Goal: Check status: Check status

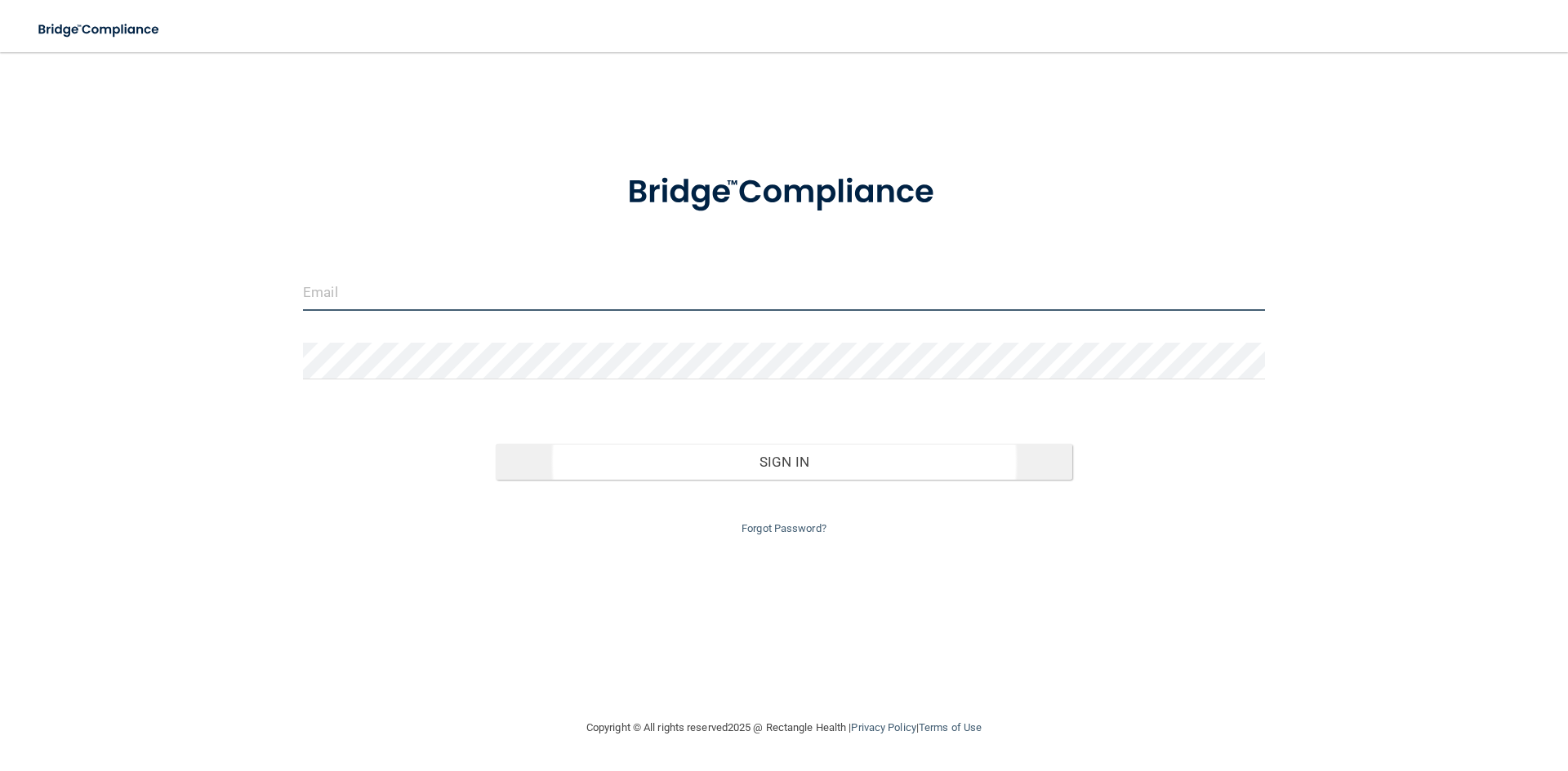
type input "[EMAIL_ADDRESS][DOMAIN_NAME]"
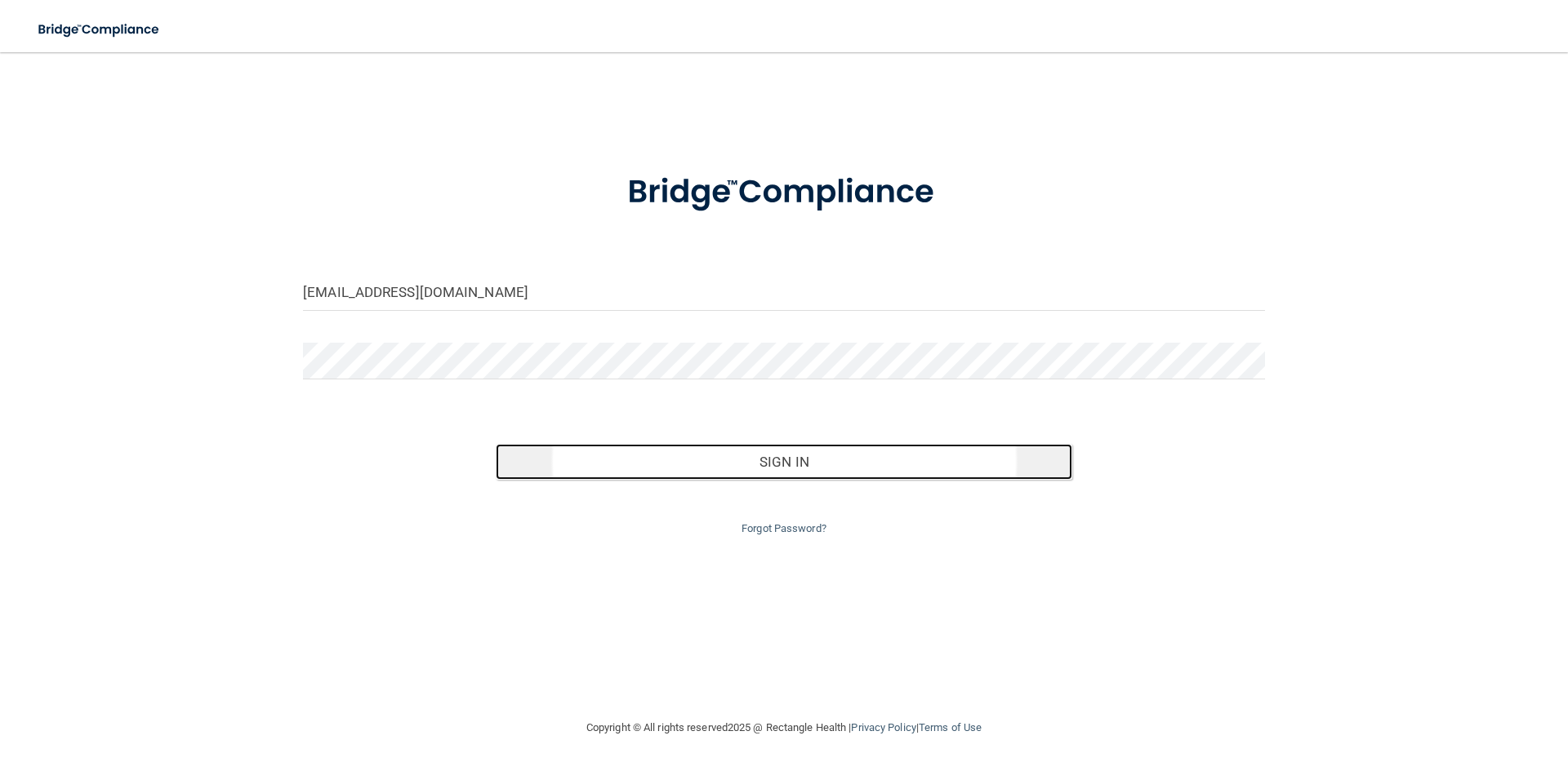
click at [825, 462] on button "Sign In" at bounding box center [784, 461] width 577 height 36
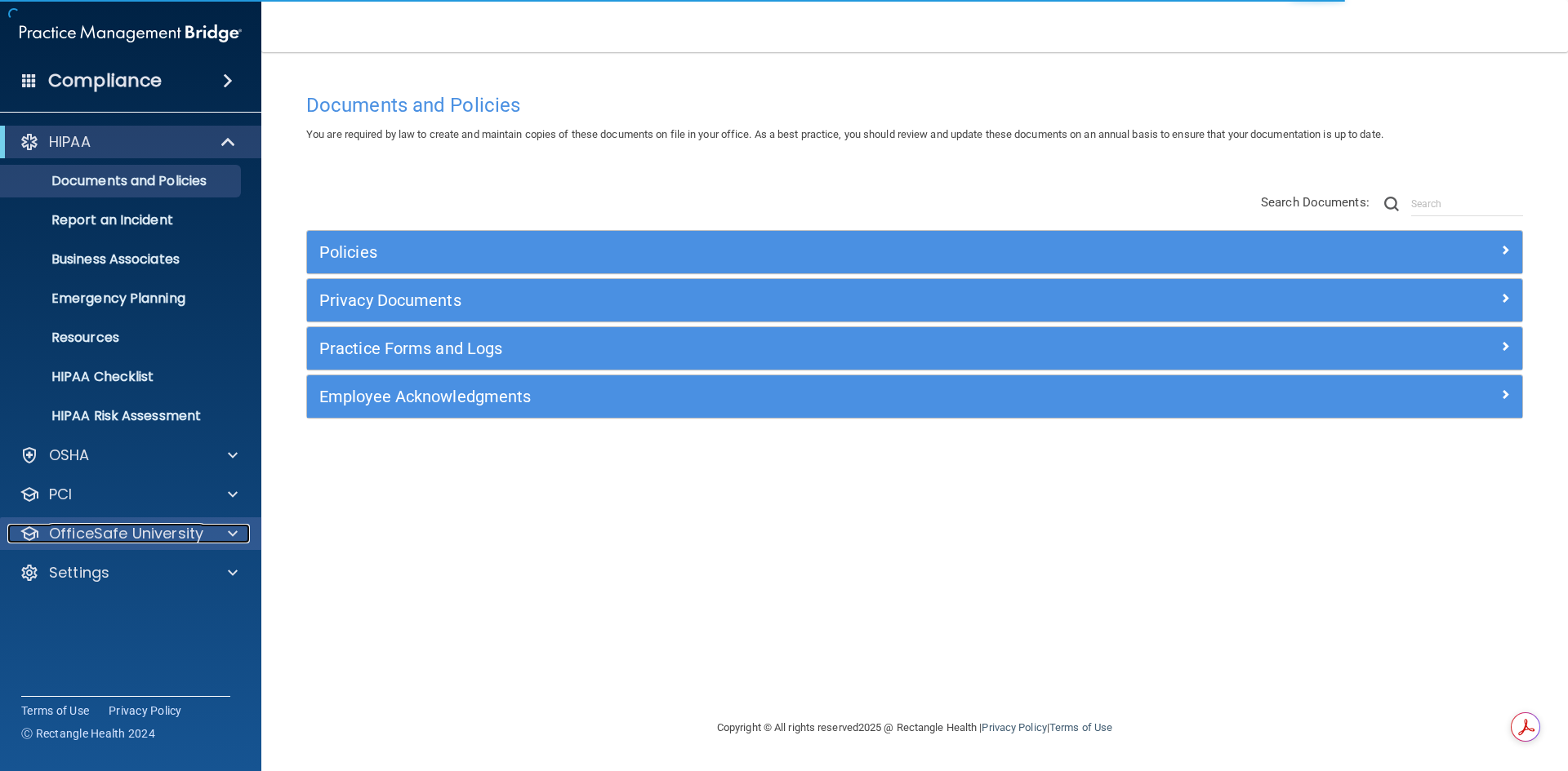
click at [177, 525] on p "OfficeSafe University" at bounding box center [125, 533] width 154 height 19
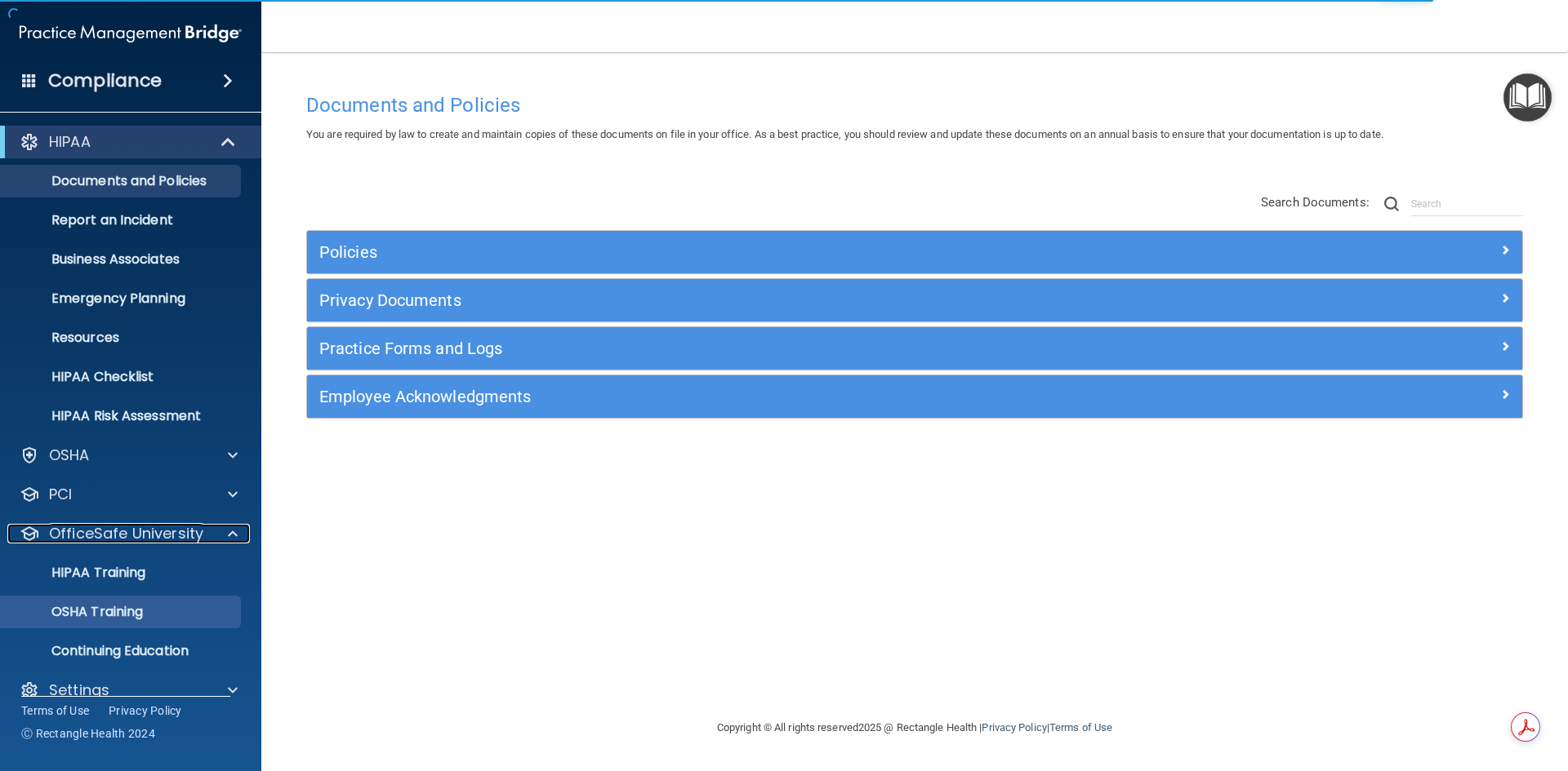
scroll to position [24, 0]
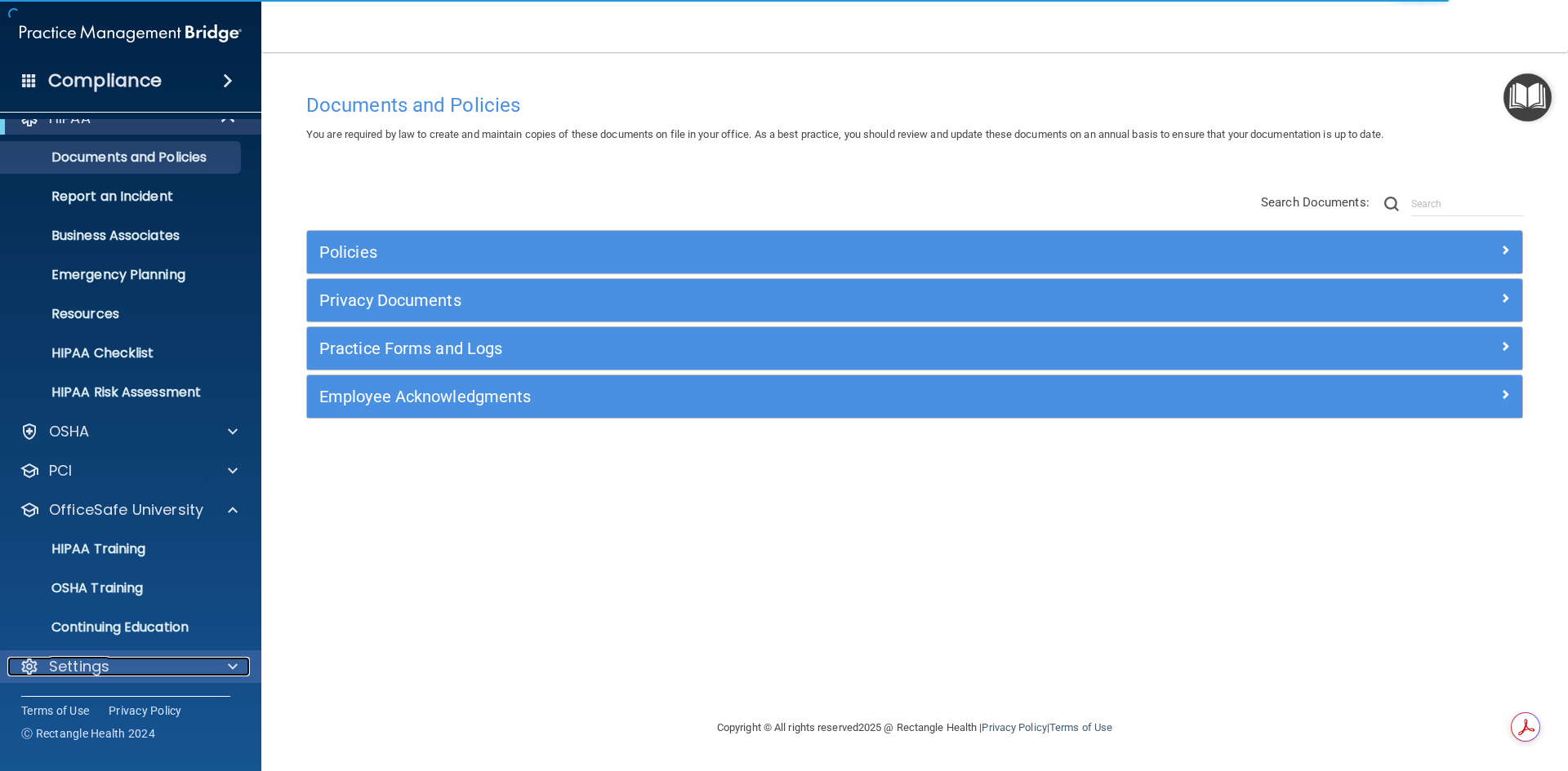
click at [157, 657] on div "Settings" at bounding box center [109, 666] width 202 height 19
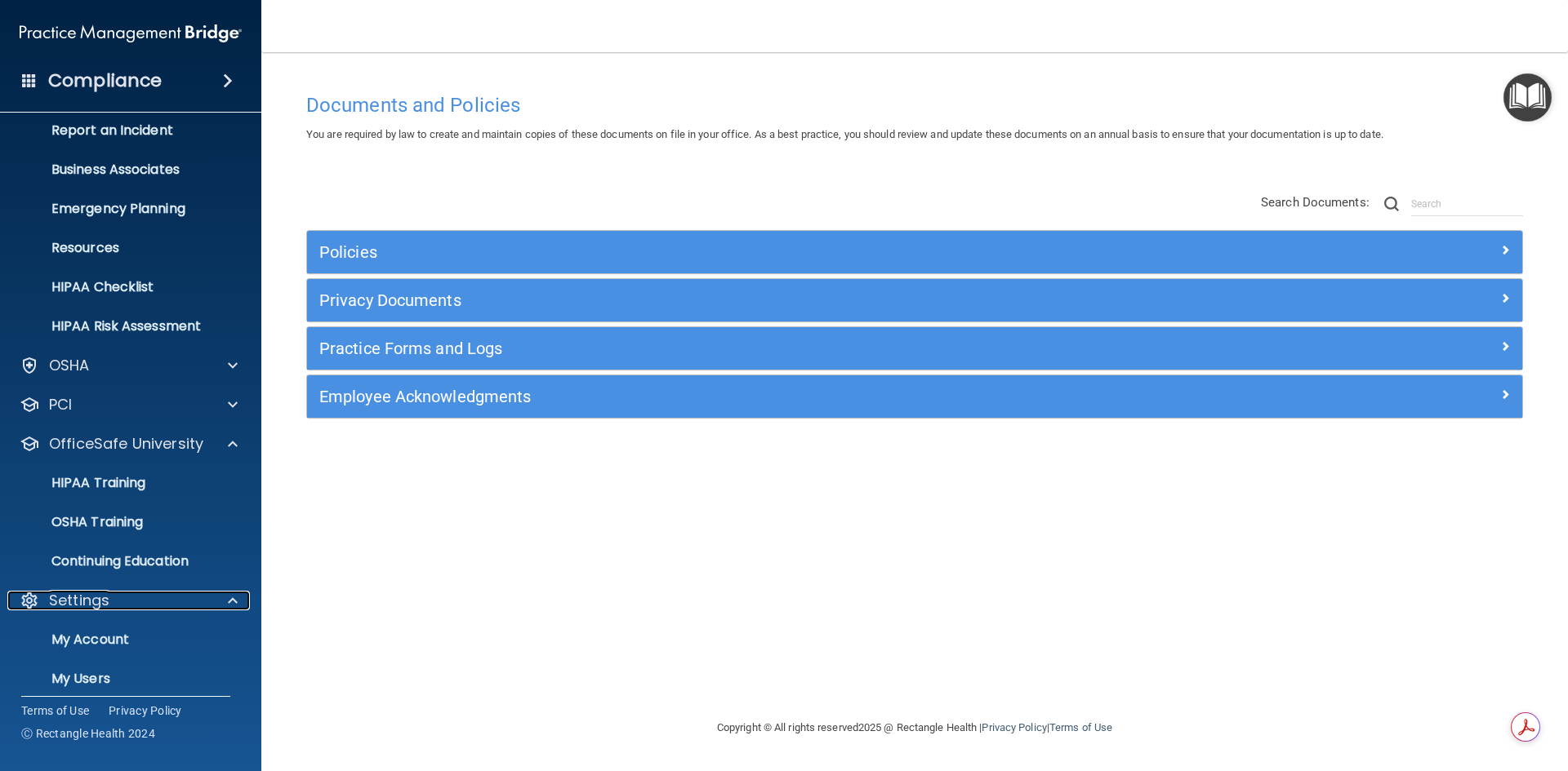
scroll to position [180, 0]
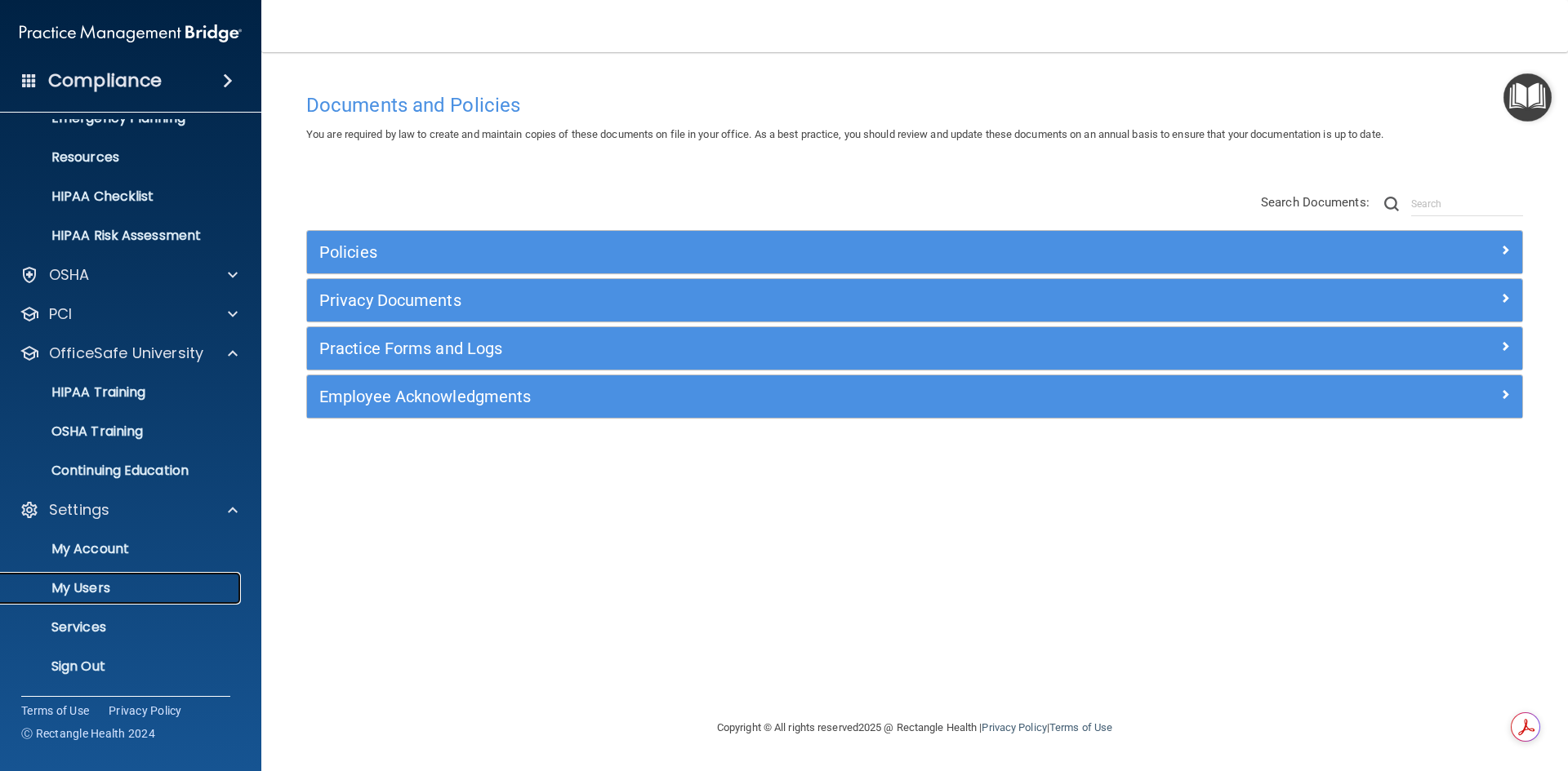
click at [116, 587] on p "My Users" at bounding box center [122, 588] width 223 height 16
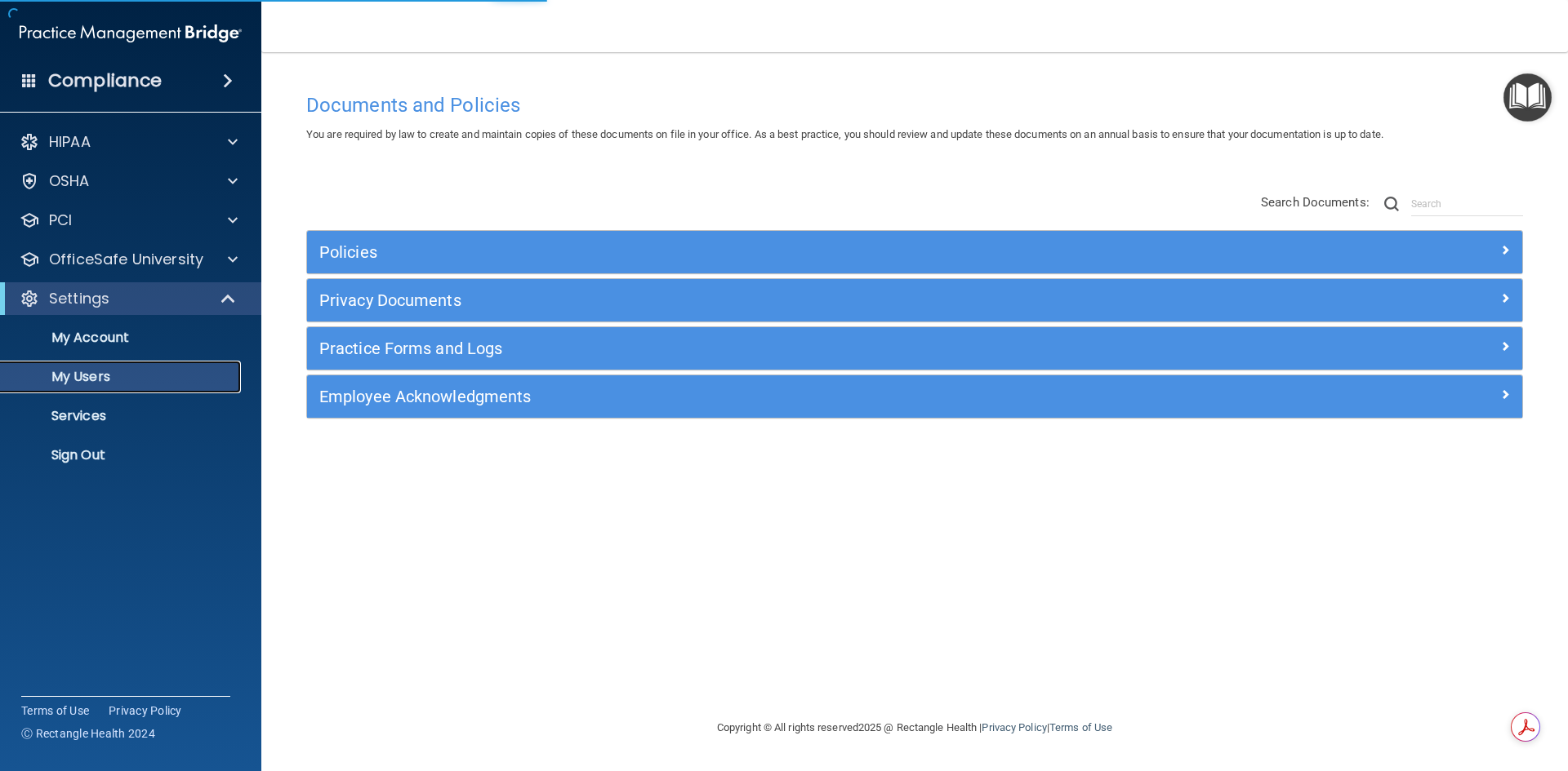
select select "20"
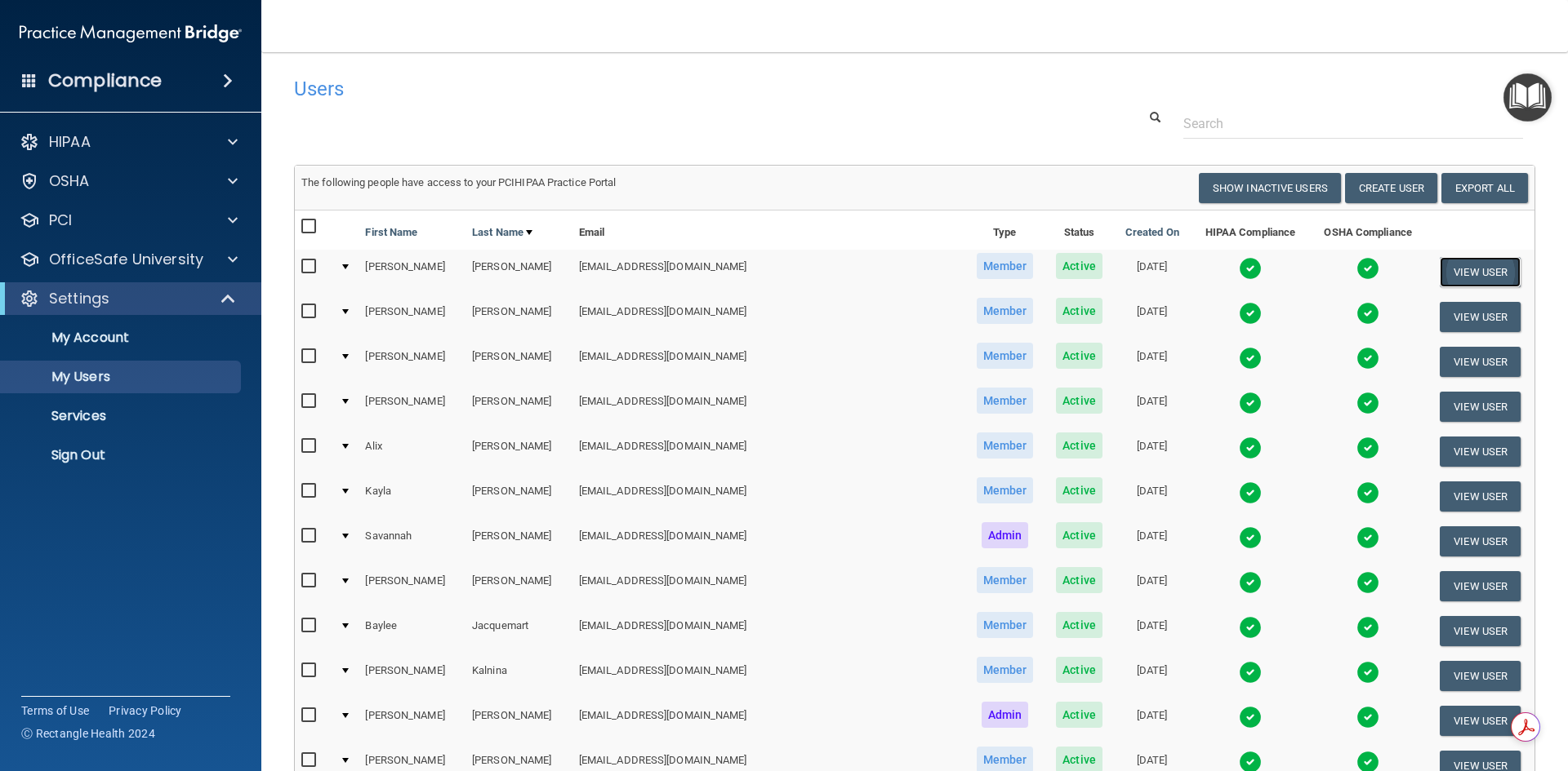
click at [1439, 271] on button "View User" at bounding box center [1480, 272] width 81 height 30
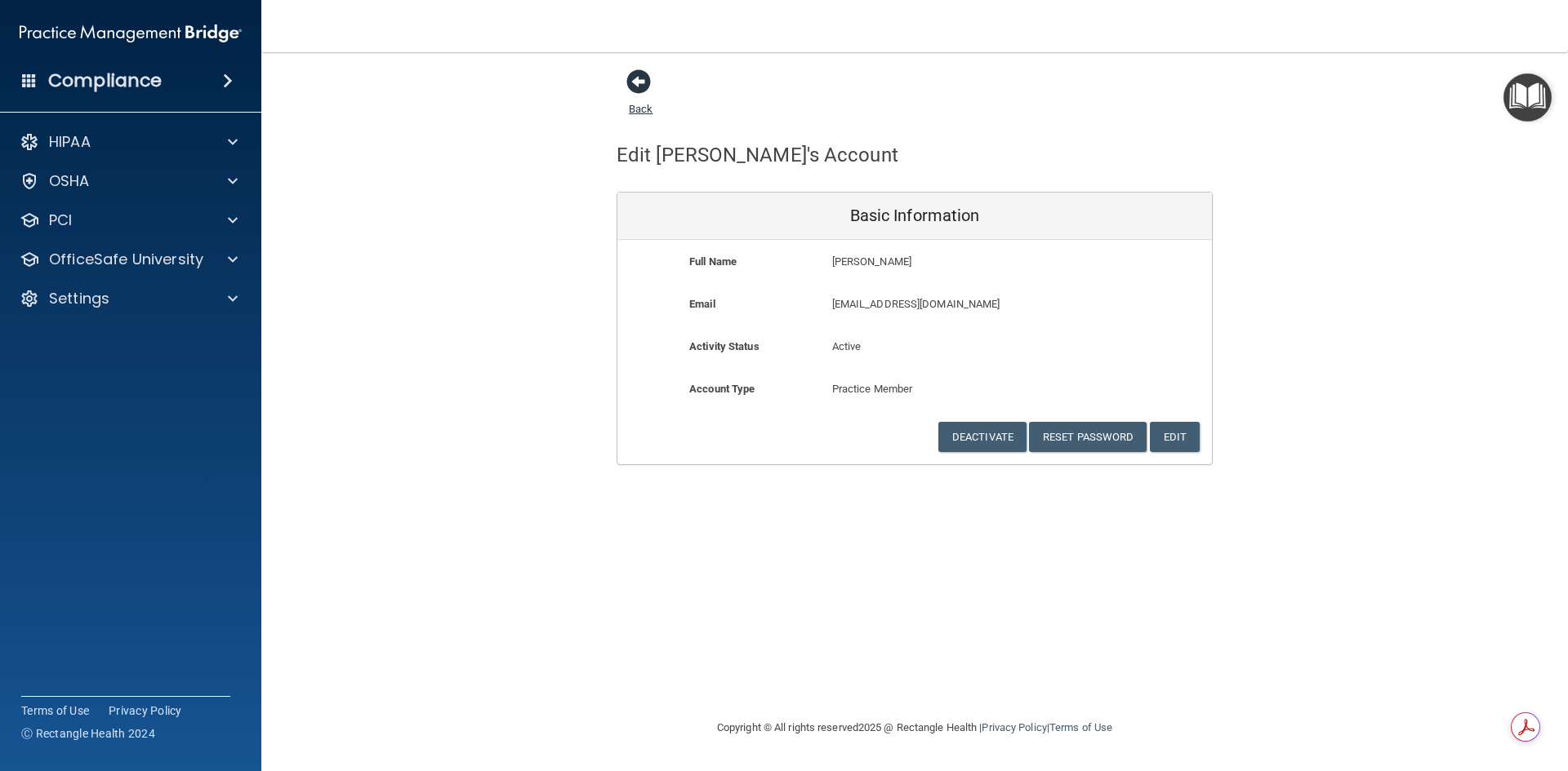
click at [637, 84] on span at bounding box center [638, 81] width 24 height 24
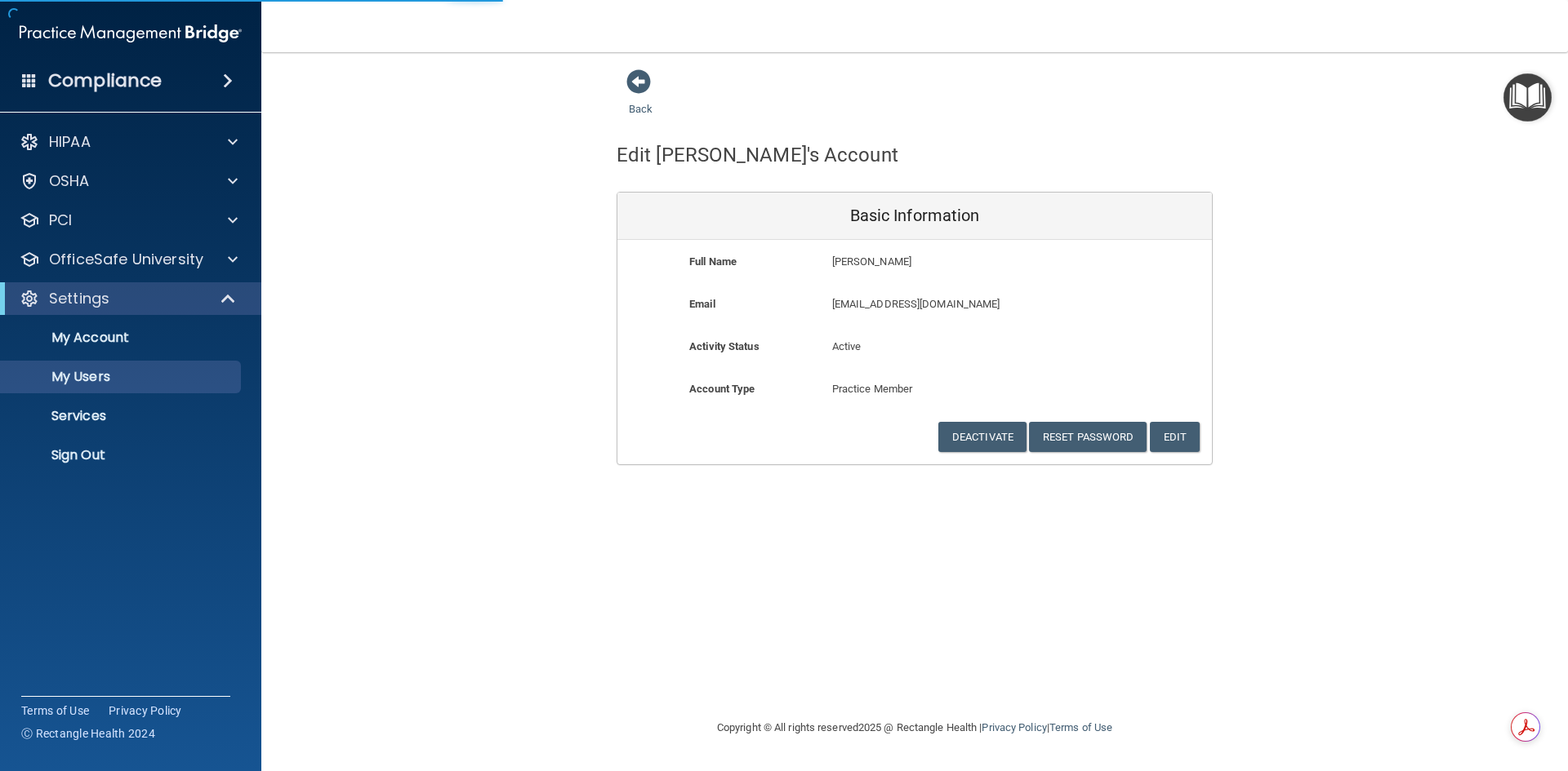
select select "20"
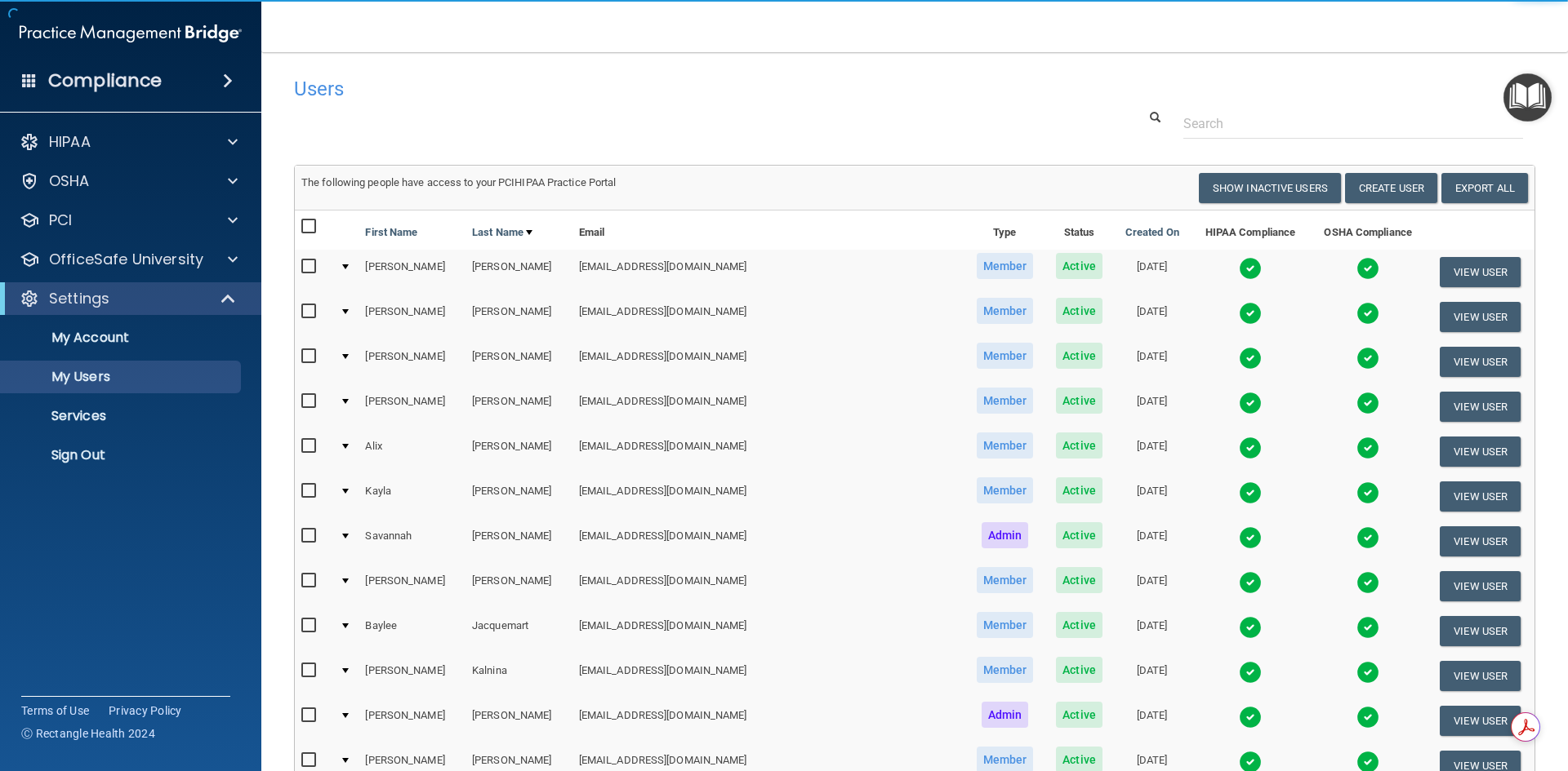
click at [1191, 269] on td at bounding box center [1251, 272] width 120 height 45
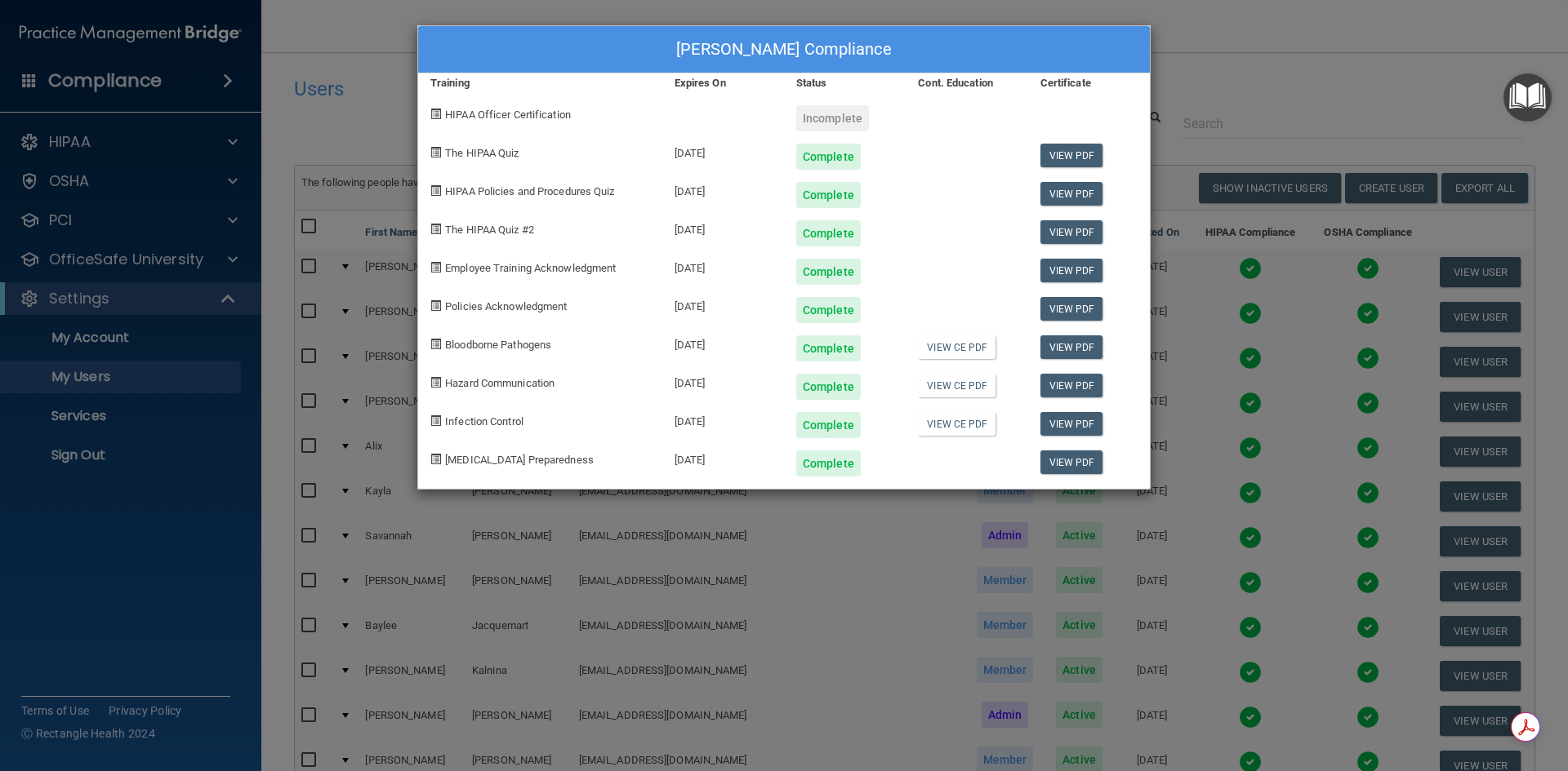
click at [1250, 54] on div "[PERSON_NAME] Compliance Training Expires On Status Cont. Education Certificate…" at bounding box center [784, 386] width 1568 height 771
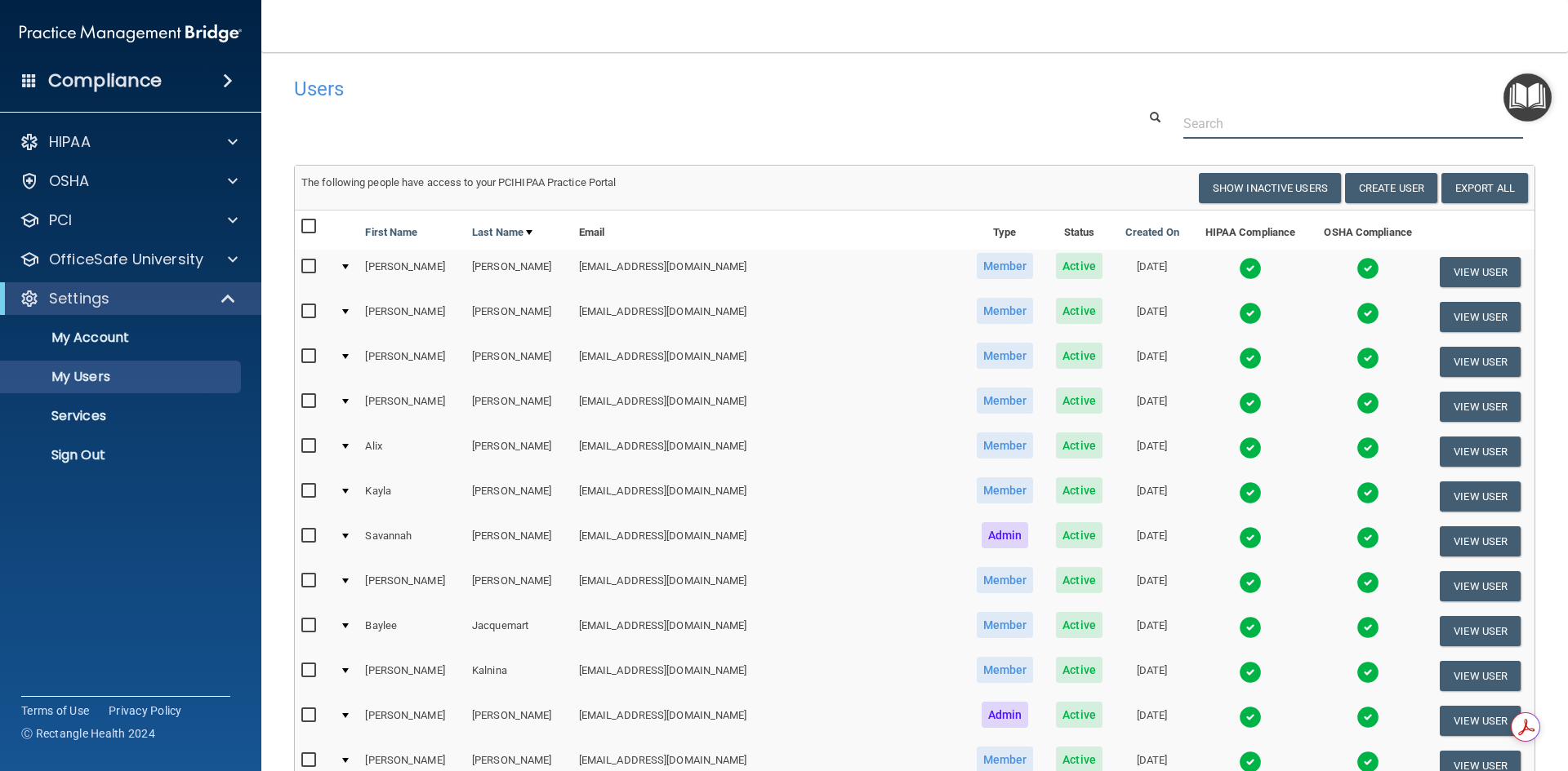
click at [1235, 113] on input "text" at bounding box center [1352, 124] width 339 height 30
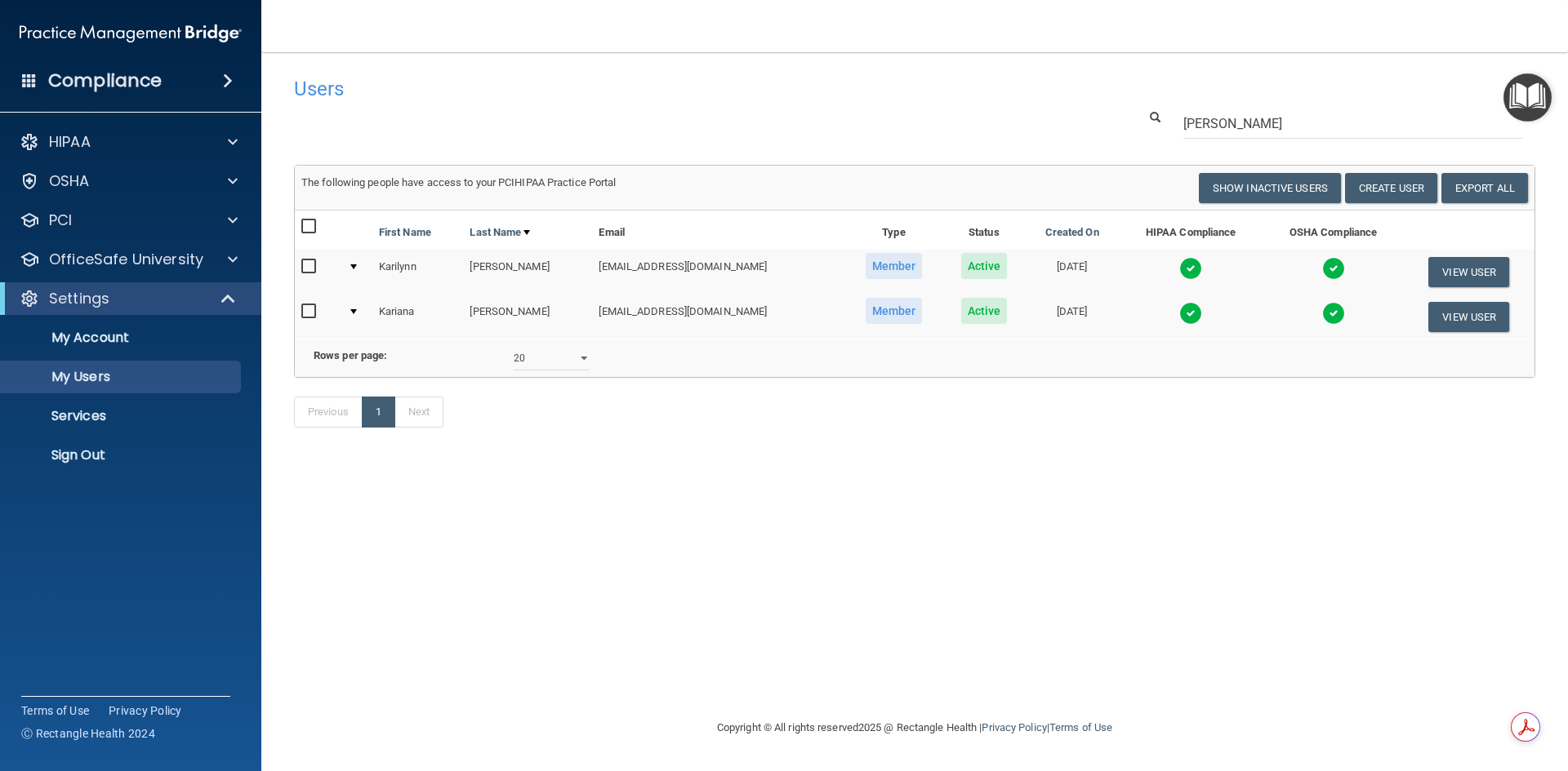
click at [1219, 302] on td at bounding box center [1191, 316] width 145 height 44
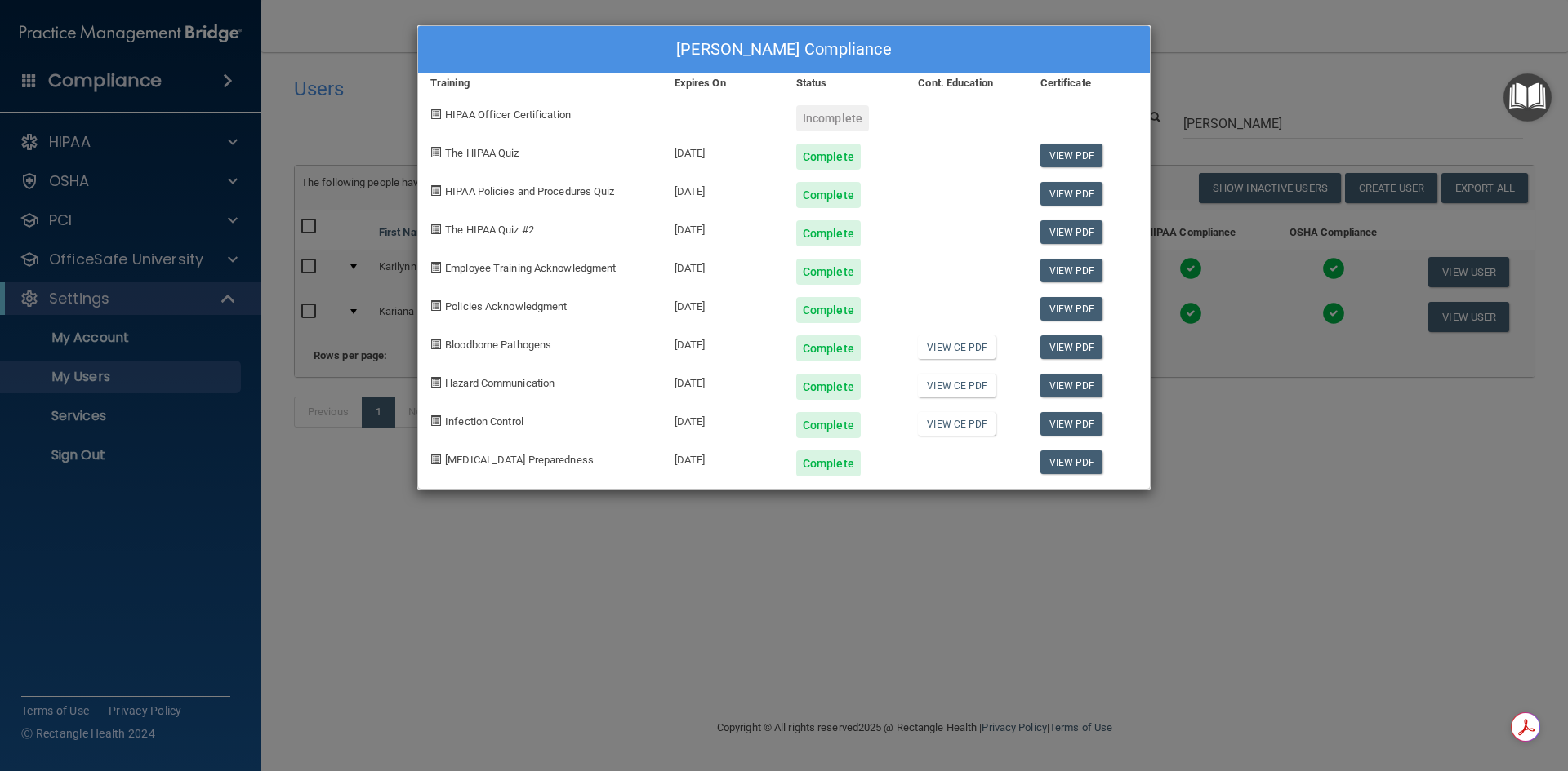
click at [1352, 565] on div "[PERSON_NAME] Compliance Training Expires On Status Cont. Education Certificate…" at bounding box center [784, 386] width 1568 height 771
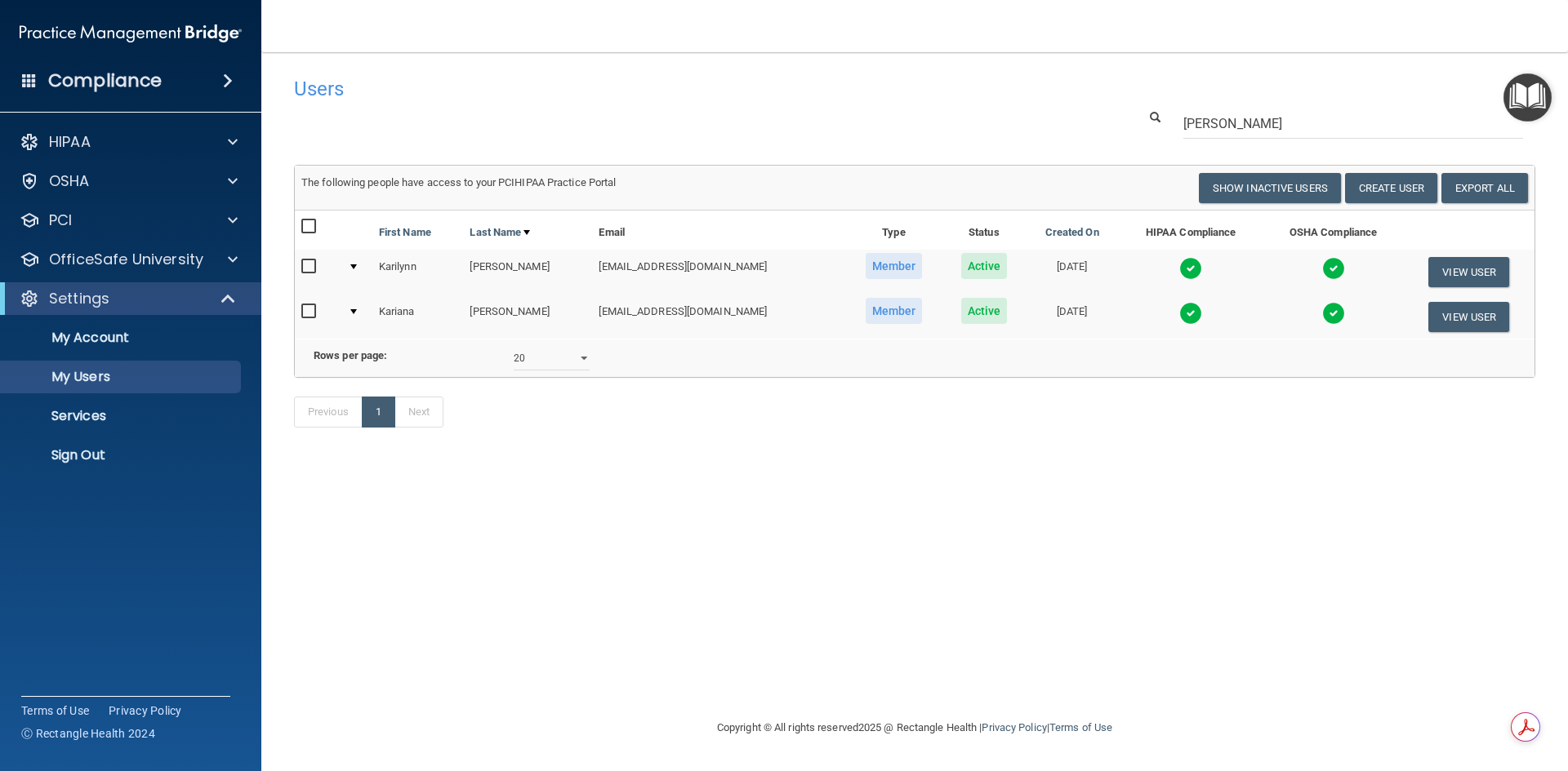
click at [1225, 314] on td at bounding box center [1191, 316] width 145 height 44
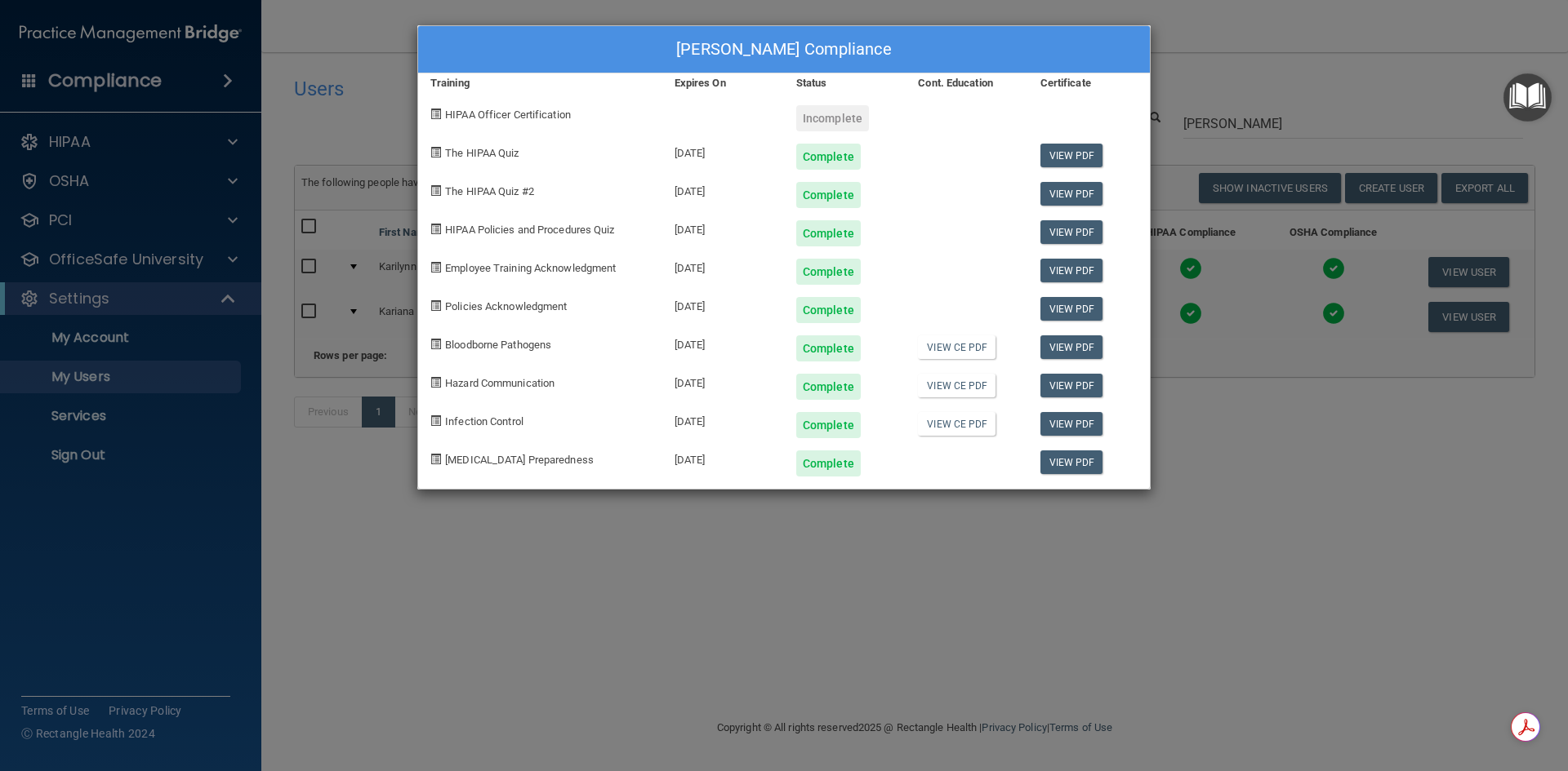
click at [1268, 53] on div "[PERSON_NAME] Compliance Training Expires On Status Cont. Education Certificate…" at bounding box center [784, 386] width 1568 height 771
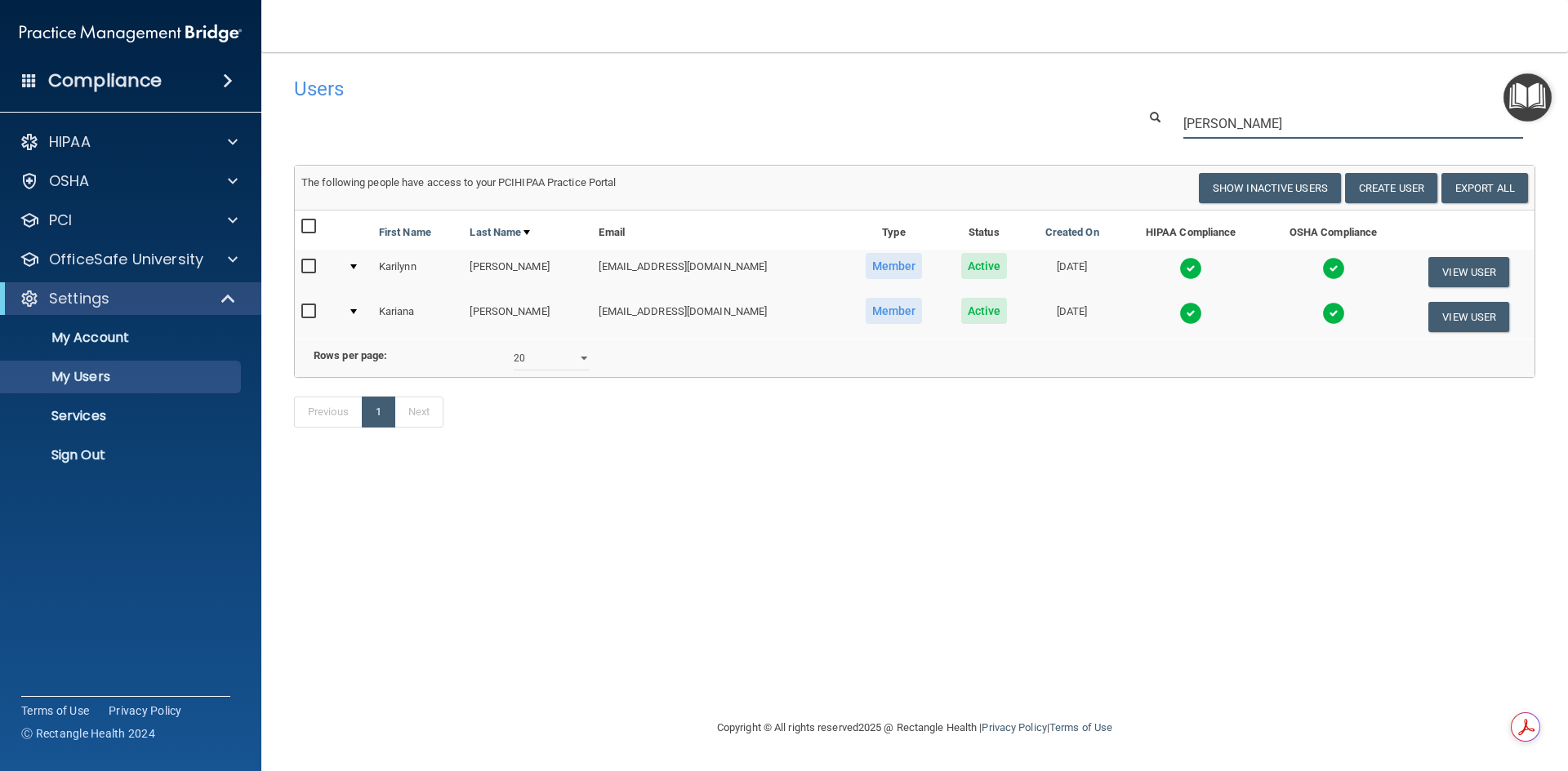
drag, startPoint x: 1219, startPoint y: 135, endPoint x: 1144, endPoint y: 151, distance: 76.7
click at [1144, 151] on div "Users Success! New user created. × Error! The user couldn't be created. × Succe…" at bounding box center [915, 260] width 1241 height 385
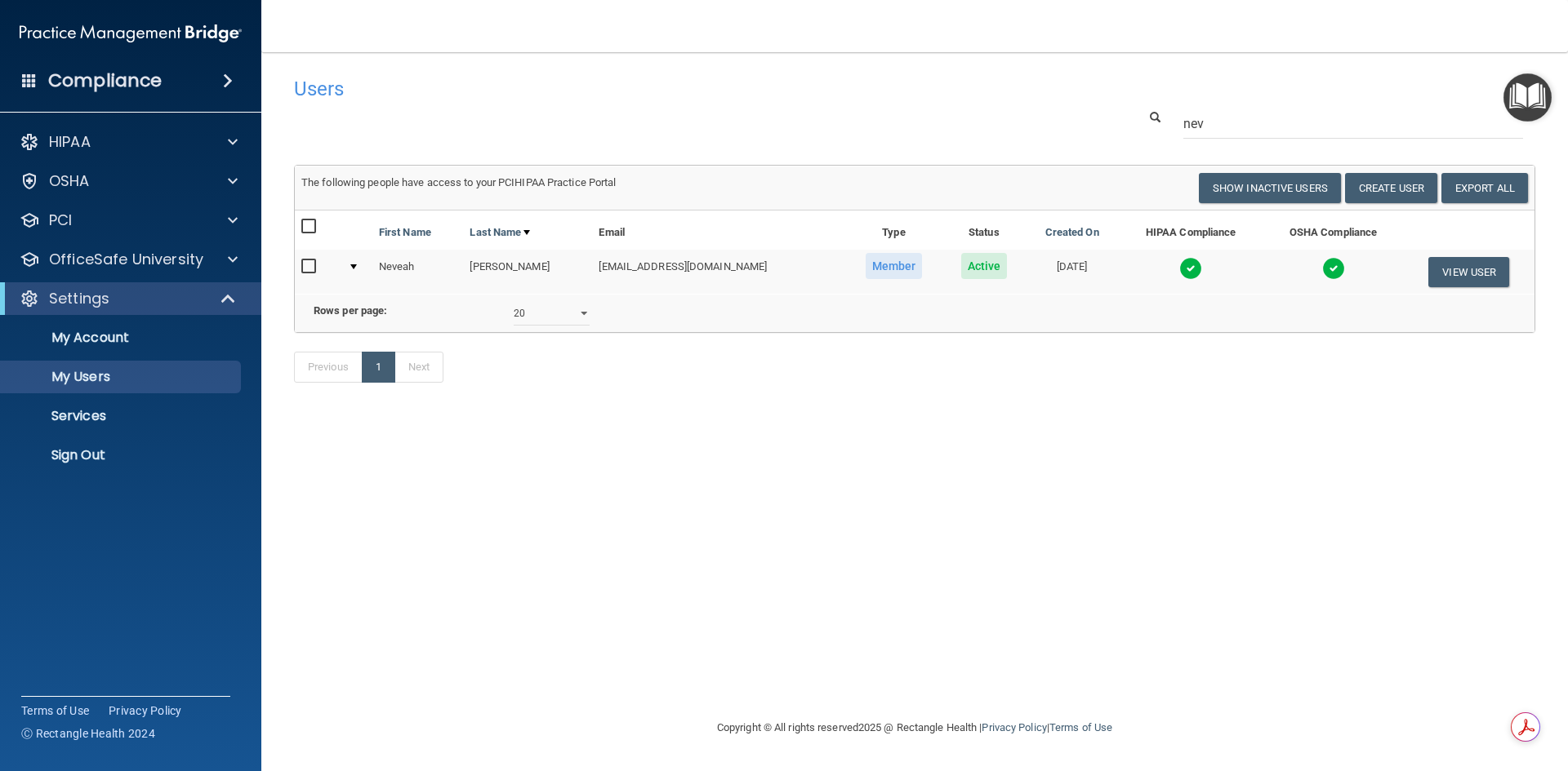
click at [1099, 271] on td "[DATE]" at bounding box center [1071, 272] width 93 height 44
click at [1213, 272] on td at bounding box center [1191, 272] width 145 height 44
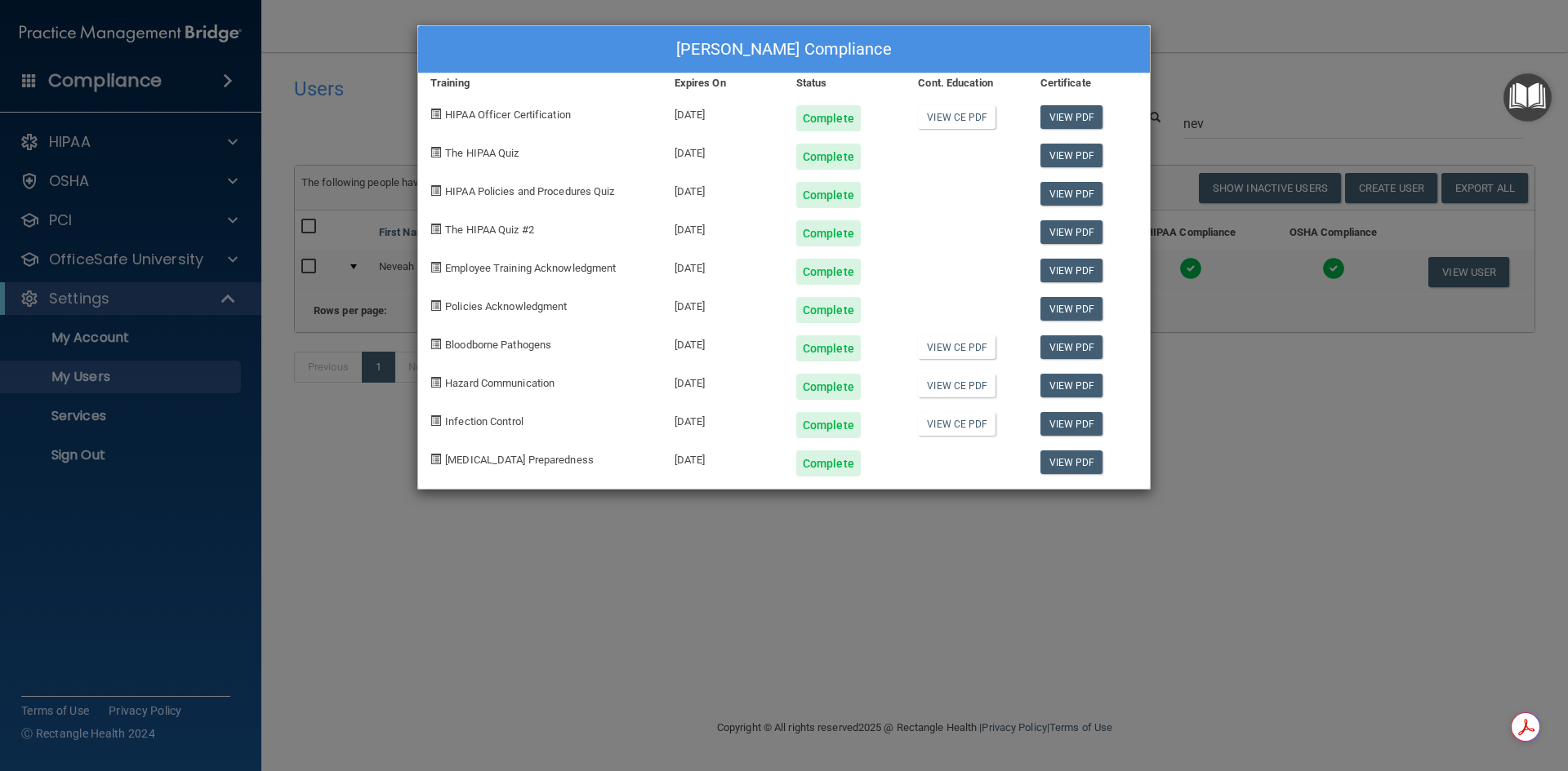
click at [1299, 107] on div "[PERSON_NAME] Compliance Training Expires On Status Cont. Education Certificate…" at bounding box center [784, 386] width 1568 height 771
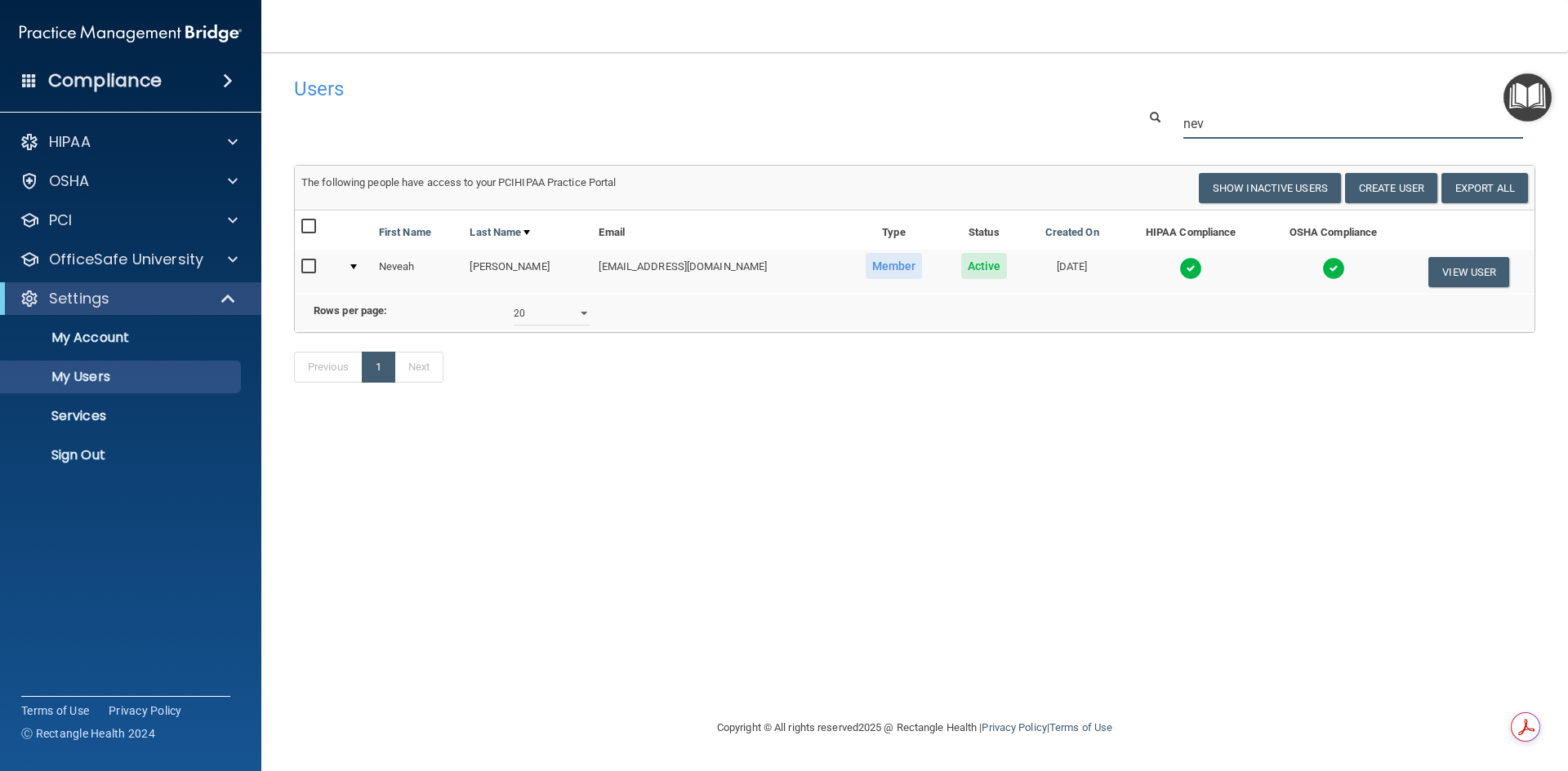
drag, startPoint x: 1258, startPoint y: 131, endPoint x: 1149, endPoint y: 139, distance: 109.3
click at [1144, 139] on div "nev" at bounding box center [1336, 124] width 422 height 30
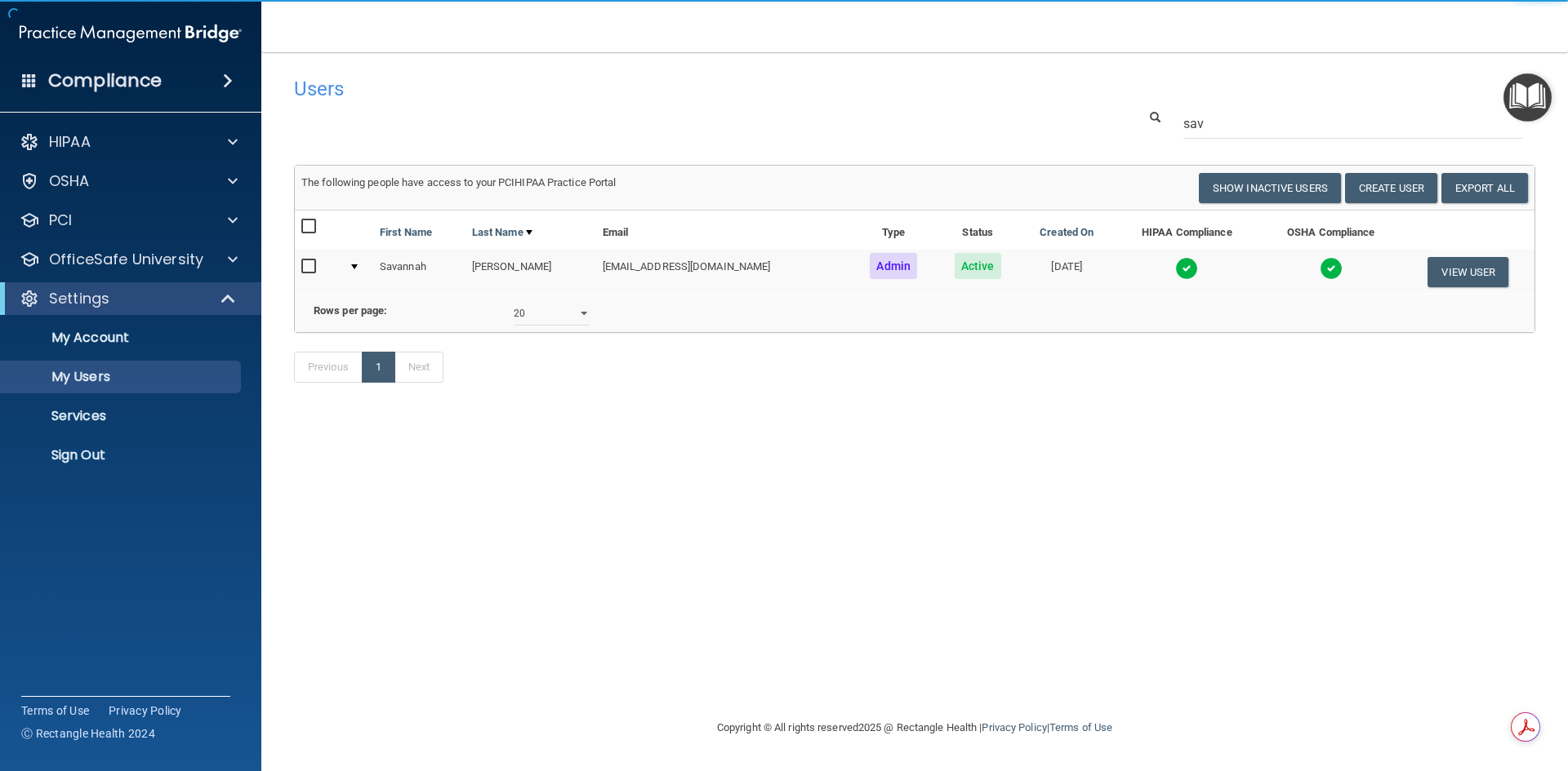
click at [1213, 273] on td at bounding box center [1187, 272] width 147 height 44
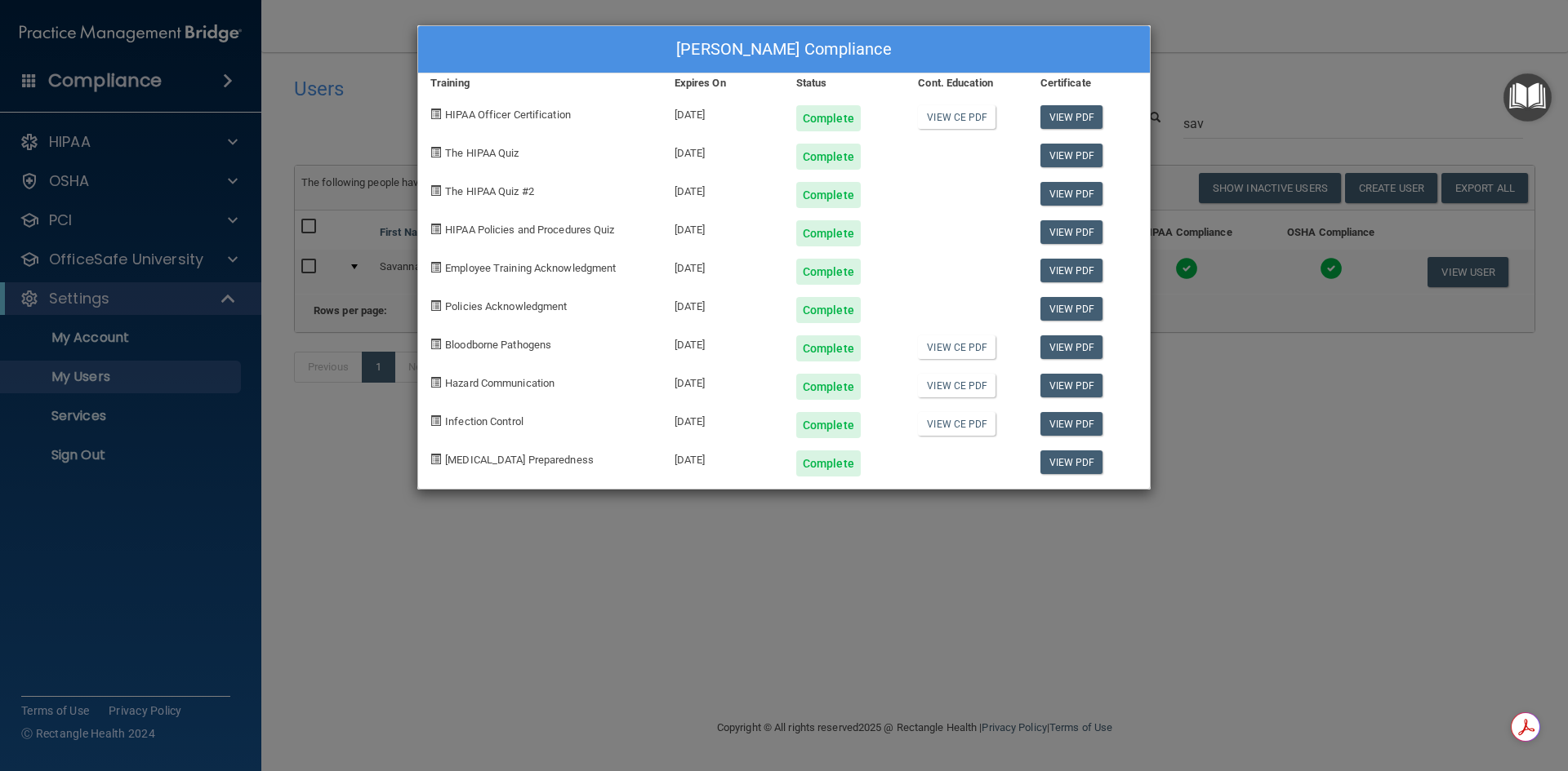
click at [1240, 40] on div "[PERSON_NAME] Compliance Training Expires On Status Cont. Education Certificate…" at bounding box center [784, 386] width 1568 height 771
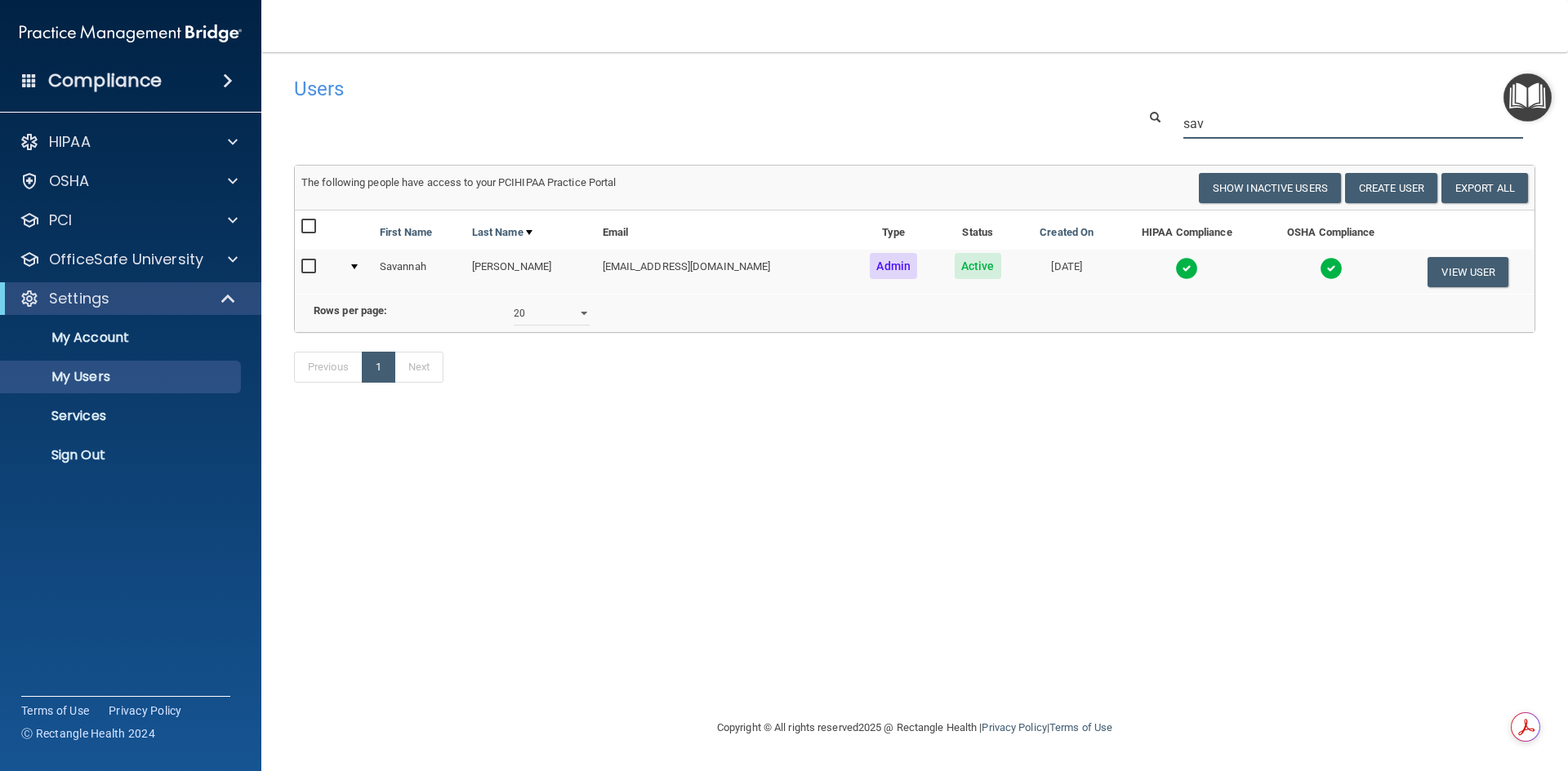
drag, startPoint x: 1186, startPoint y: 125, endPoint x: 1074, endPoint y: 114, distance: 112.5
click at [1075, 112] on div "sav" at bounding box center [914, 124] width 1266 height 30
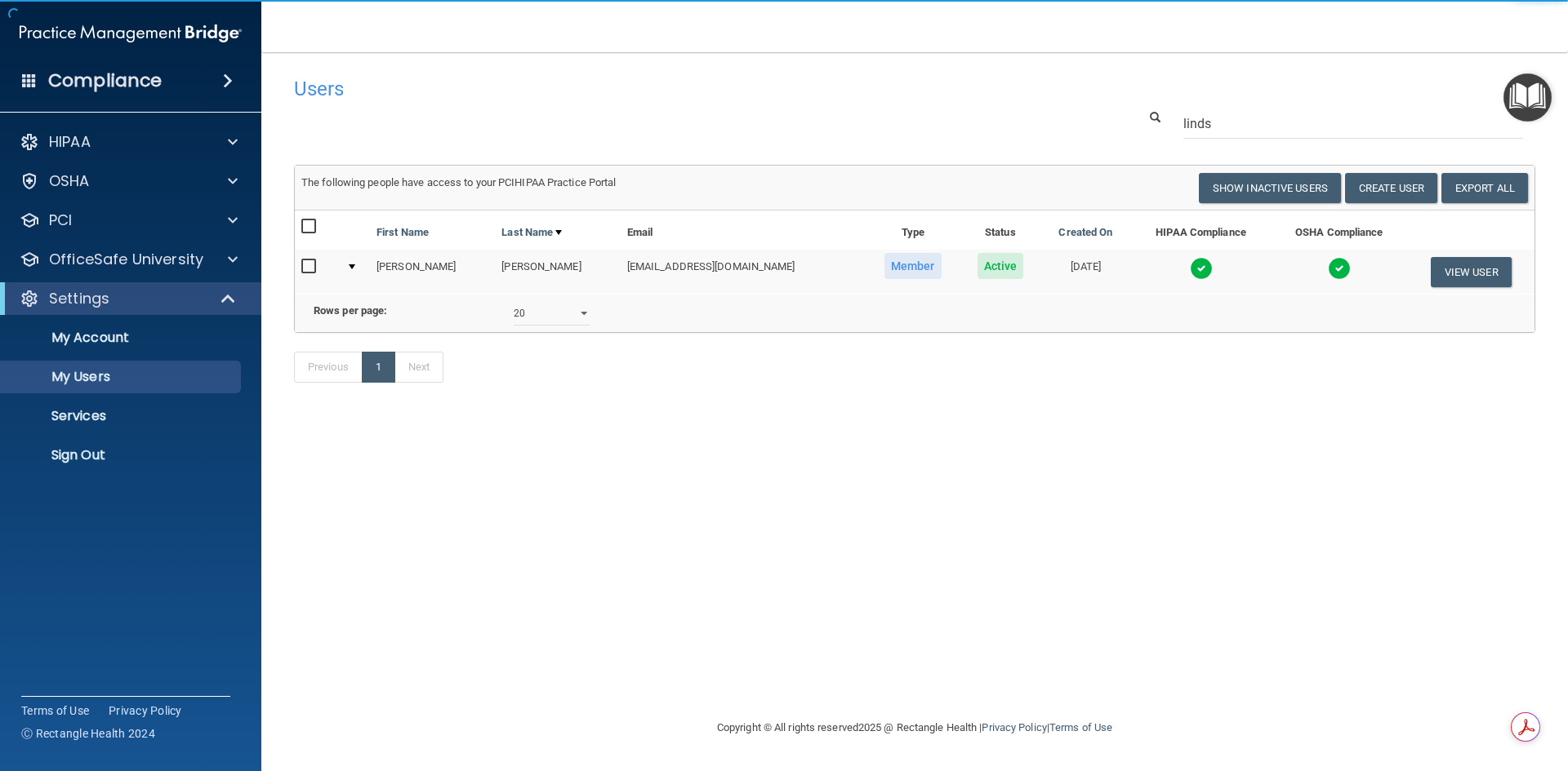
click at [1271, 271] on td at bounding box center [1339, 272] width 136 height 44
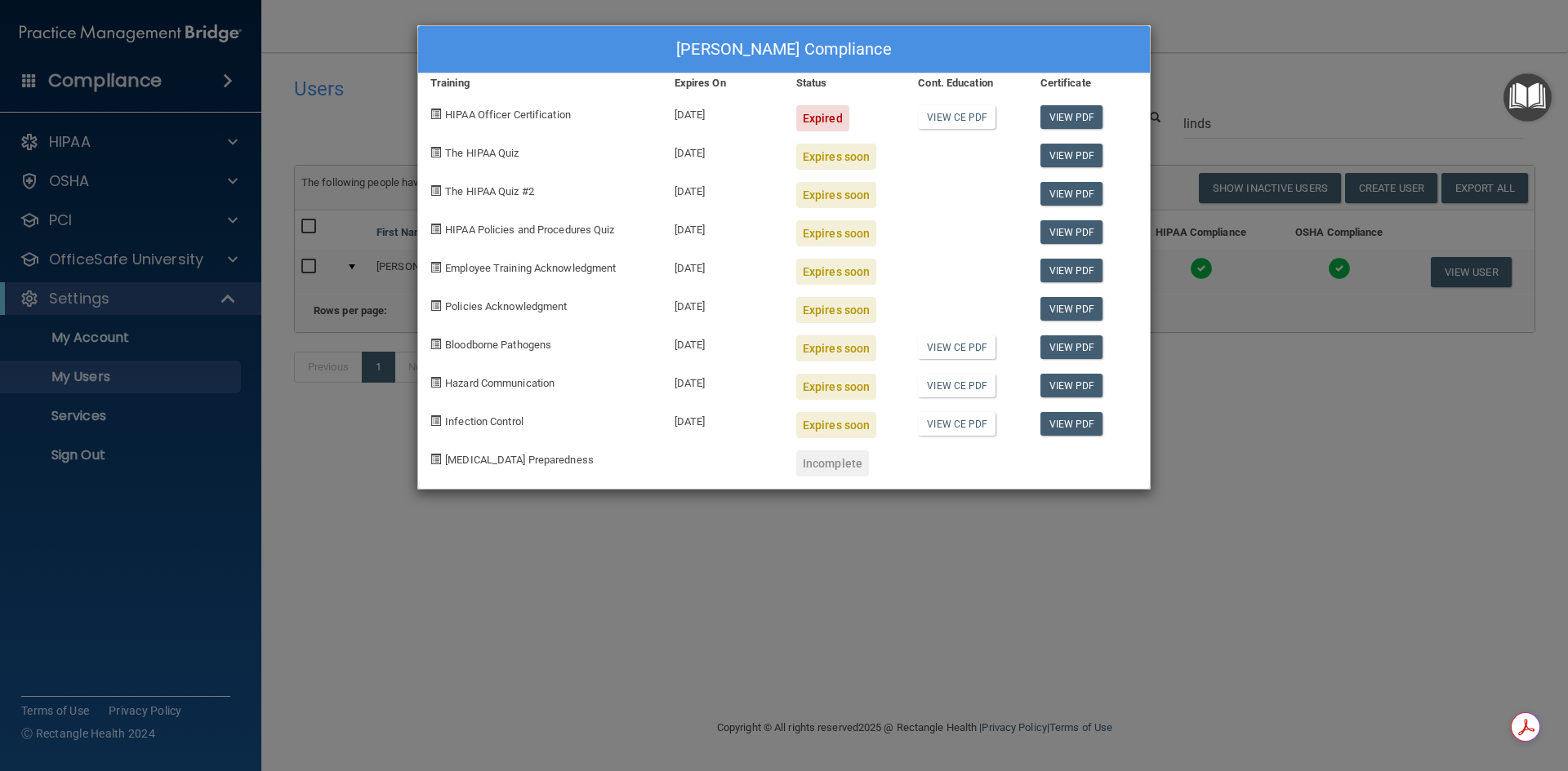
click at [1193, 435] on div "[PERSON_NAME] Compliance Training Expires On Status Cont. Education Certificate…" at bounding box center [784, 386] width 1568 height 771
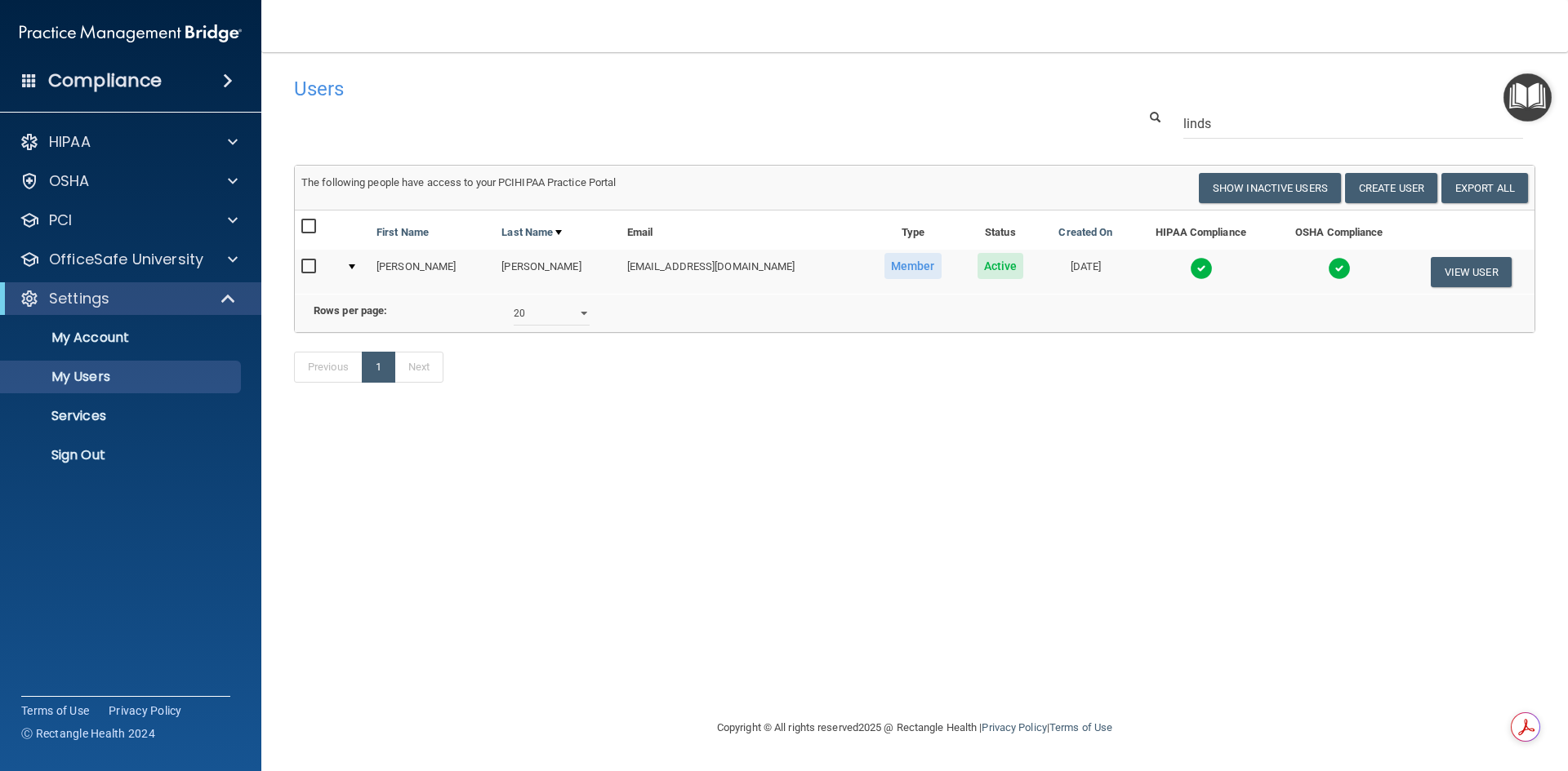
drag, startPoint x: 1321, startPoint y: 100, endPoint x: 1204, endPoint y: 101, distance: 117.0
click at [1203, 101] on div "Users" at bounding box center [914, 88] width 1266 height 40
drag, startPoint x: 1220, startPoint y: 124, endPoint x: 1112, endPoint y: 125, distance: 108.0
click at [1112, 125] on div "linds" at bounding box center [914, 124] width 1266 height 30
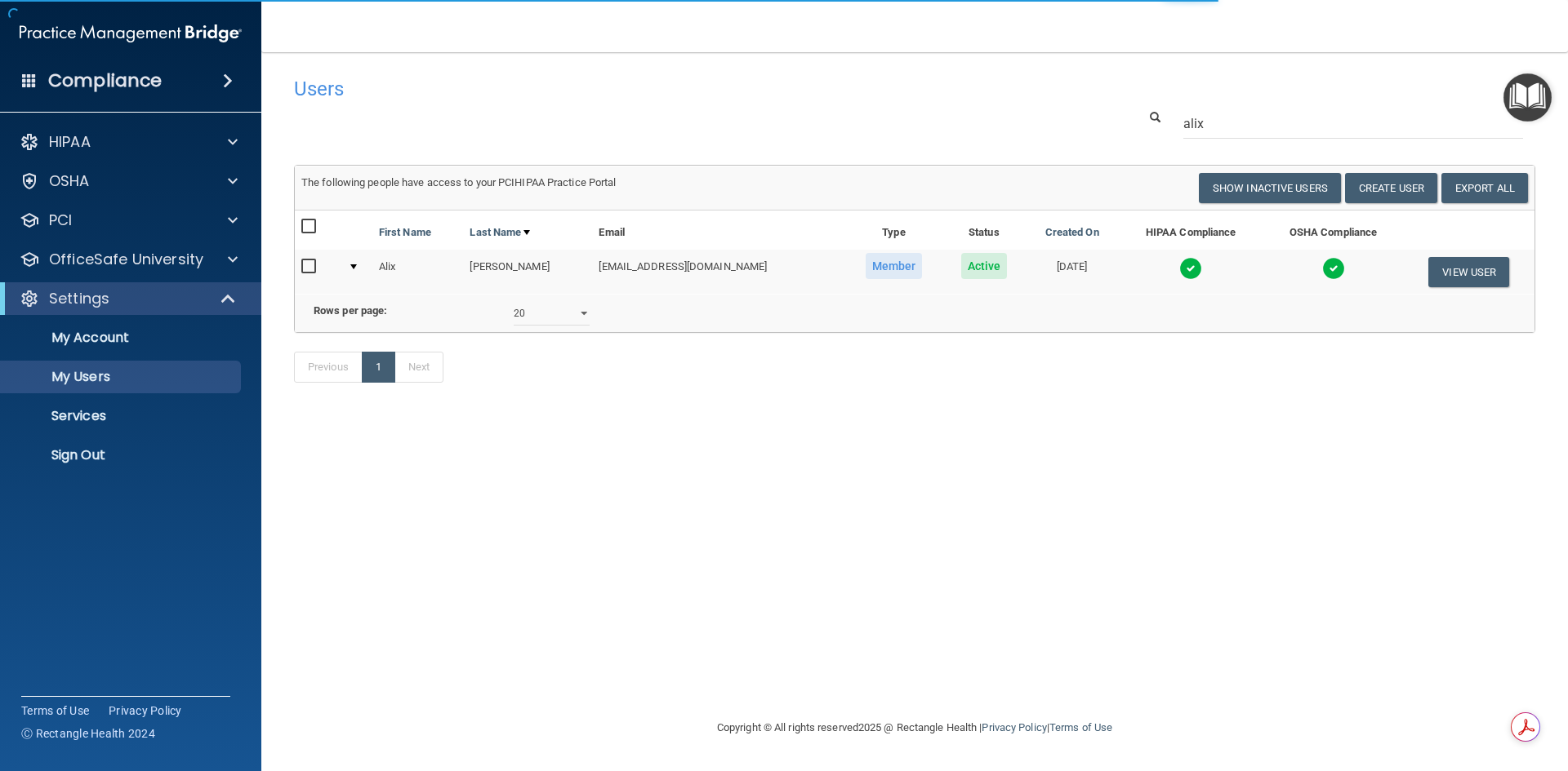
click at [1222, 263] on td at bounding box center [1191, 272] width 145 height 44
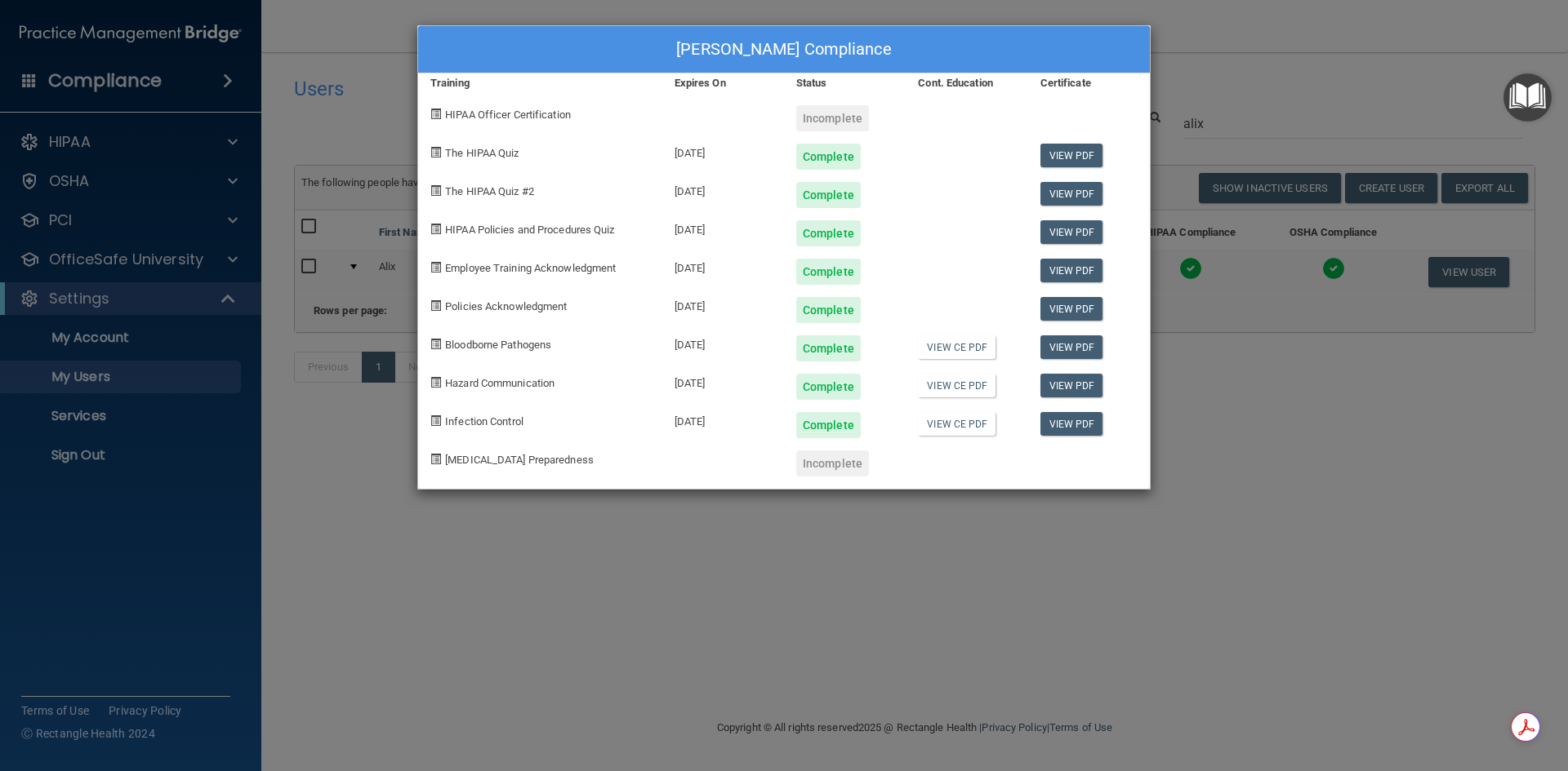
click at [1349, 113] on div "[PERSON_NAME] Compliance Training Expires On Status Cont. Education Certificate…" at bounding box center [784, 386] width 1568 height 771
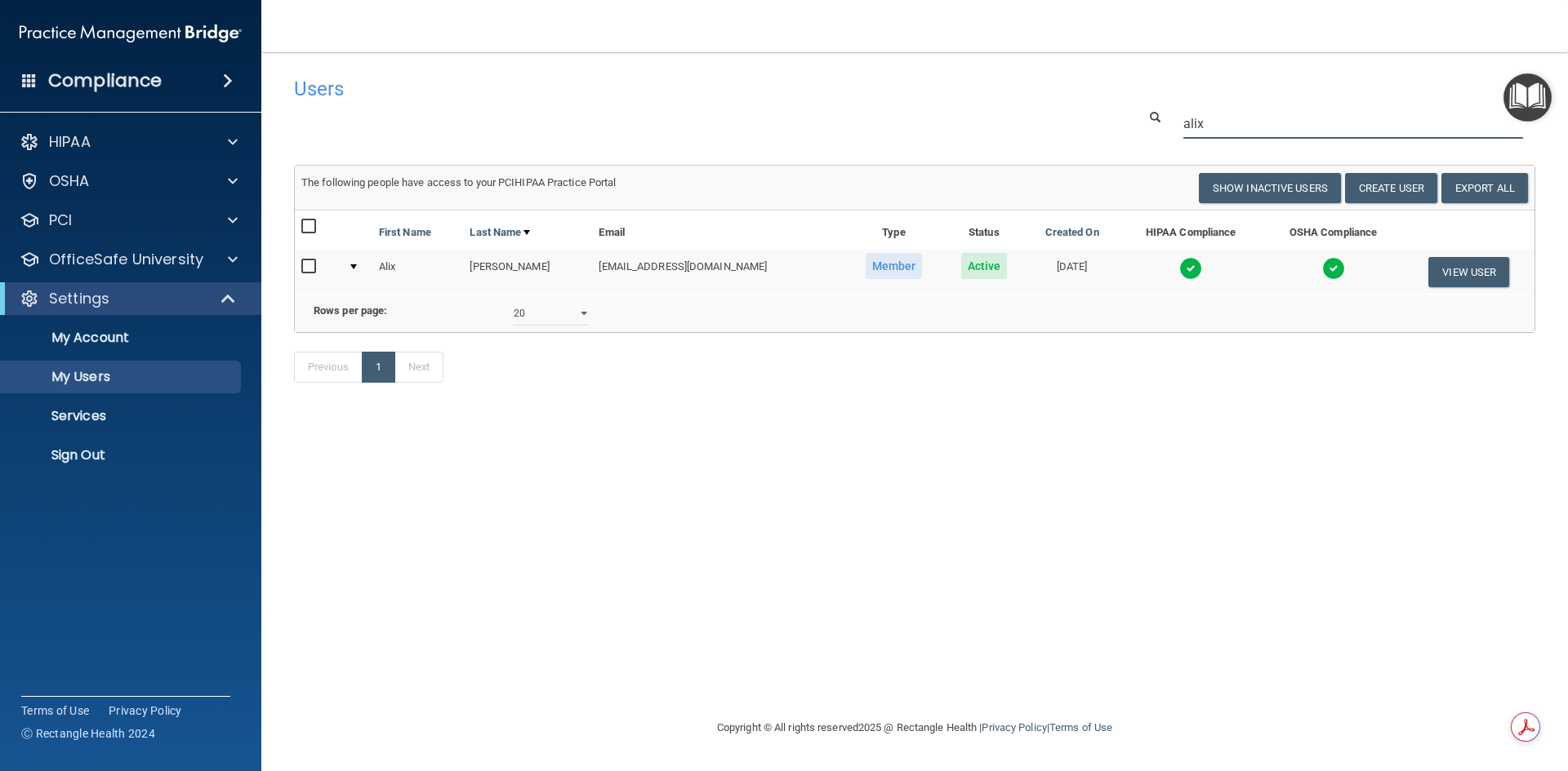
drag, startPoint x: 1288, startPoint y: 124, endPoint x: 1134, endPoint y: 111, distance: 154.5
click at [1134, 111] on div "alix" at bounding box center [1336, 124] width 422 height 30
click at [1228, 274] on td at bounding box center [1183, 272] width 147 height 44
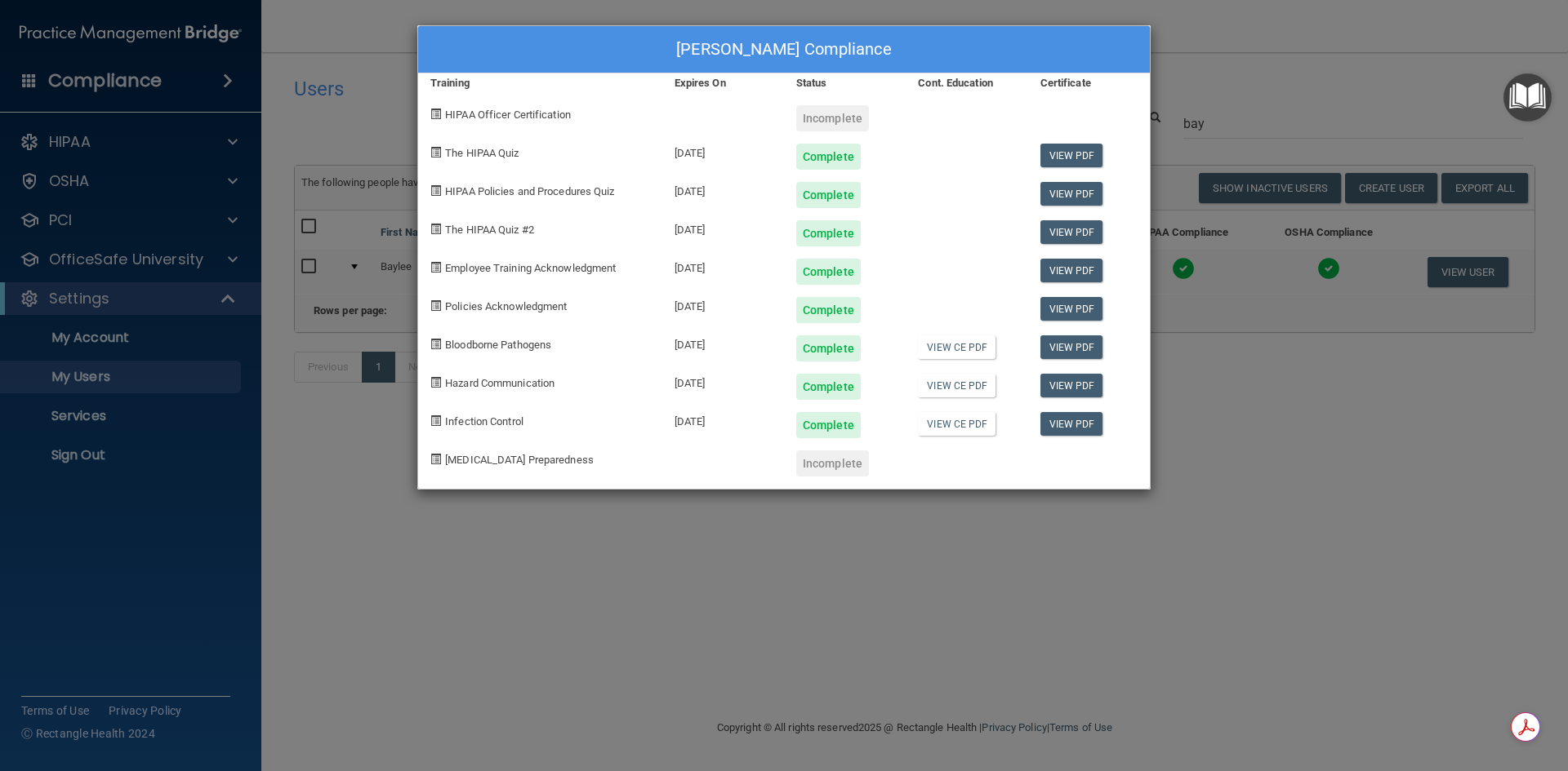
click at [1222, 273] on div "[PERSON_NAME] Compliance Training Expires On Status Cont. Education Certificate…" at bounding box center [784, 386] width 1568 height 771
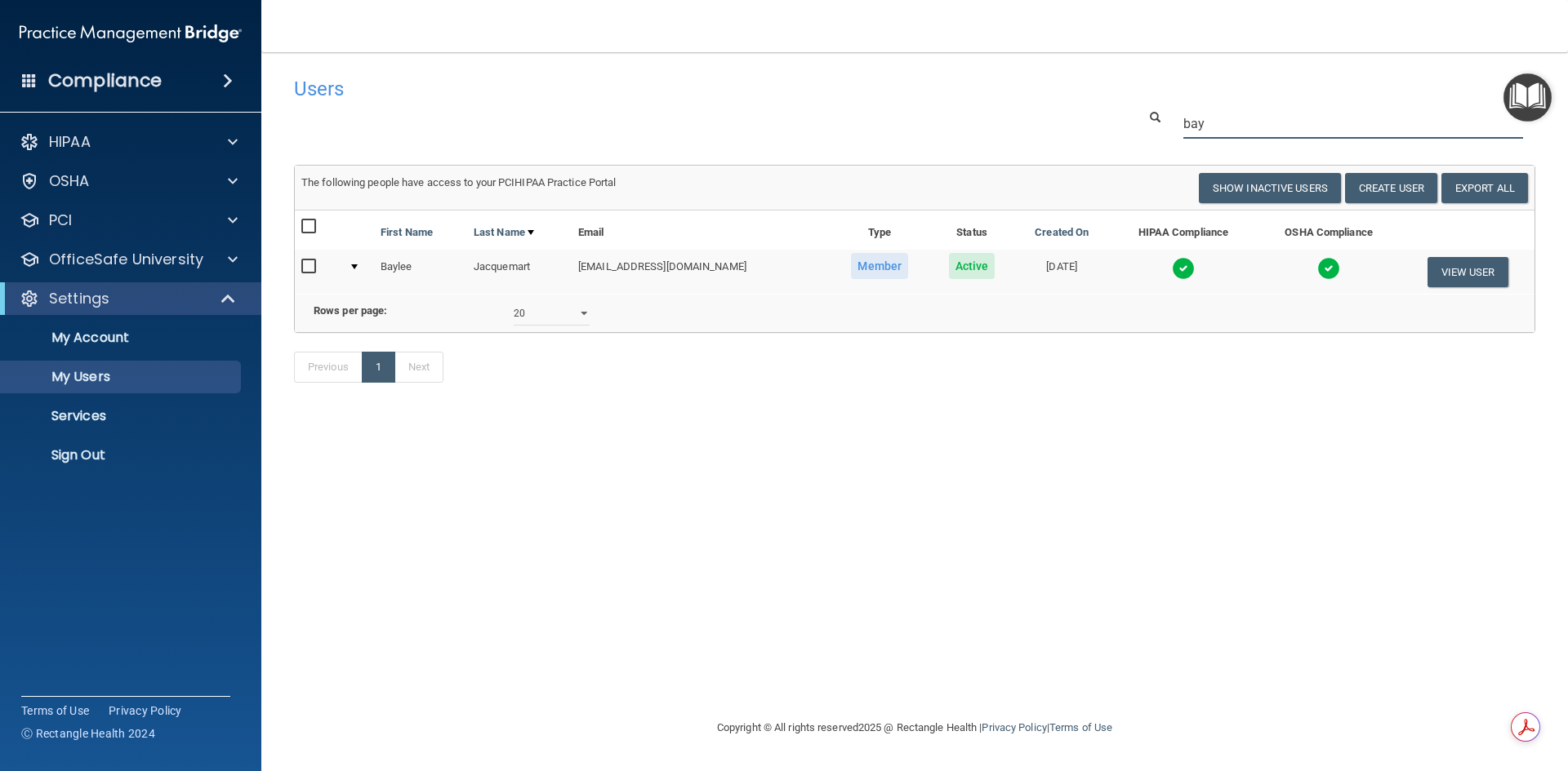
drag, startPoint x: 1229, startPoint y: 120, endPoint x: 1075, endPoint y: 104, distance: 154.8
click at [1080, 105] on div "Users Success! New user created. × Error! The user couldn't be created. × Succe…" at bounding box center [915, 237] width 1241 height 339
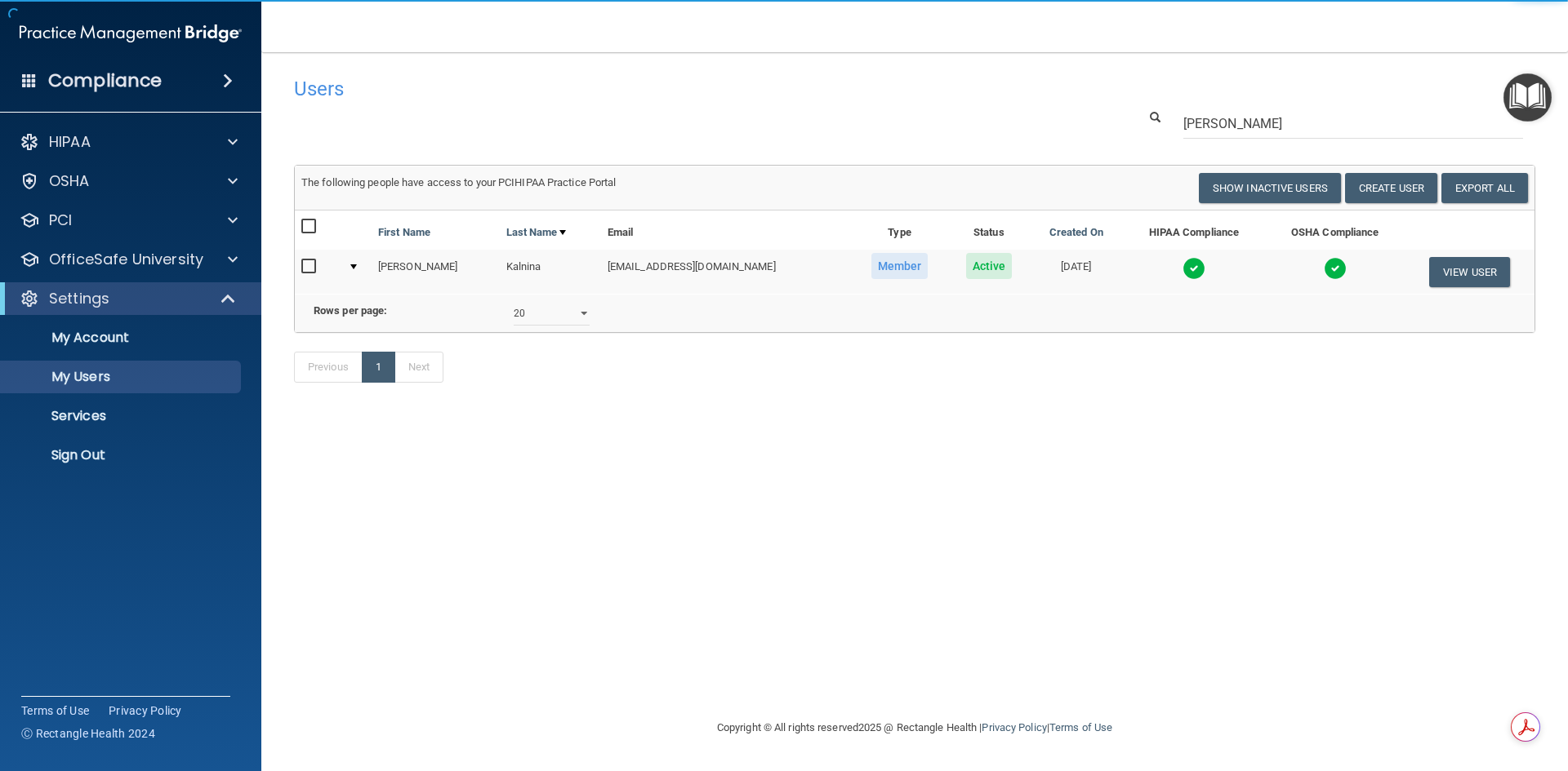
click at [1207, 278] on td at bounding box center [1193, 272] width 143 height 44
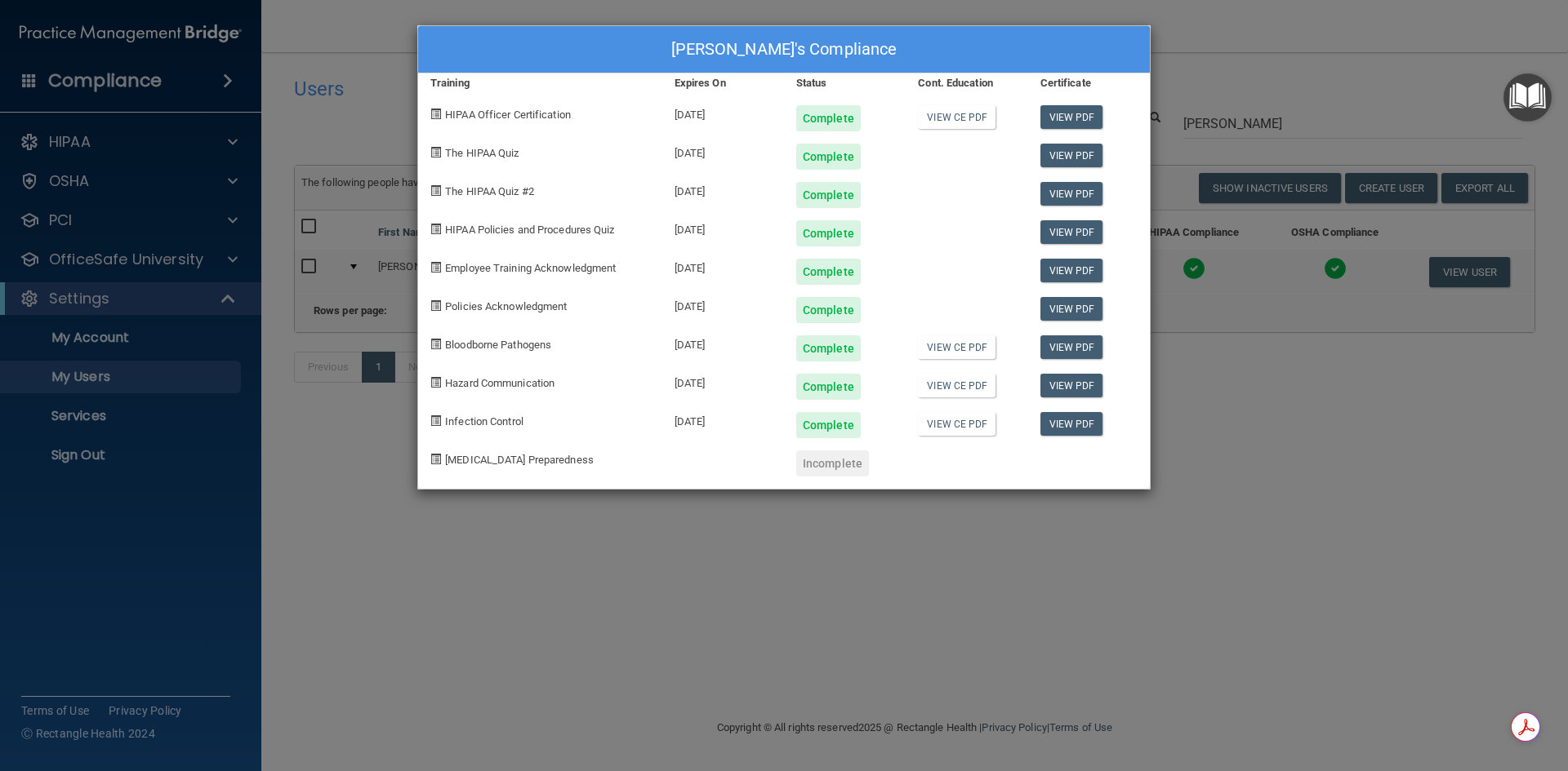
drag, startPoint x: 1224, startPoint y: 89, endPoint x: 1234, endPoint y: 86, distance: 10.4
click at [1226, 89] on div "[PERSON_NAME]'s Compliance Training Expires On Status Cont. Education Certifica…" at bounding box center [784, 386] width 1568 height 771
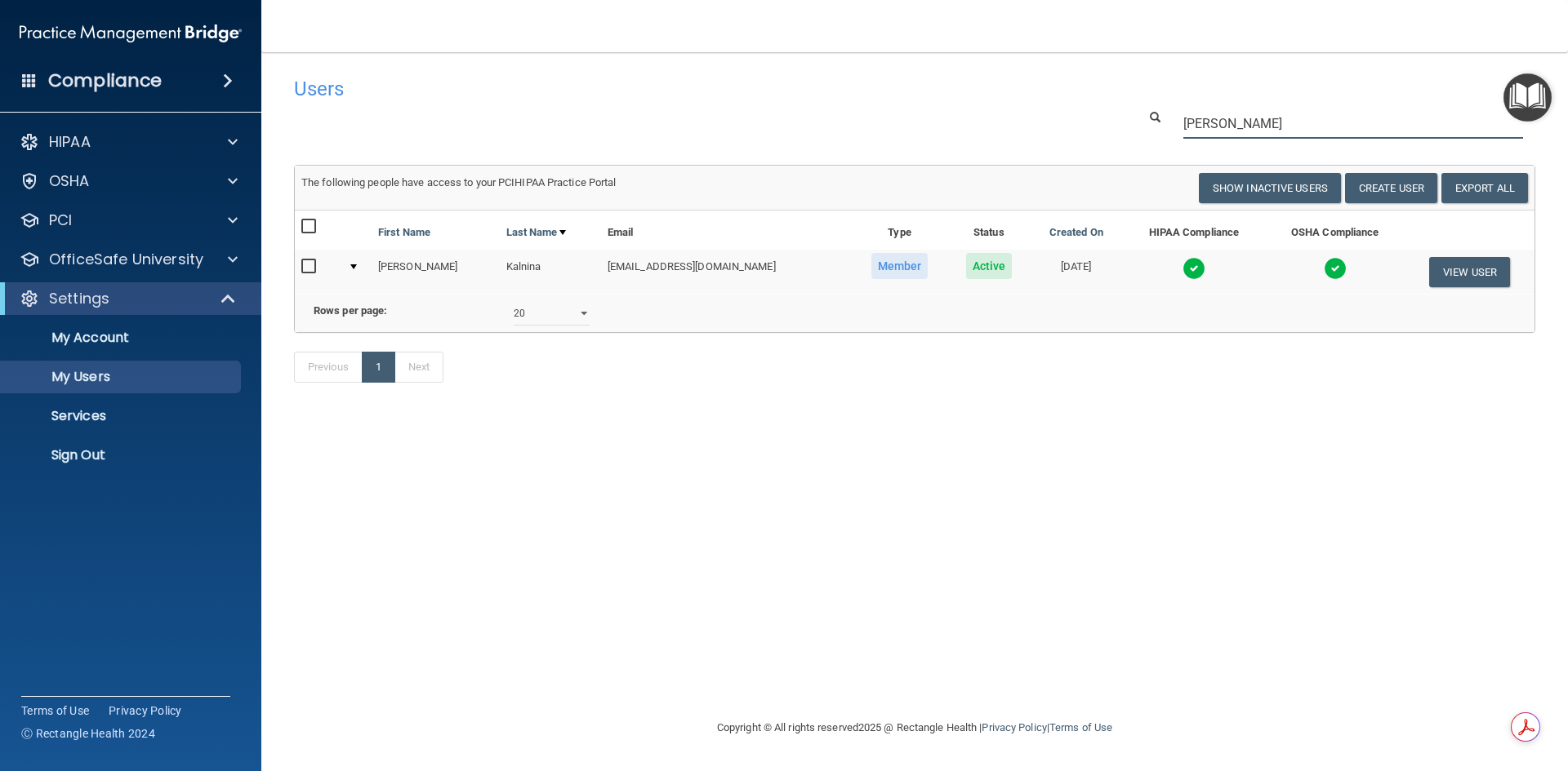
drag, startPoint x: 1246, startPoint y: 115, endPoint x: 1122, endPoint y: 112, distance: 124.0
click at [1122, 113] on div "[PERSON_NAME]" at bounding box center [914, 124] width 1266 height 30
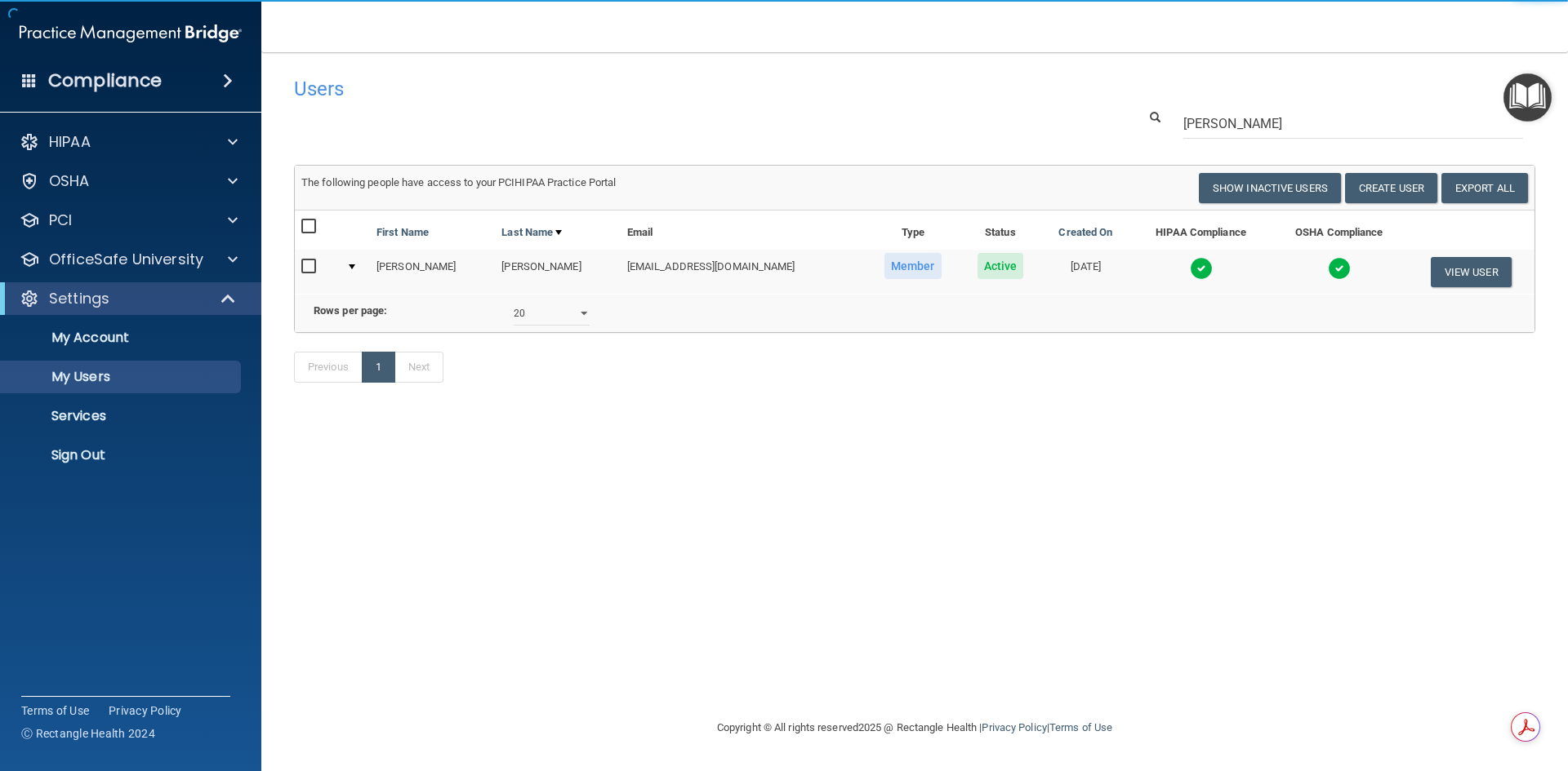
click at [1224, 279] on td at bounding box center [1201, 272] width 140 height 44
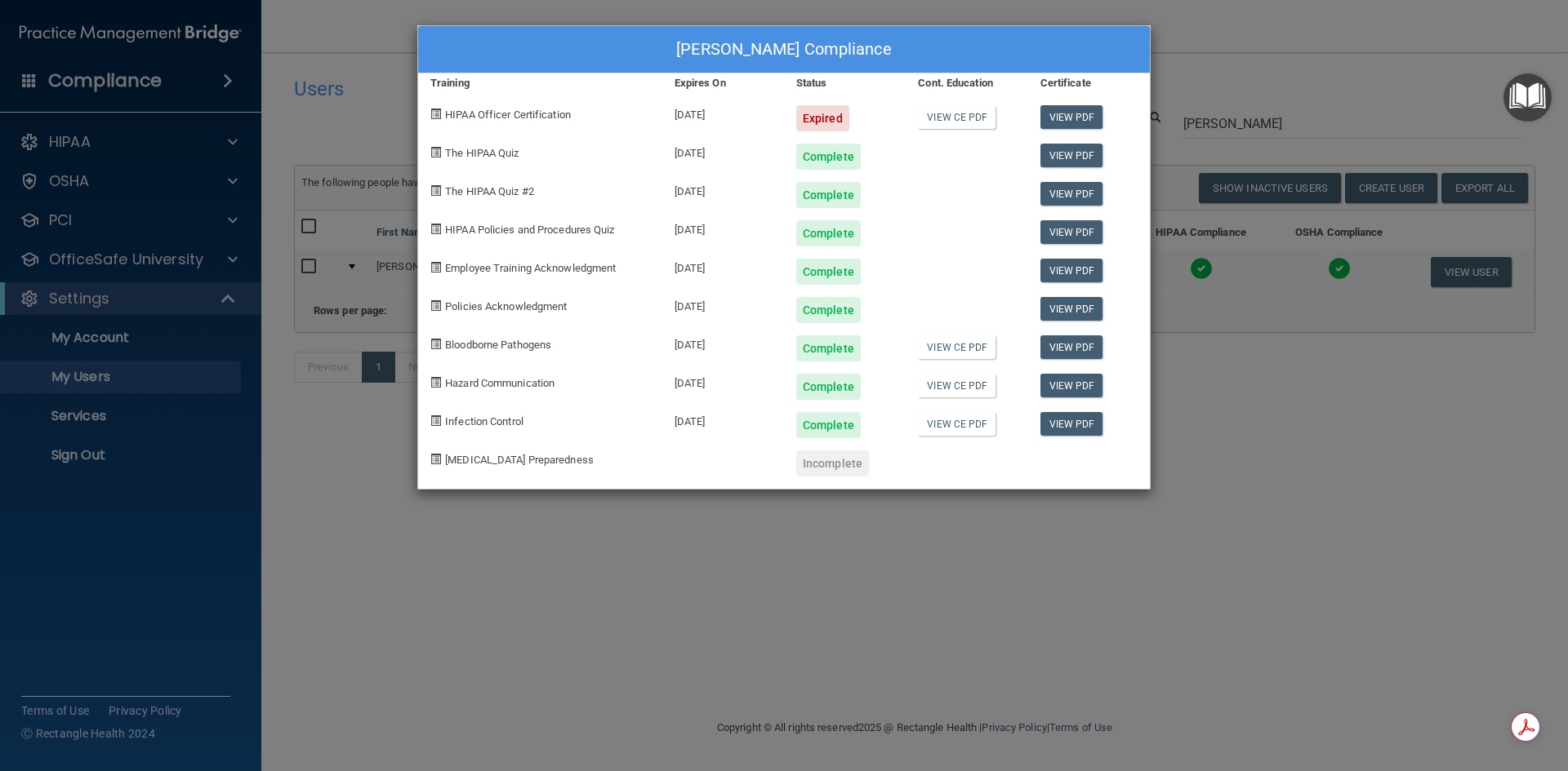
click at [1225, 134] on div "[PERSON_NAME] Compliance Training Expires On Status Cont. Education Certificate…" at bounding box center [784, 386] width 1568 height 771
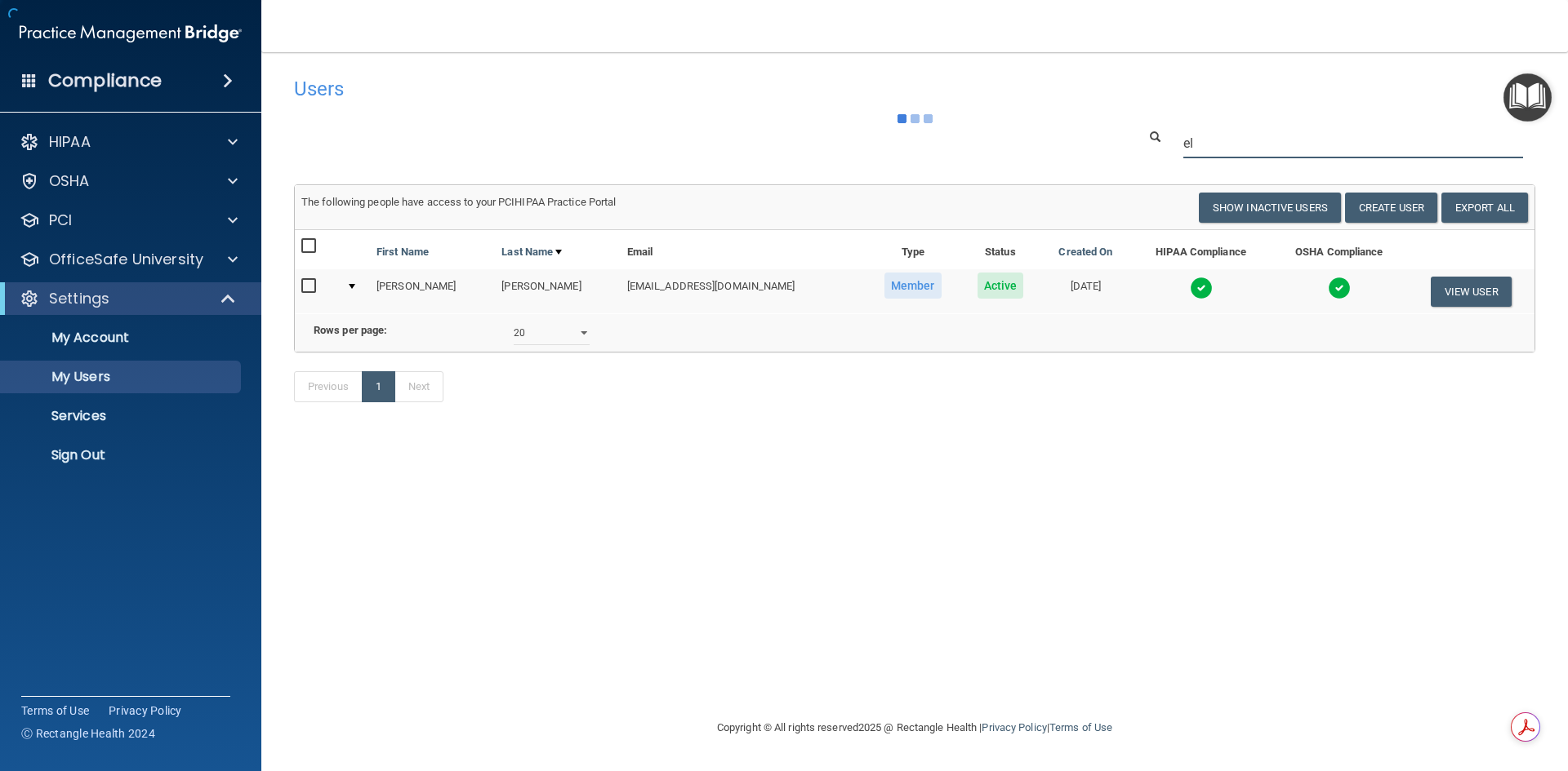
type input "e"
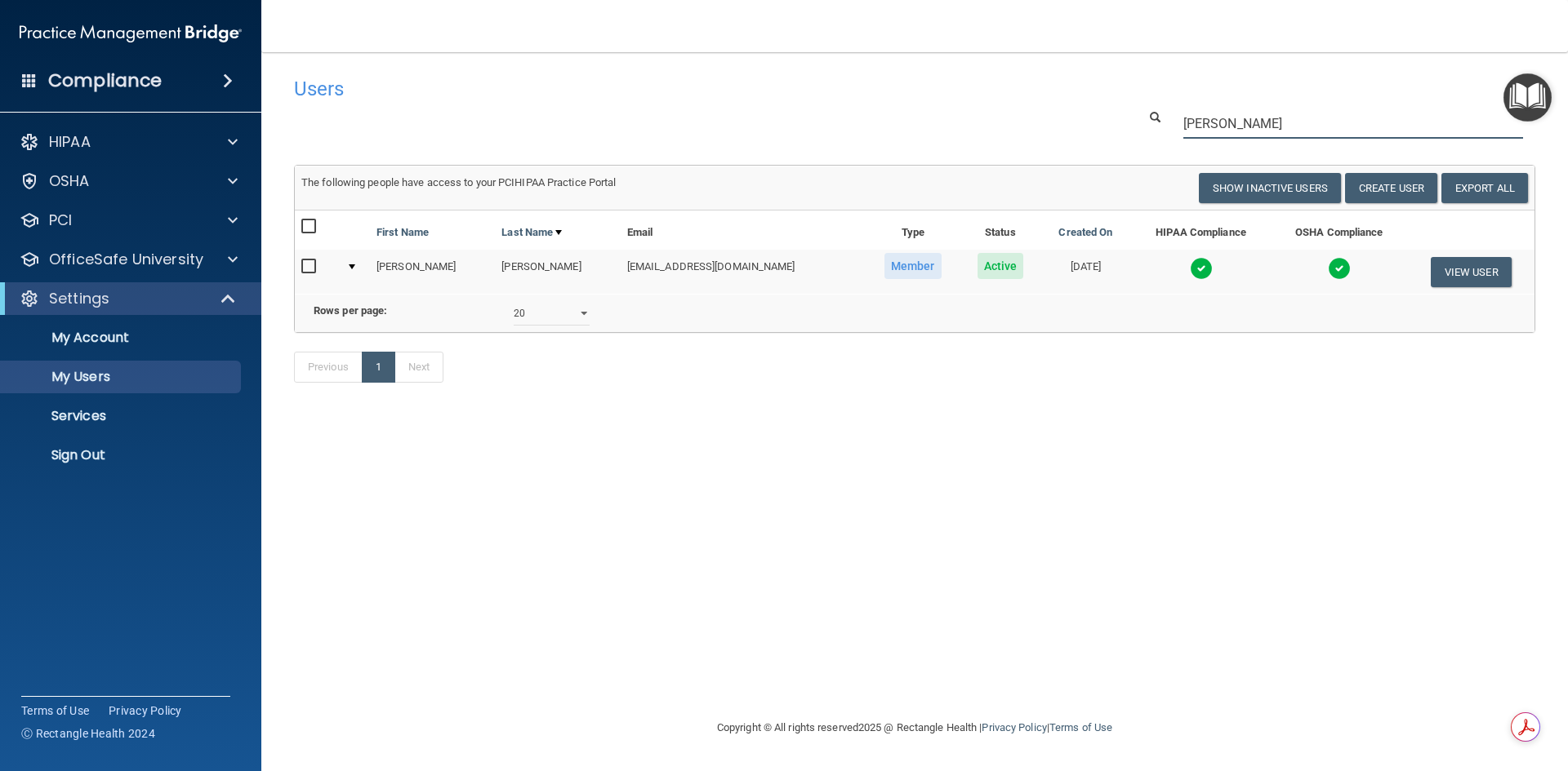
type input "[PERSON_NAME]"
click at [1187, 282] on td at bounding box center [1201, 272] width 140 height 44
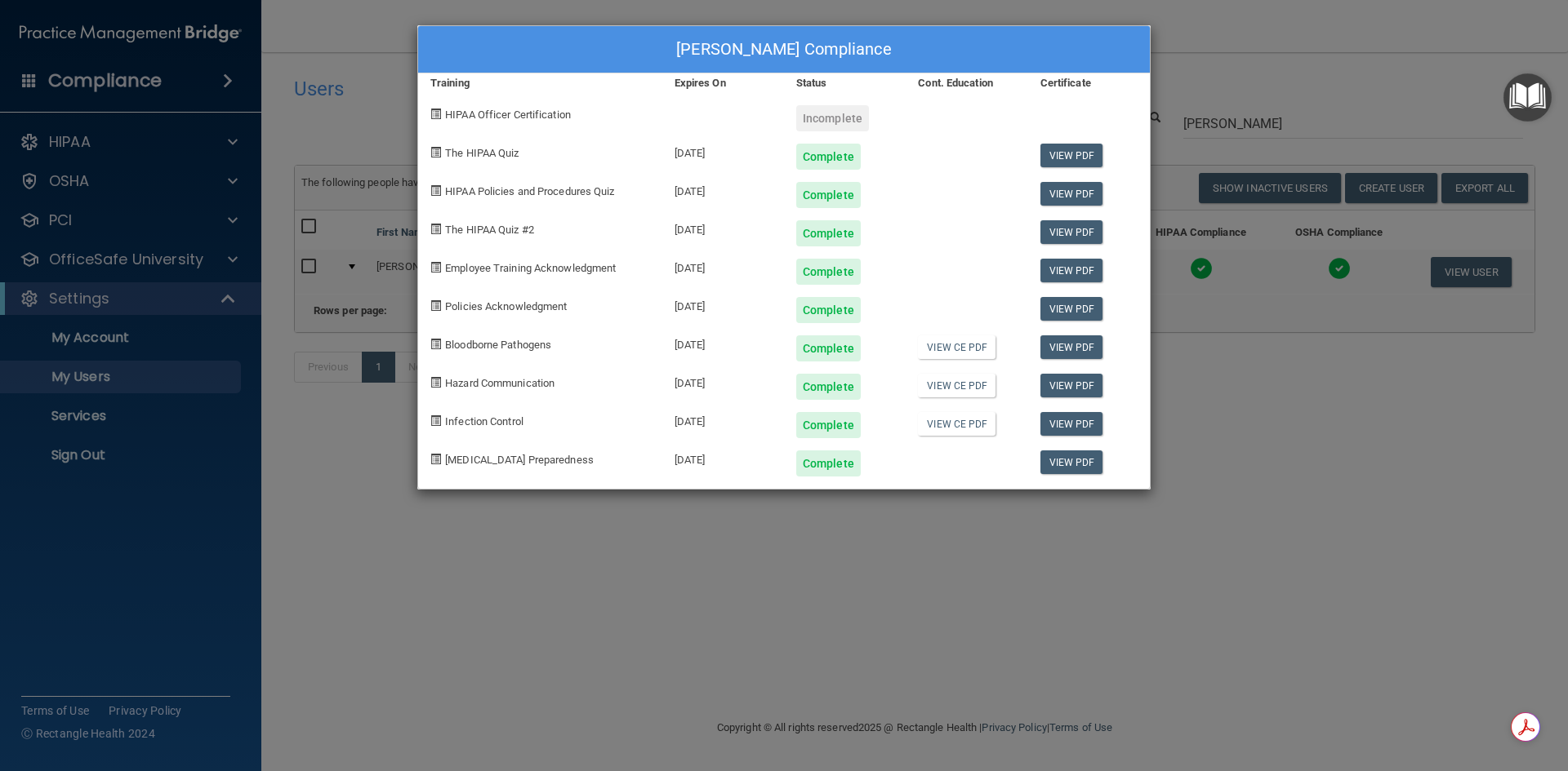
click at [1278, 73] on div "[PERSON_NAME] Compliance Training Expires On Status Cont. Education Certificate…" at bounding box center [784, 386] width 1568 height 771
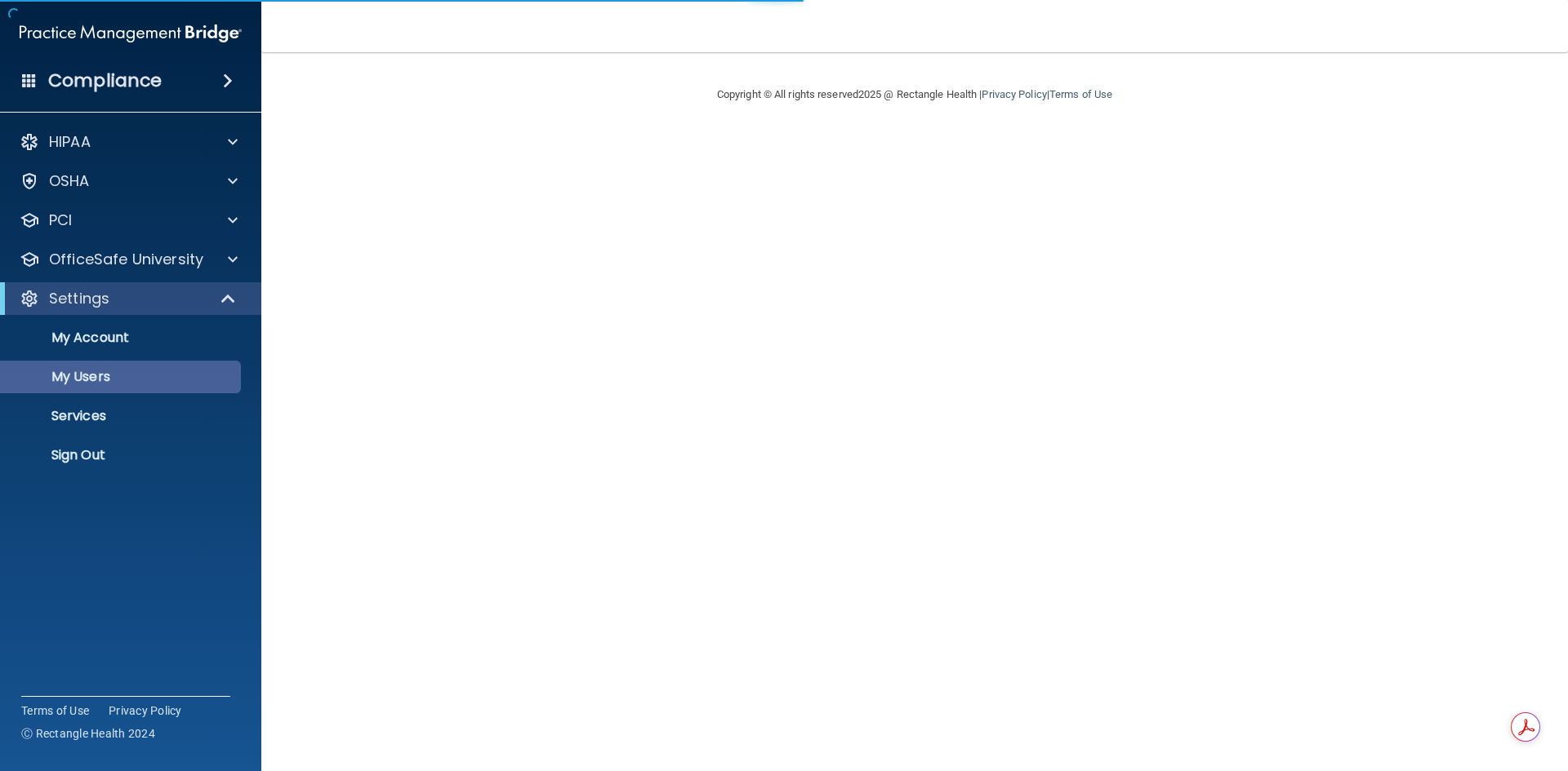
select select "20"
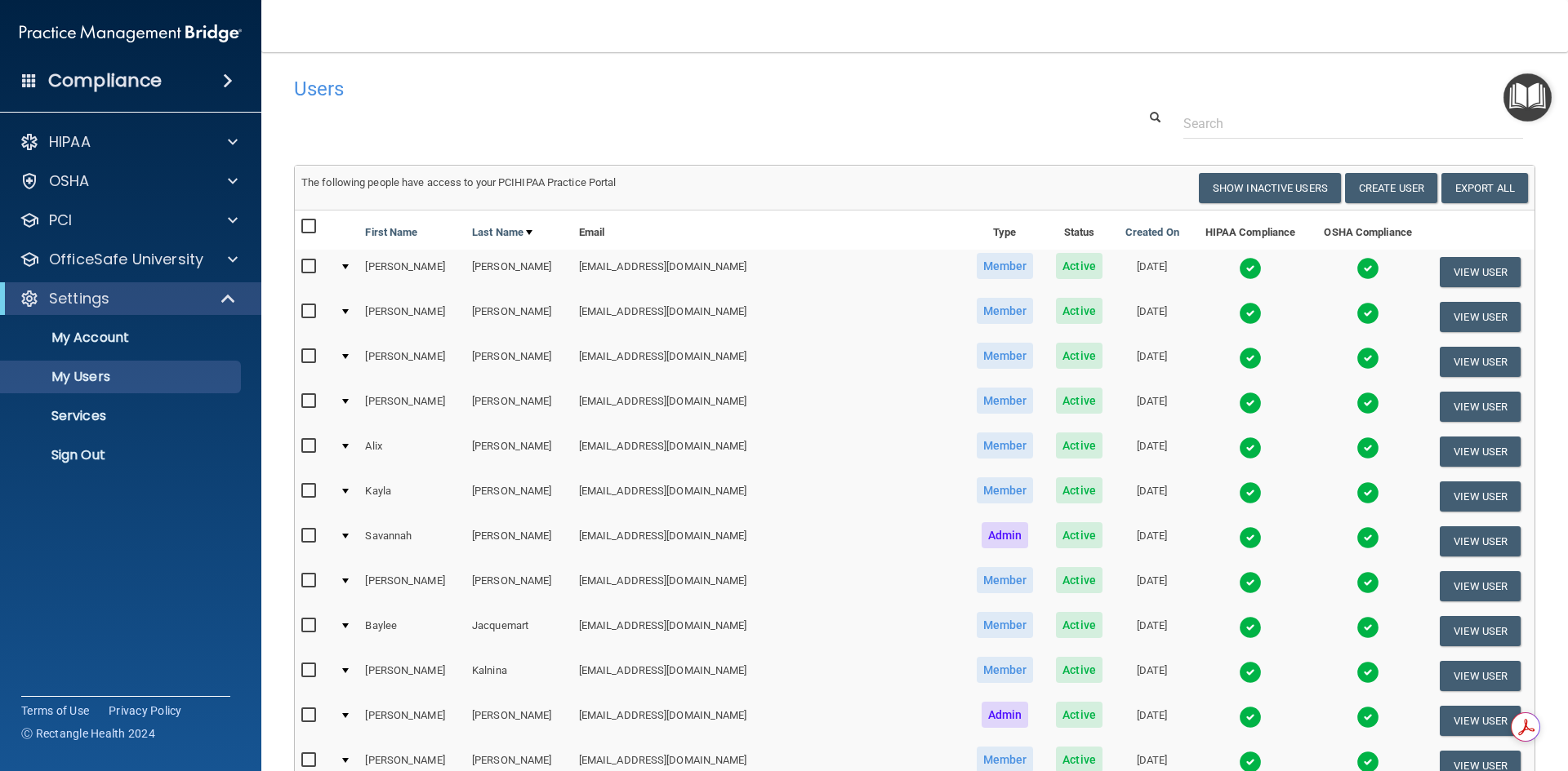
click at [1191, 275] on td at bounding box center [1251, 272] width 120 height 45
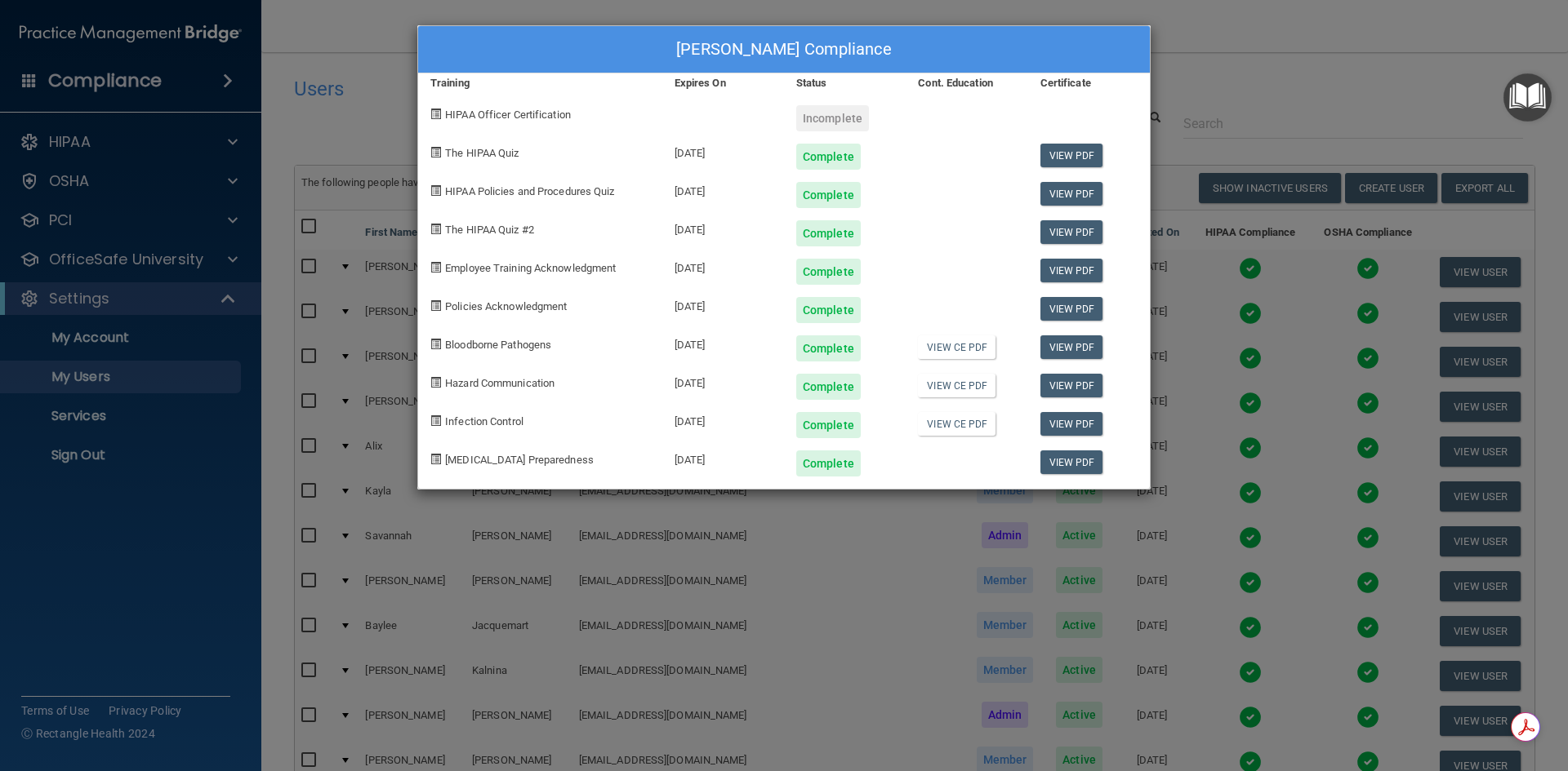
click at [737, 692] on div "[PERSON_NAME] Compliance Training Expires On Status Cont. Education Certificate…" at bounding box center [784, 386] width 1568 height 771
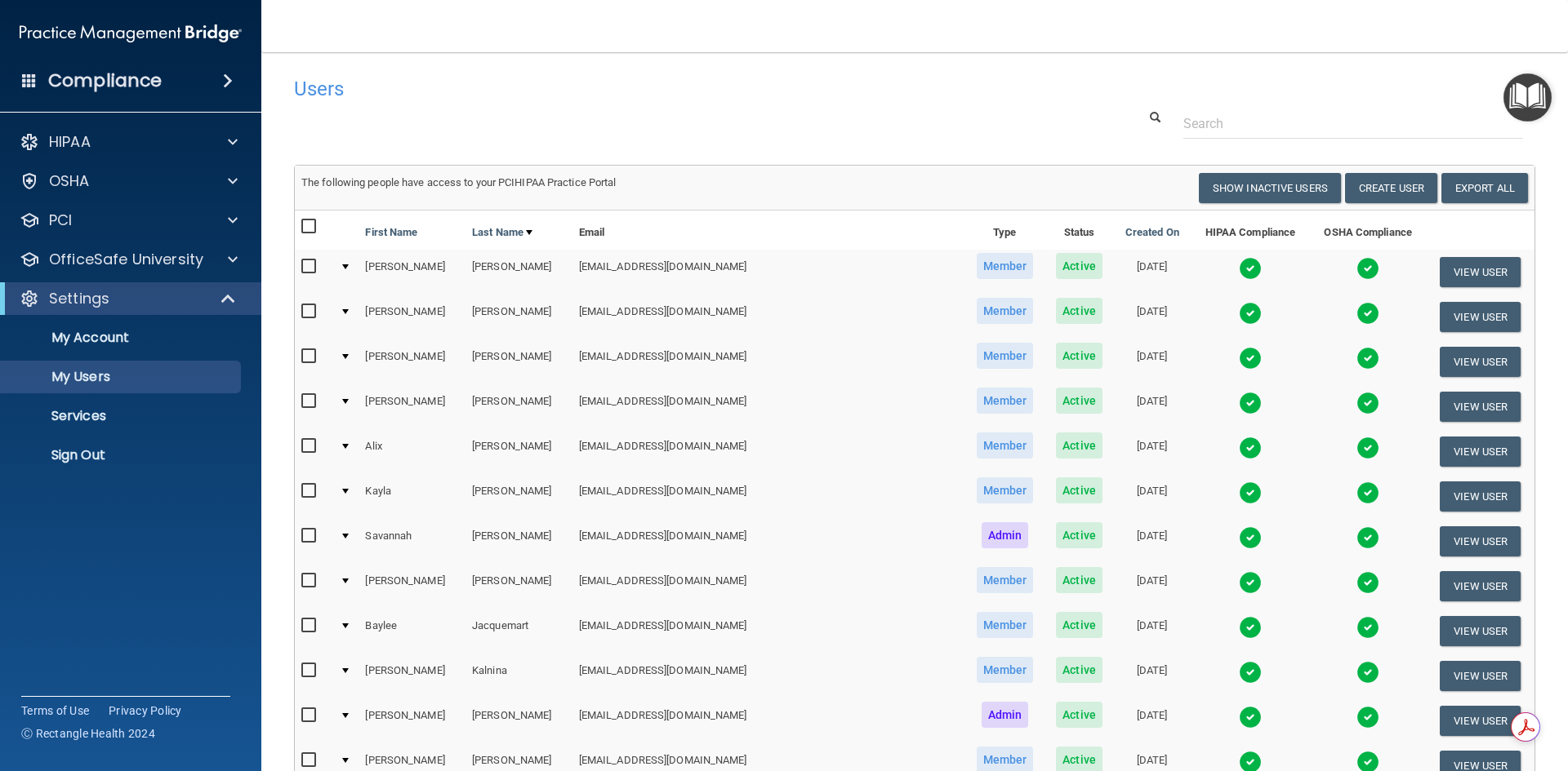
click at [1309, 446] on td at bounding box center [1368, 451] width 116 height 45
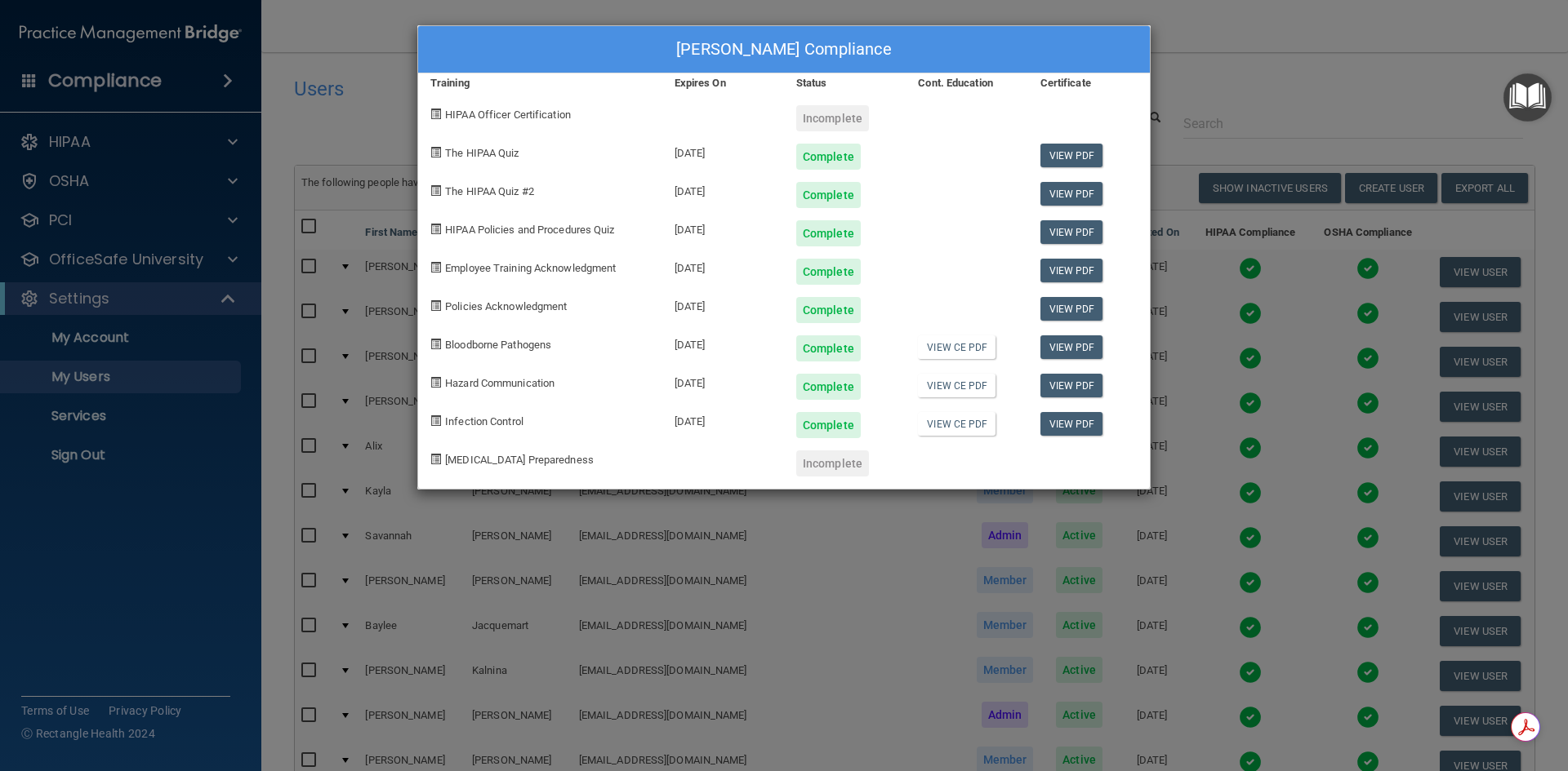
click at [1252, 88] on div "[PERSON_NAME] Compliance Training Expires On Status Cont. Education Certificate…" at bounding box center [784, 386] width 1568 height 771
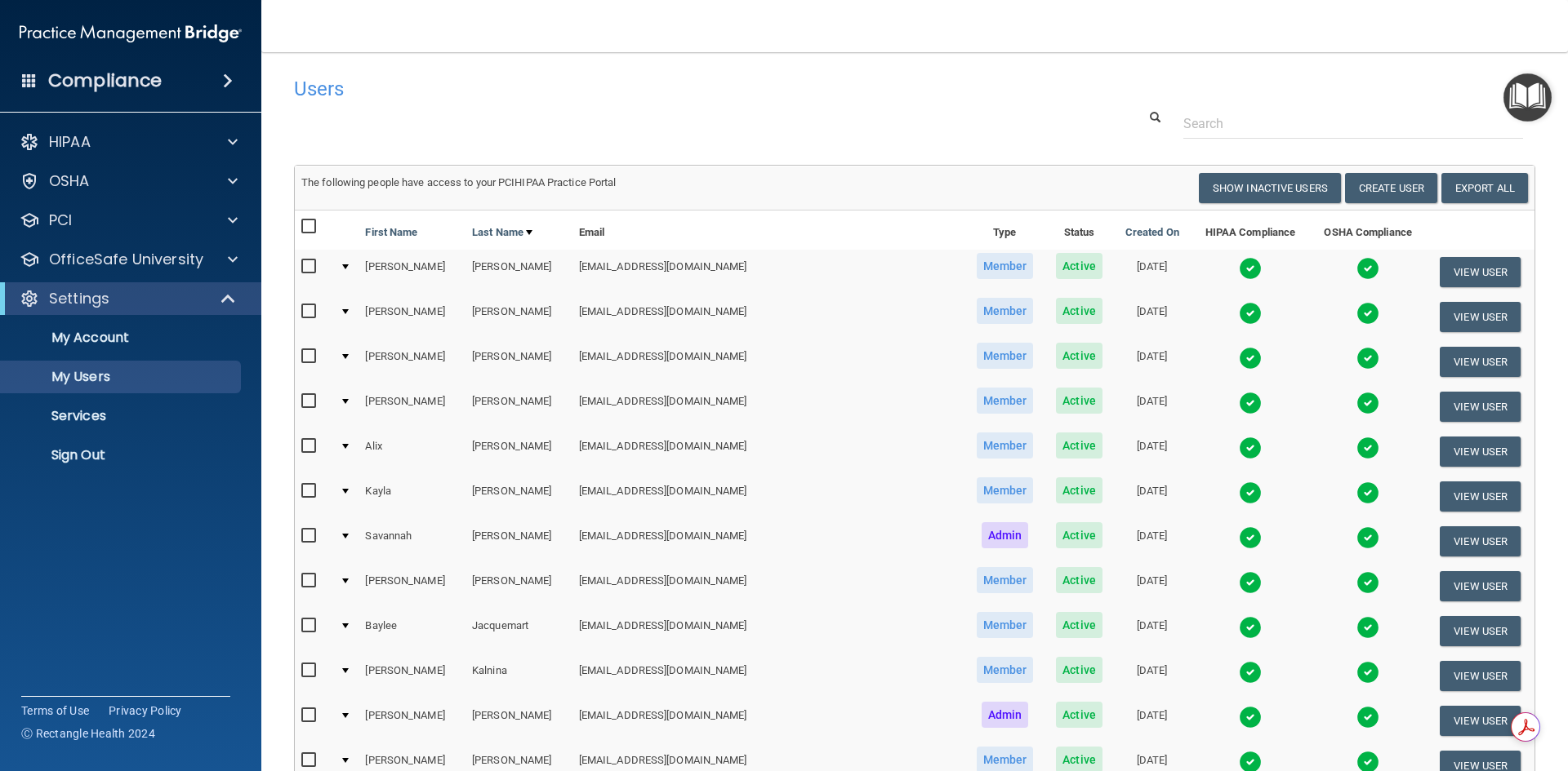
click at [1191, 661] on td at bounding box center [1251, 676] width 120 height 45
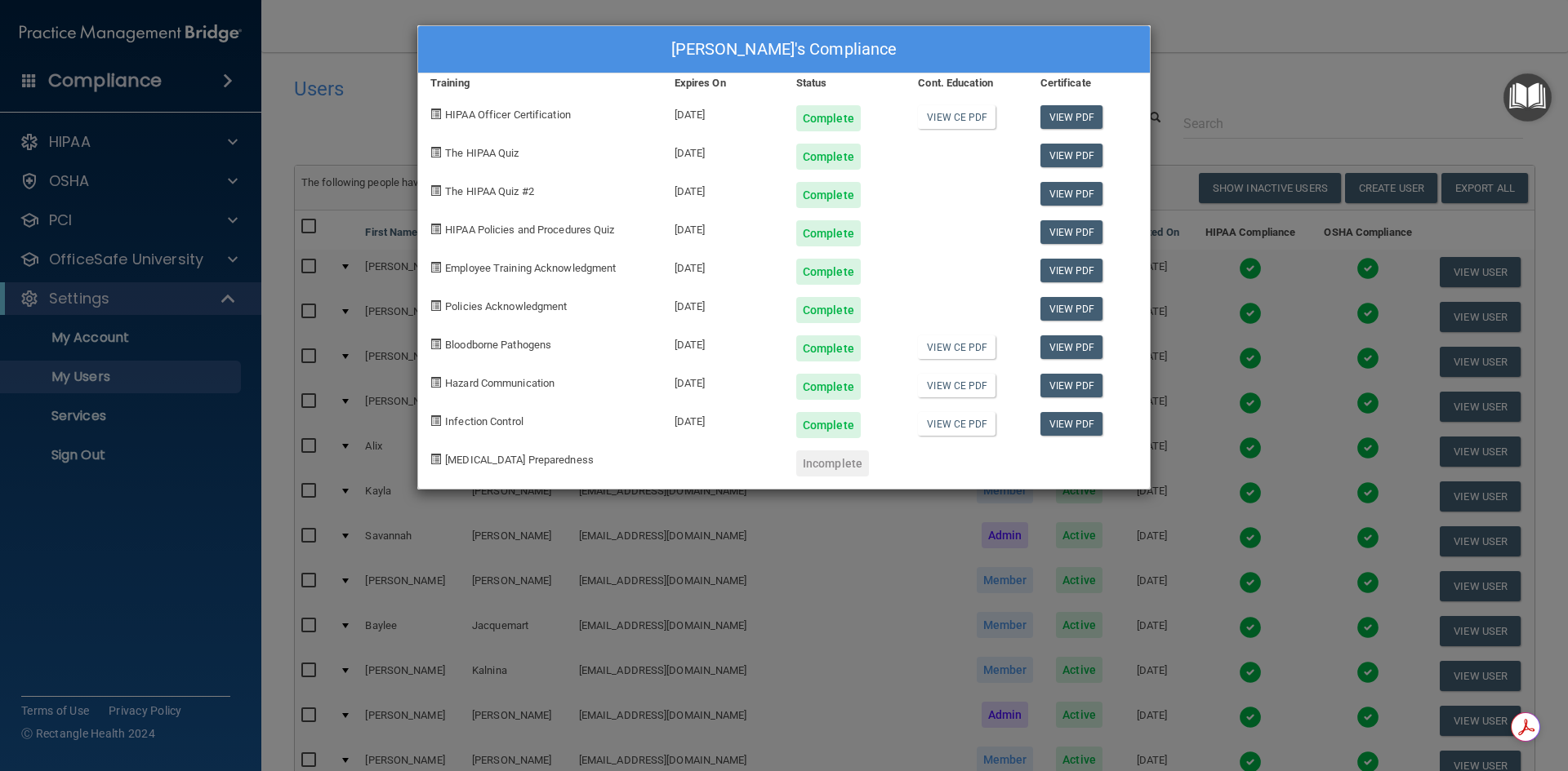
drag, startPoint x: 813, startPoint y: 551, endPoint x: 804, endPoint y: 545, distance: 10.8
click at [809, 549] on div "[PERSON_NAME]'s Compliance Training Expires On Status Cont. Education Certifica…" at bounding box center [784, 386] width 1568 height 771
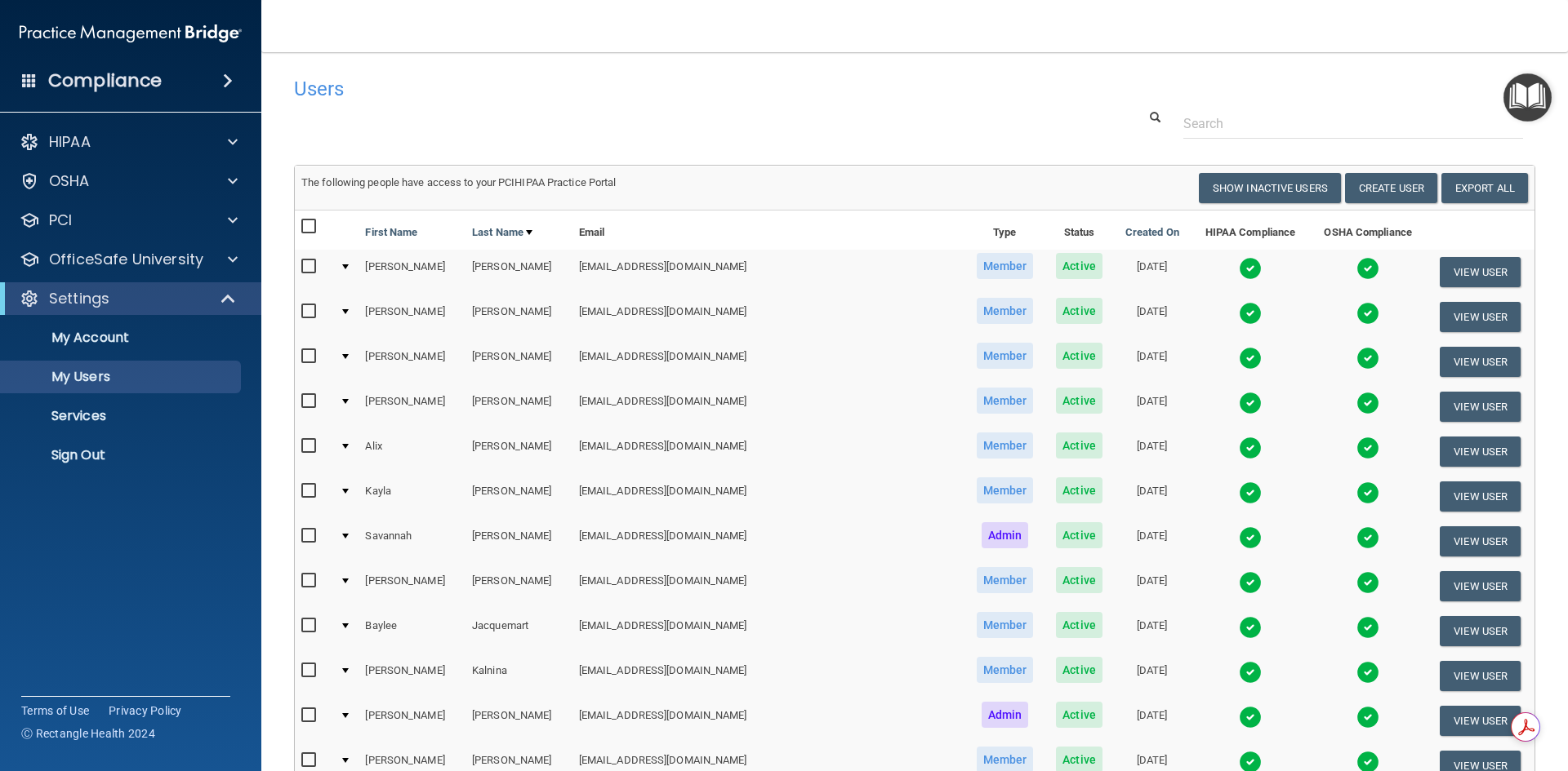
click at [1213, 730] on td at bounding box center [1251, 720] width 120 height 45
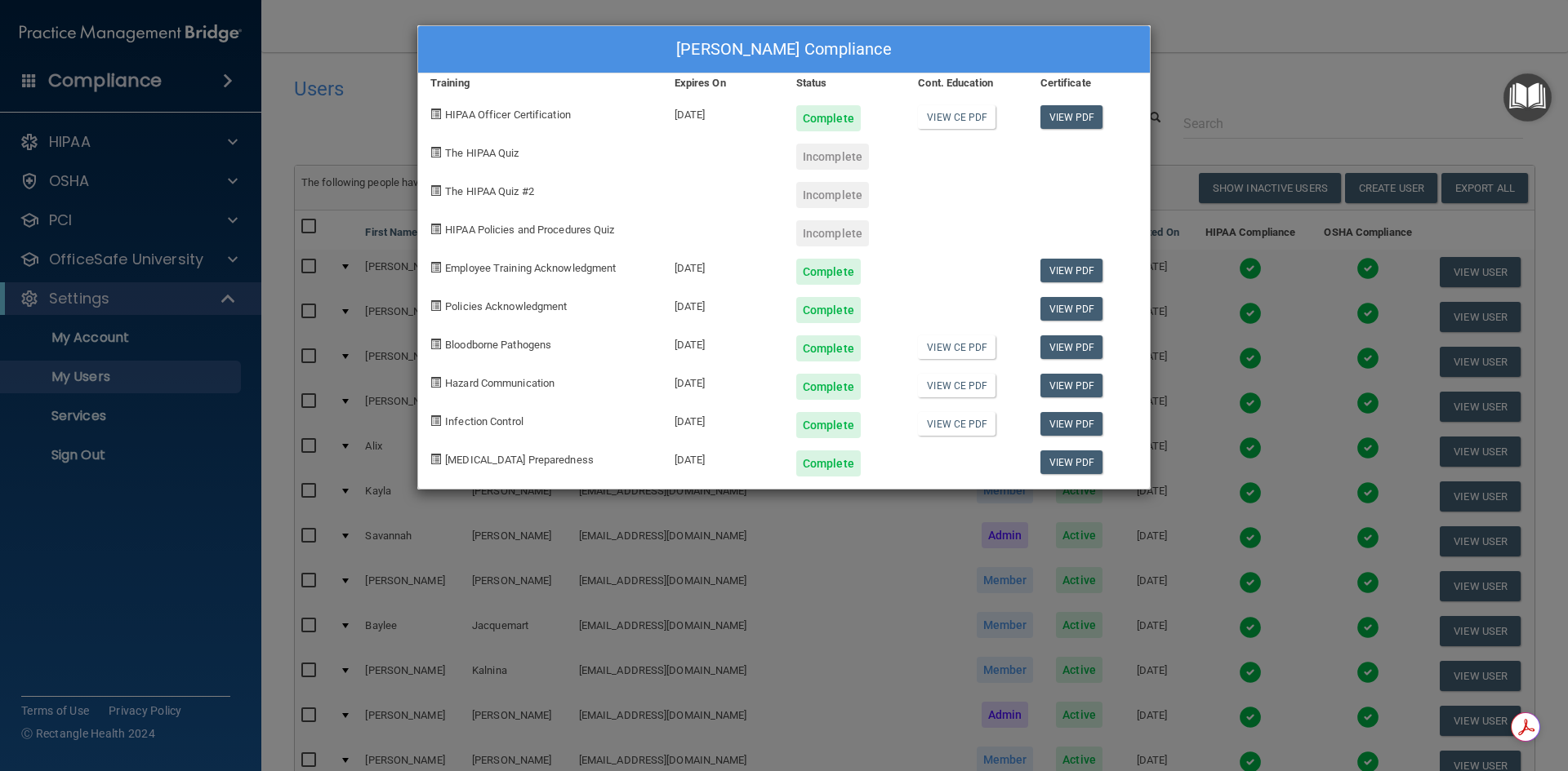
click at [408, 542] on div "Parker LeMire's Compliance Training Expires On Status Cont. Education Certifica…" at bounding box center [784, 386] width 1568 height 771
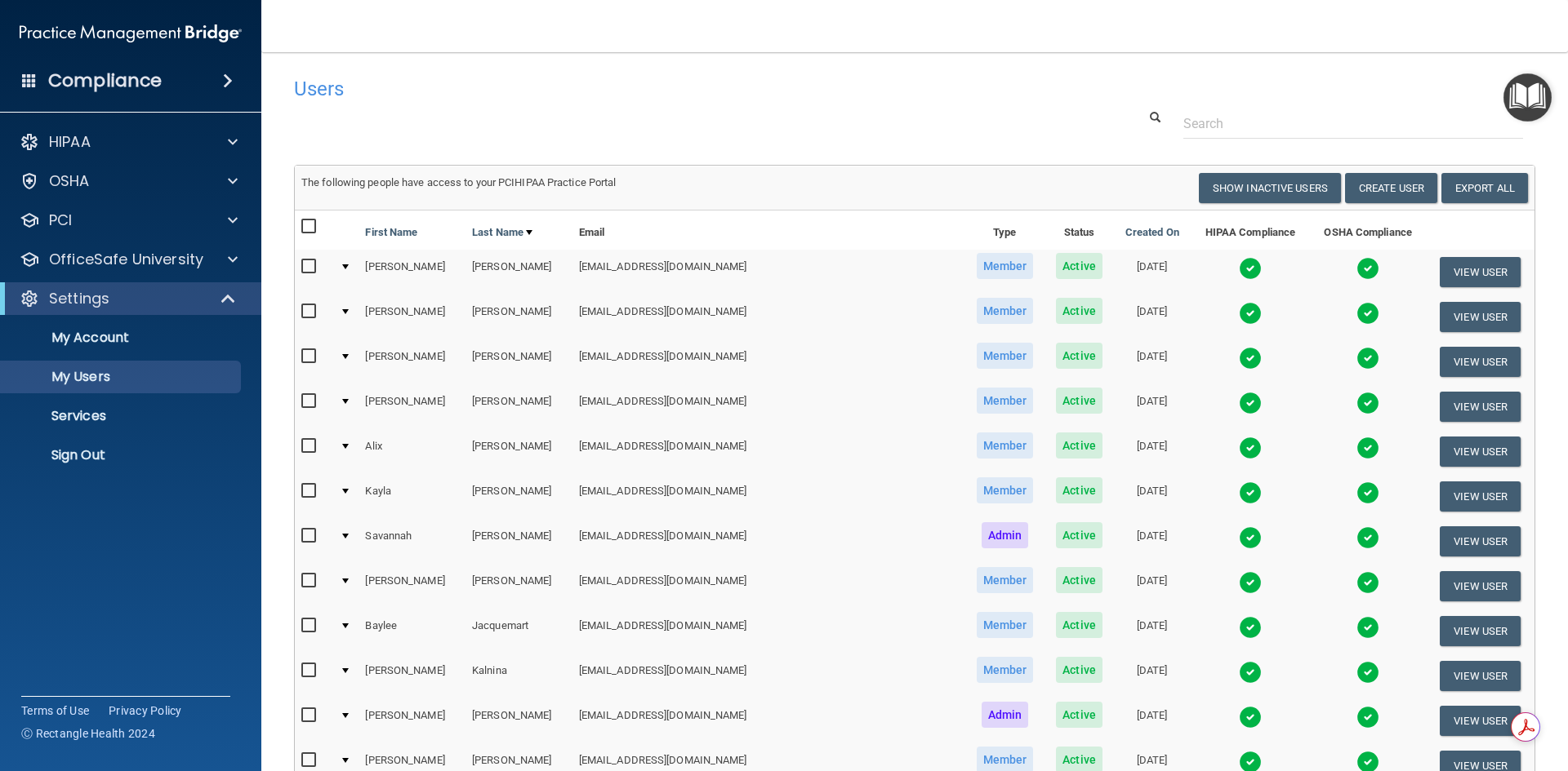
click at [1239, 761] on img at bounding box center [1250, 762] width 23 height 23
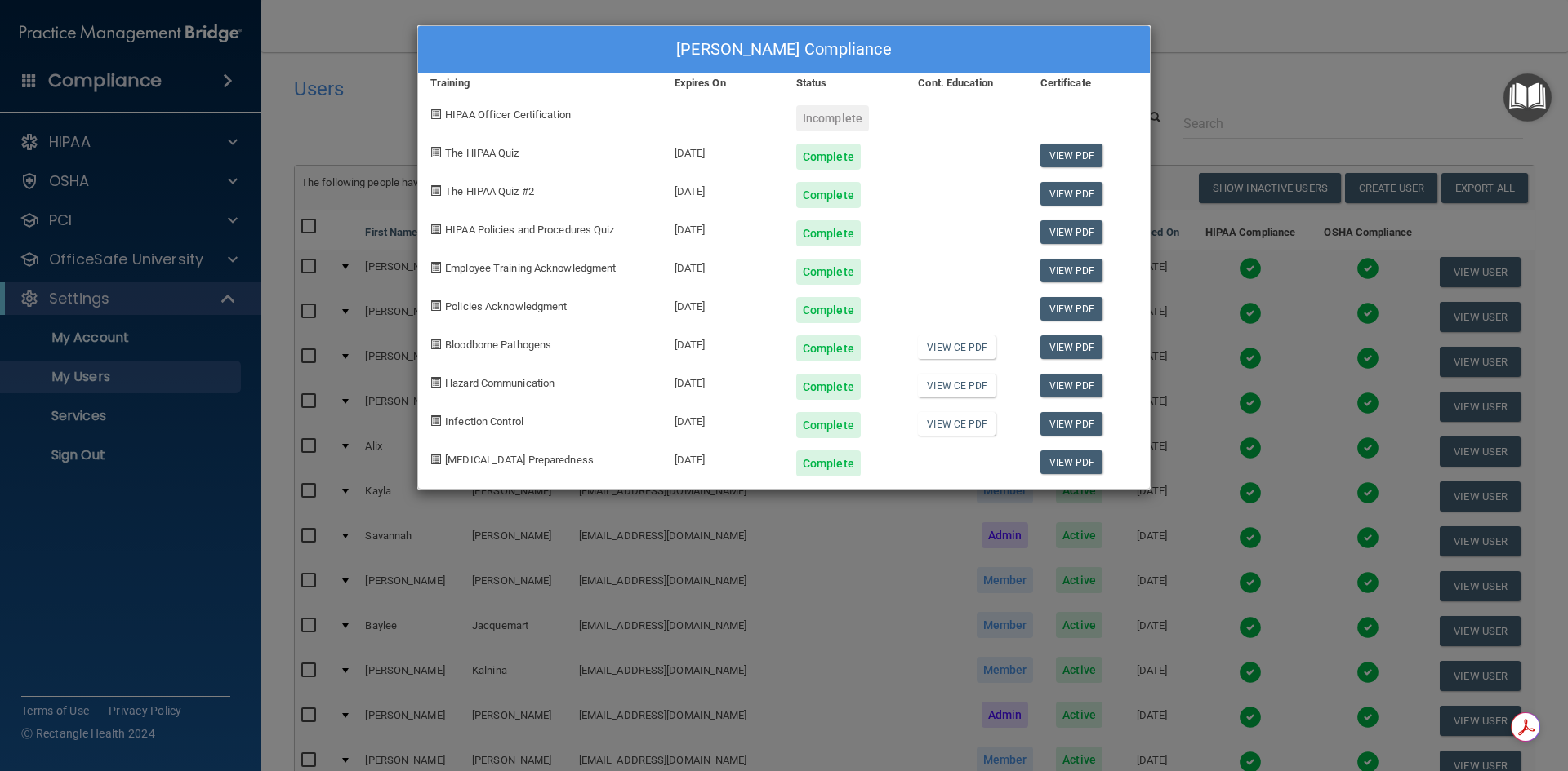
click at [654, 716] on div "Sarah McHenry's Compliance Training Expires On Status Cont. Education Certifica…" at bounding box center [784, 386] width 1568 height 771
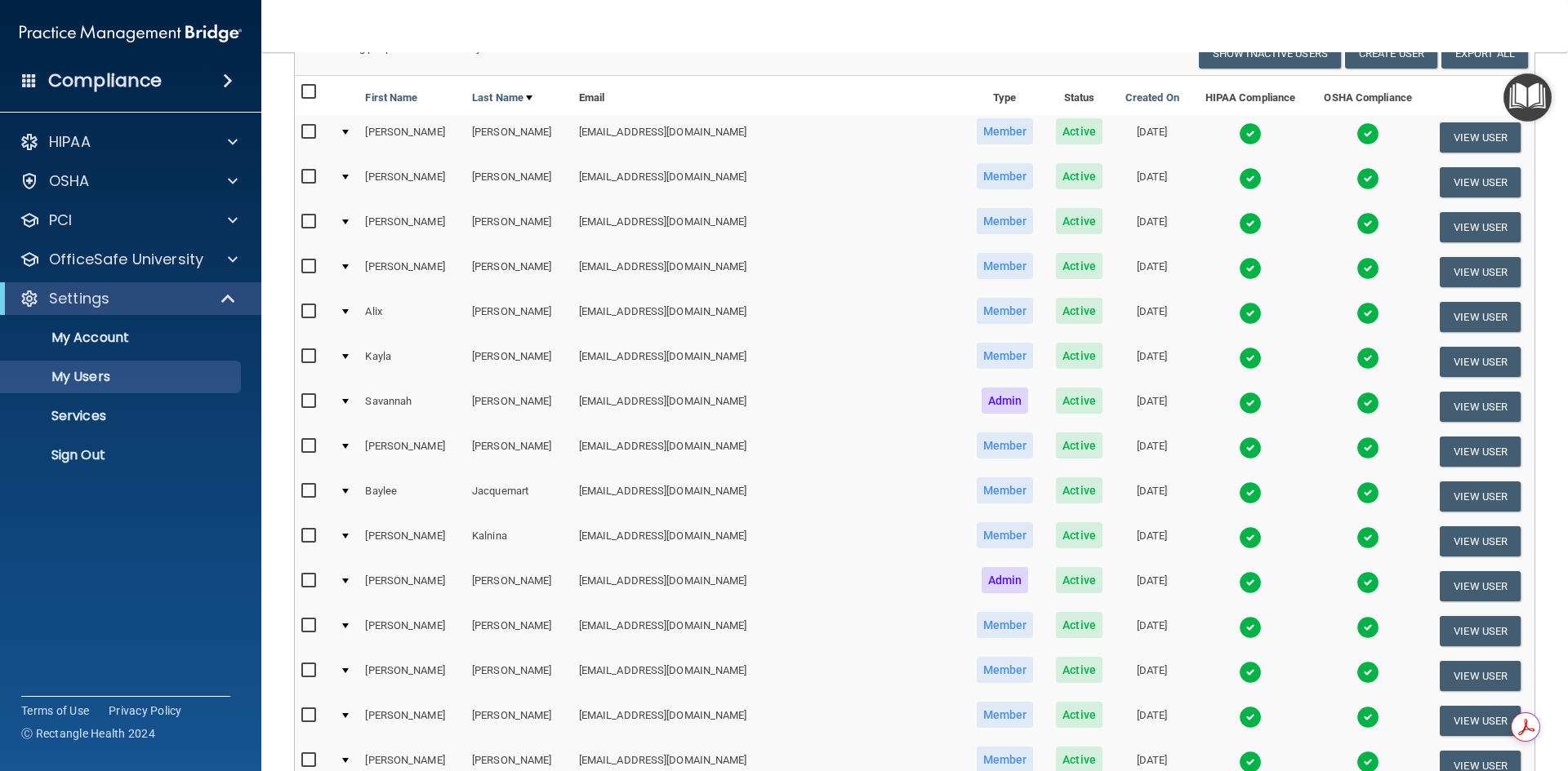
scroll to position [163, 0]
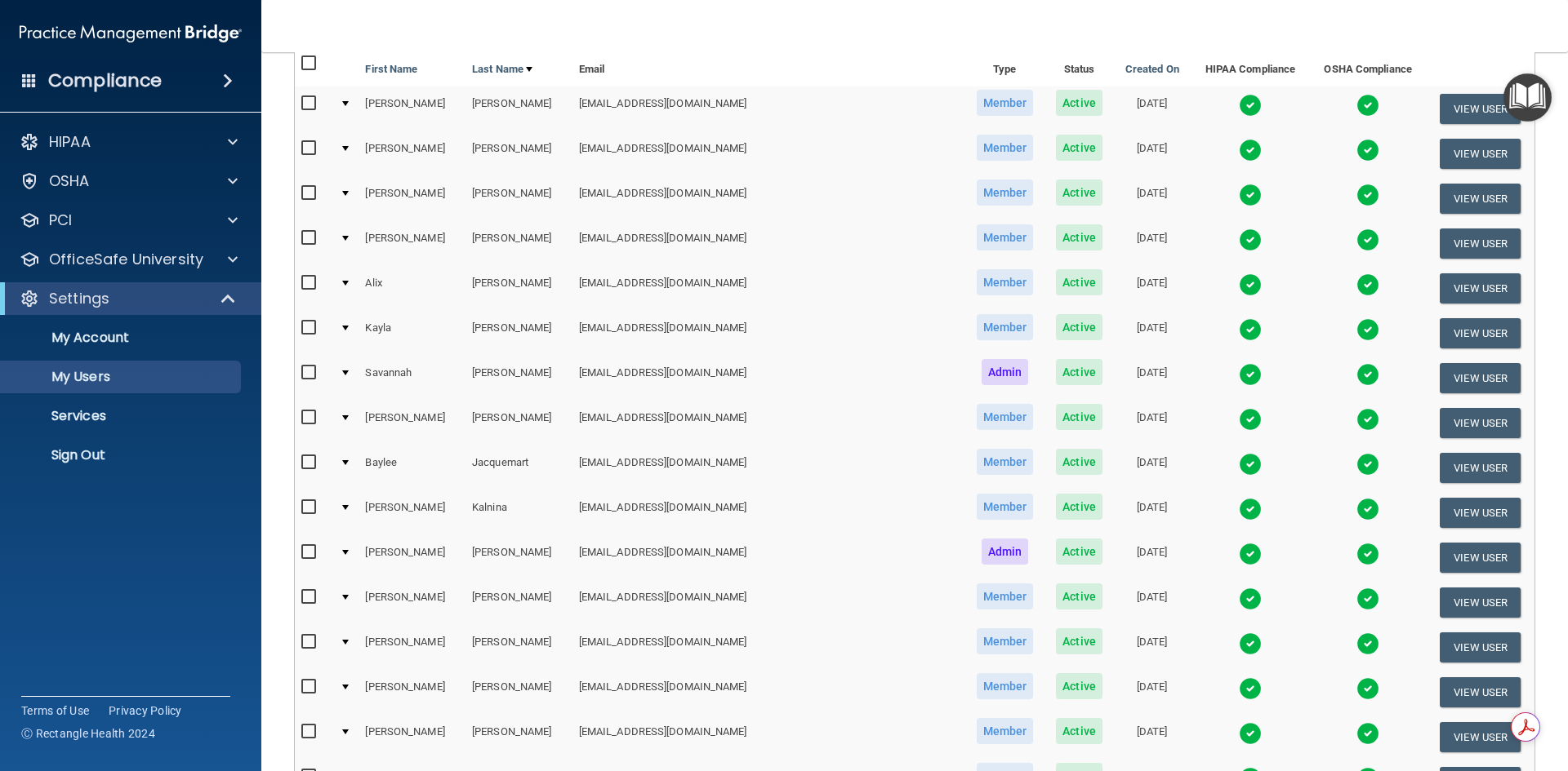
click at [1199, 691] on td at bounding box center [1251, 692] width 120 height 45
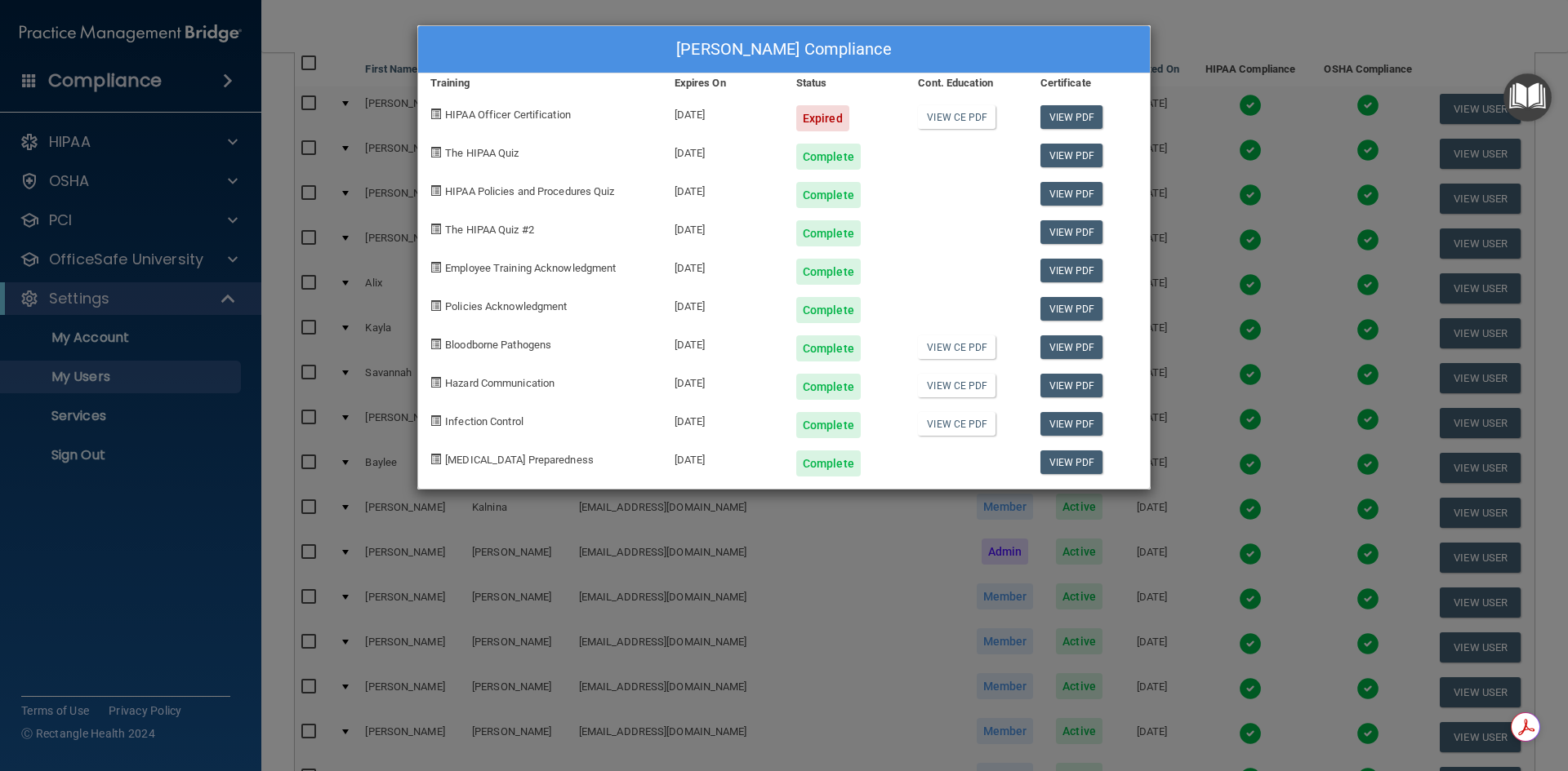
click at [751, 582] on div "Taylor Mortimer's Compliance Training Expires On Status Cont. Education Certifi…" at bounding box center [784, 386] width 1568 height 771
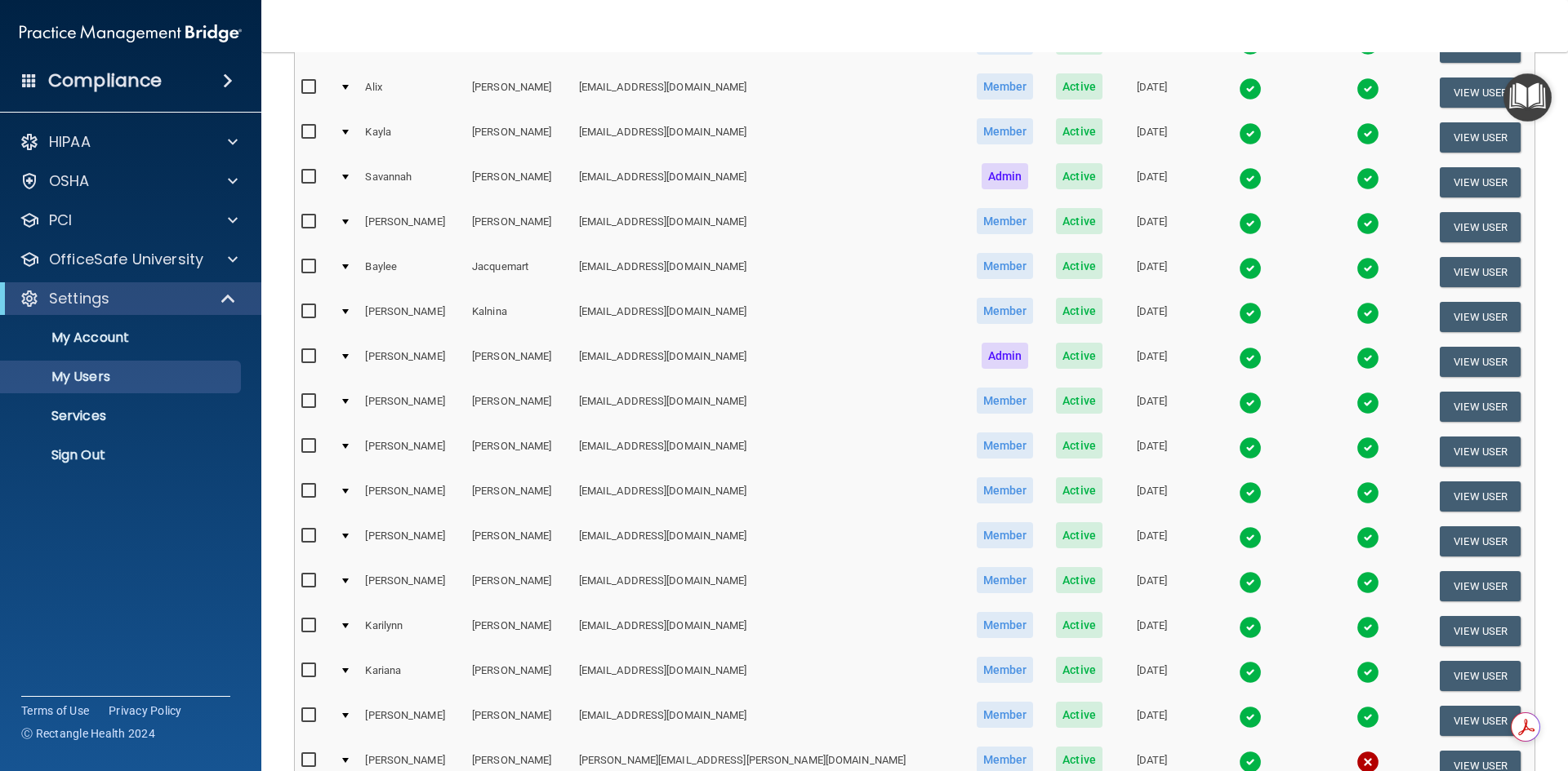
scroll to position [408, 0]
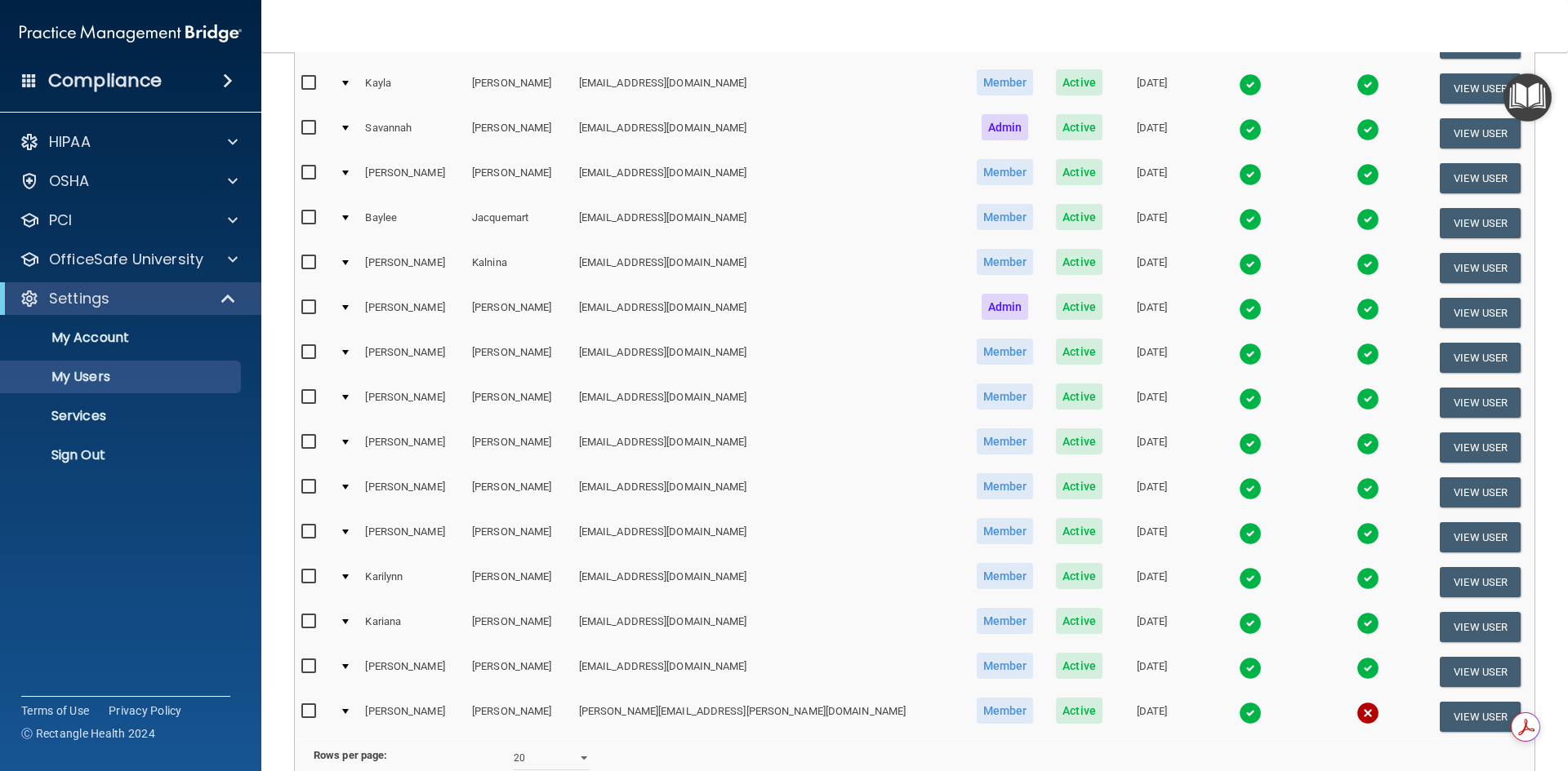
click at [1224, 671] on td at bounding box center [1251, 672] width 120 height 45
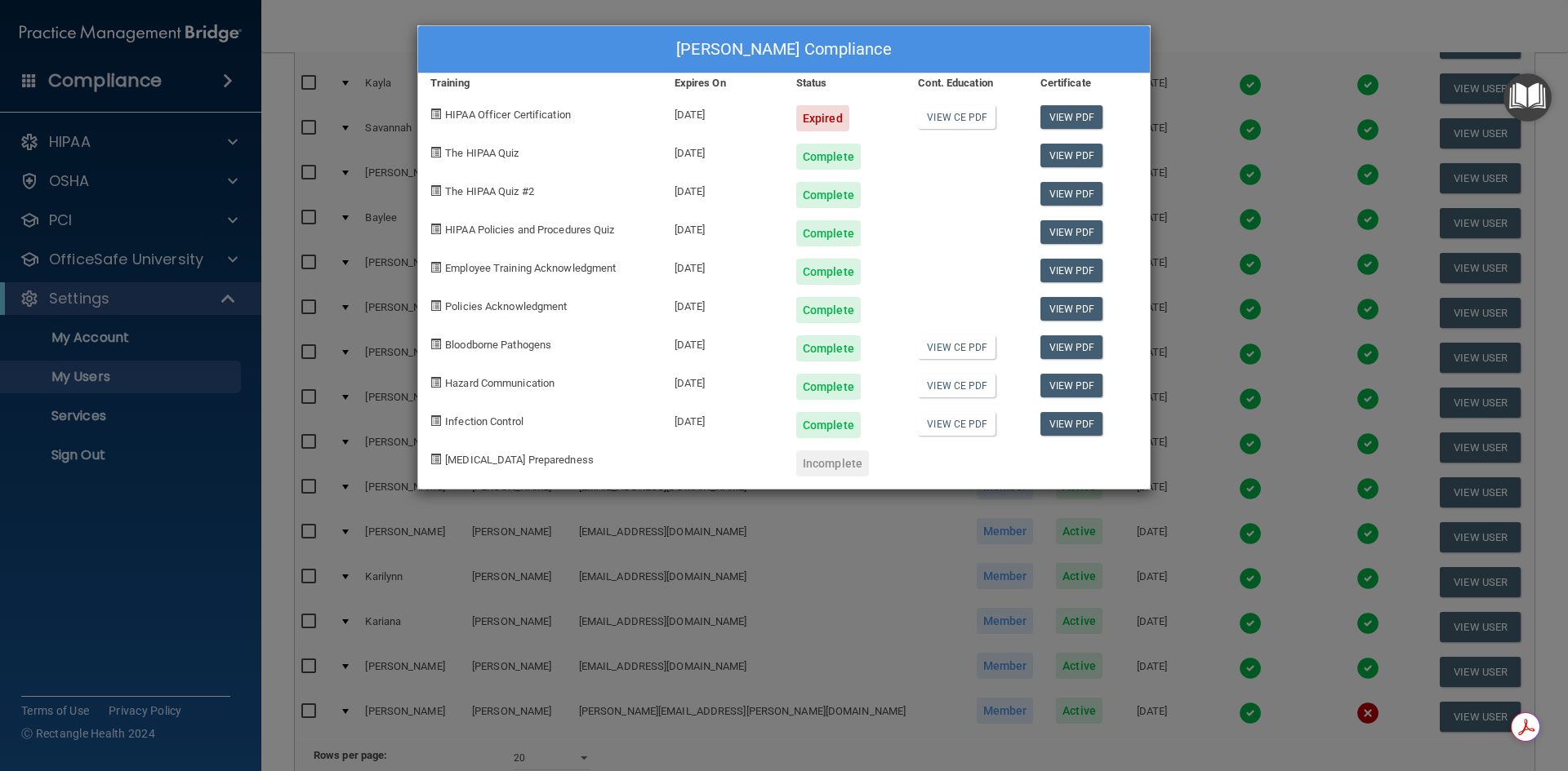
click at [691, 557] on div "[PERSON_NAME] Compliance Training Expires On Status Cont. Education Certificate…" at bounding box center [784, 386] width 1568 height 771
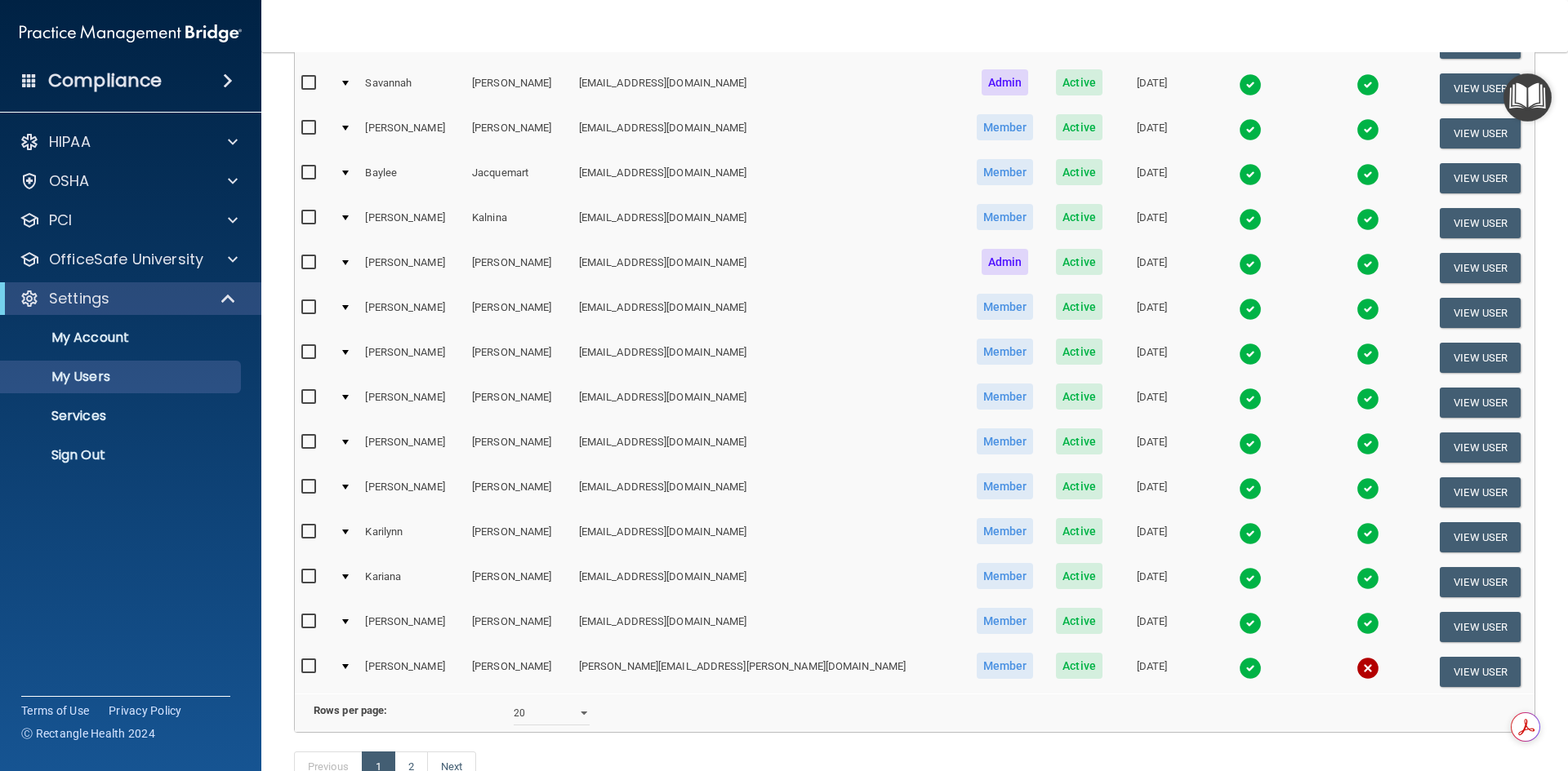
scroll to position [490, 0]
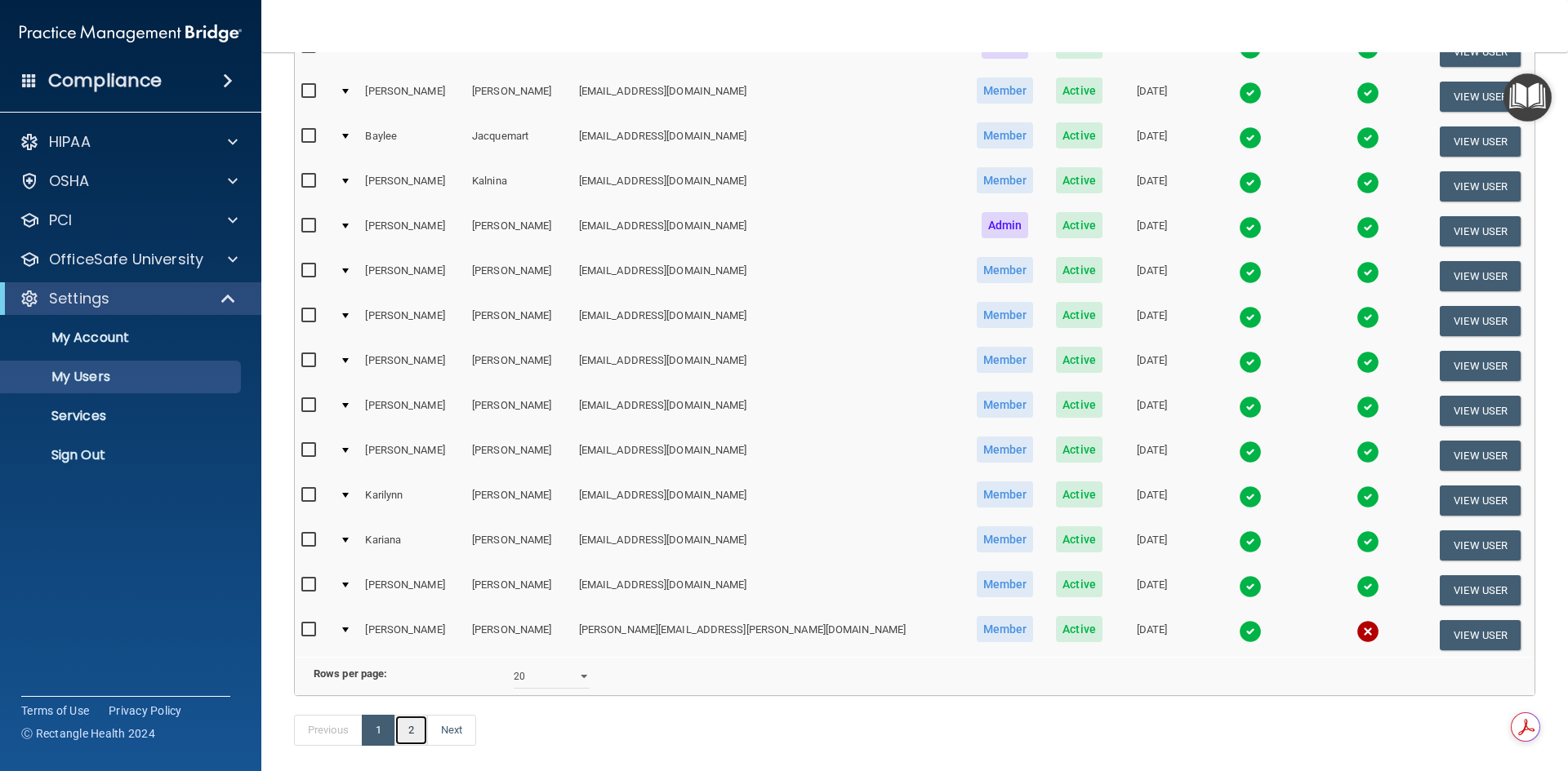
click at [412, 746] on link "2" at bounding box center [411, 730] width 34 height 31
select select "20"
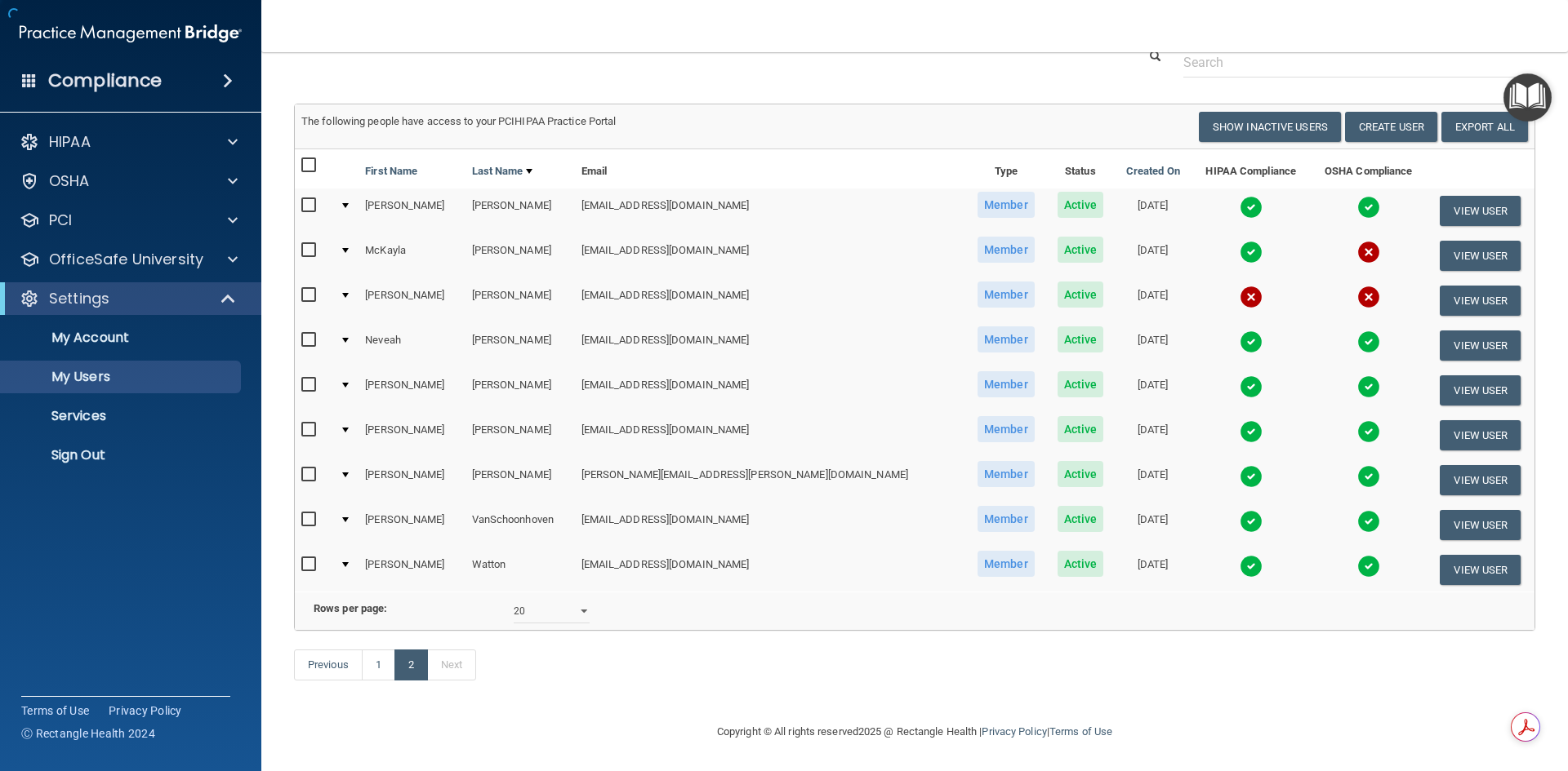
scroll to position [86, 0]
click at [1240, 241] on img at bounding box center [1251, 252] width 23 height 23
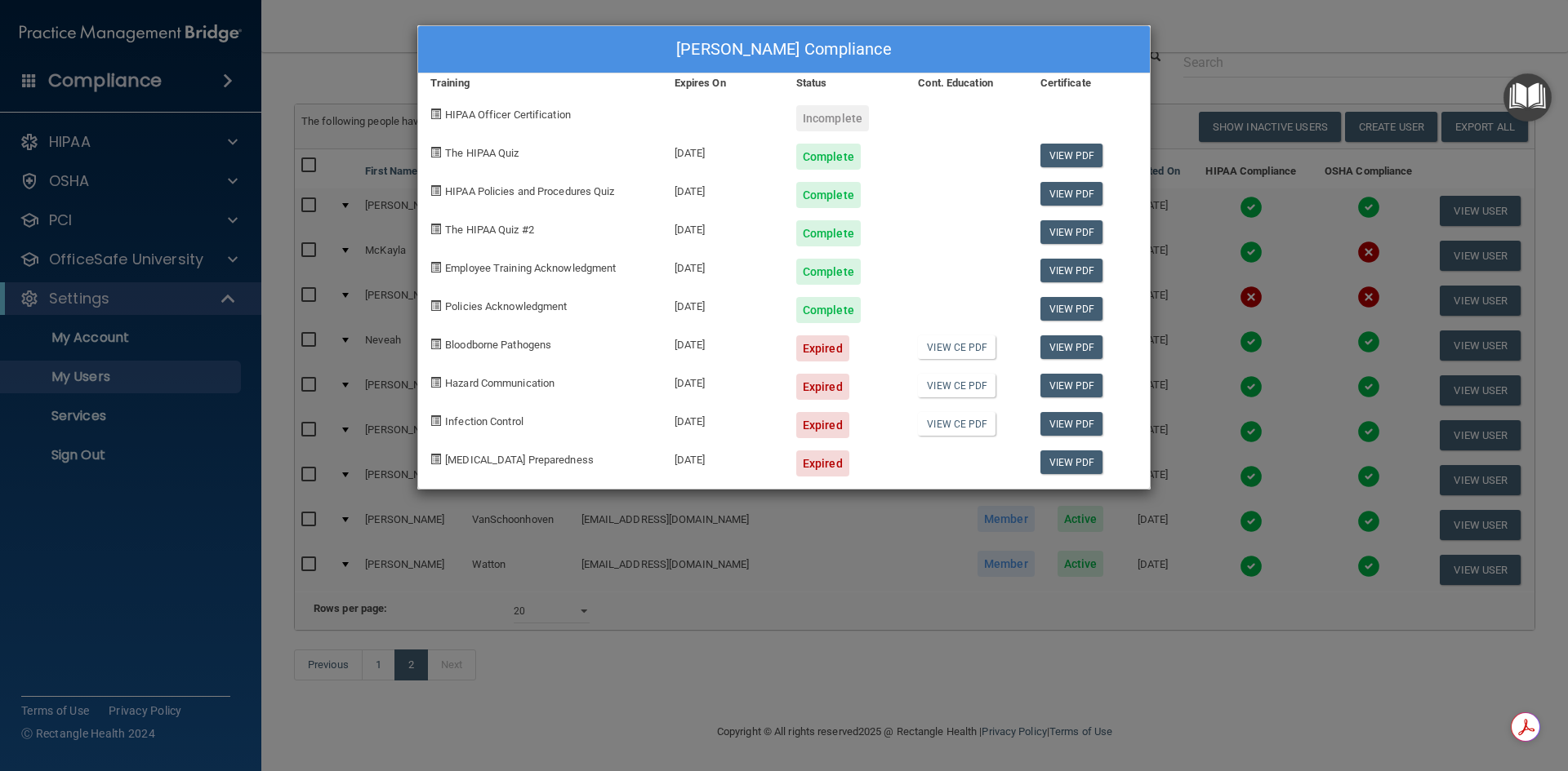
click at [776, 601] on div "McKayla Strzok's Compliance Training Expires On Status Cont. Education Certific…" at bounding box center [784, 386] width 1568 height 771
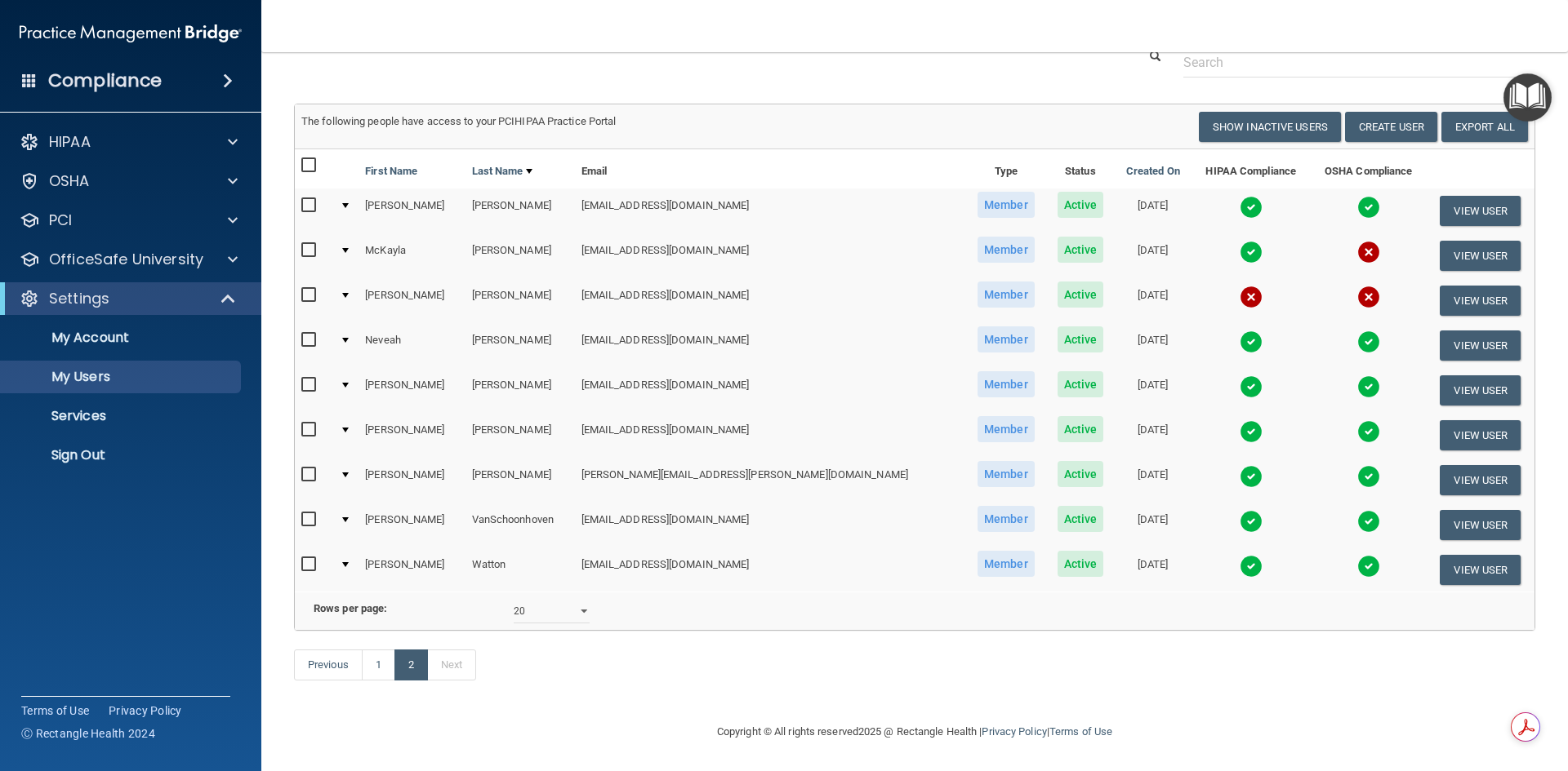
click at [1240, 555] on img at bounding box center [1251, 566] width 23 height 23
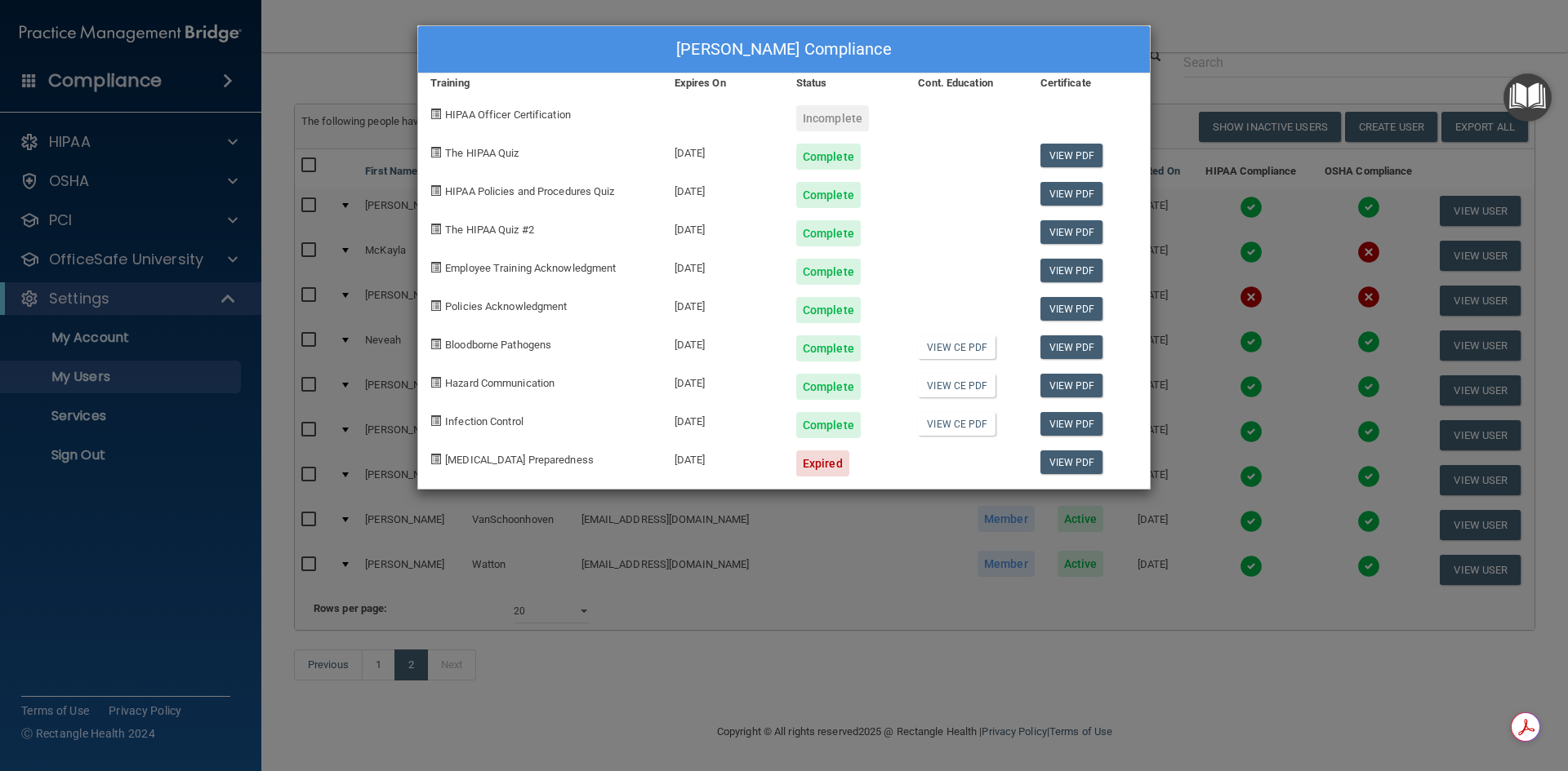
click at [1198, 11] on div "Taylor Watton's Compliance Training Expires On Status Cont. Education Certifica…" at bounding box center [784, 386] width 1568 height 771
